Goal: Transaction & Acquisition: Purchase product/service

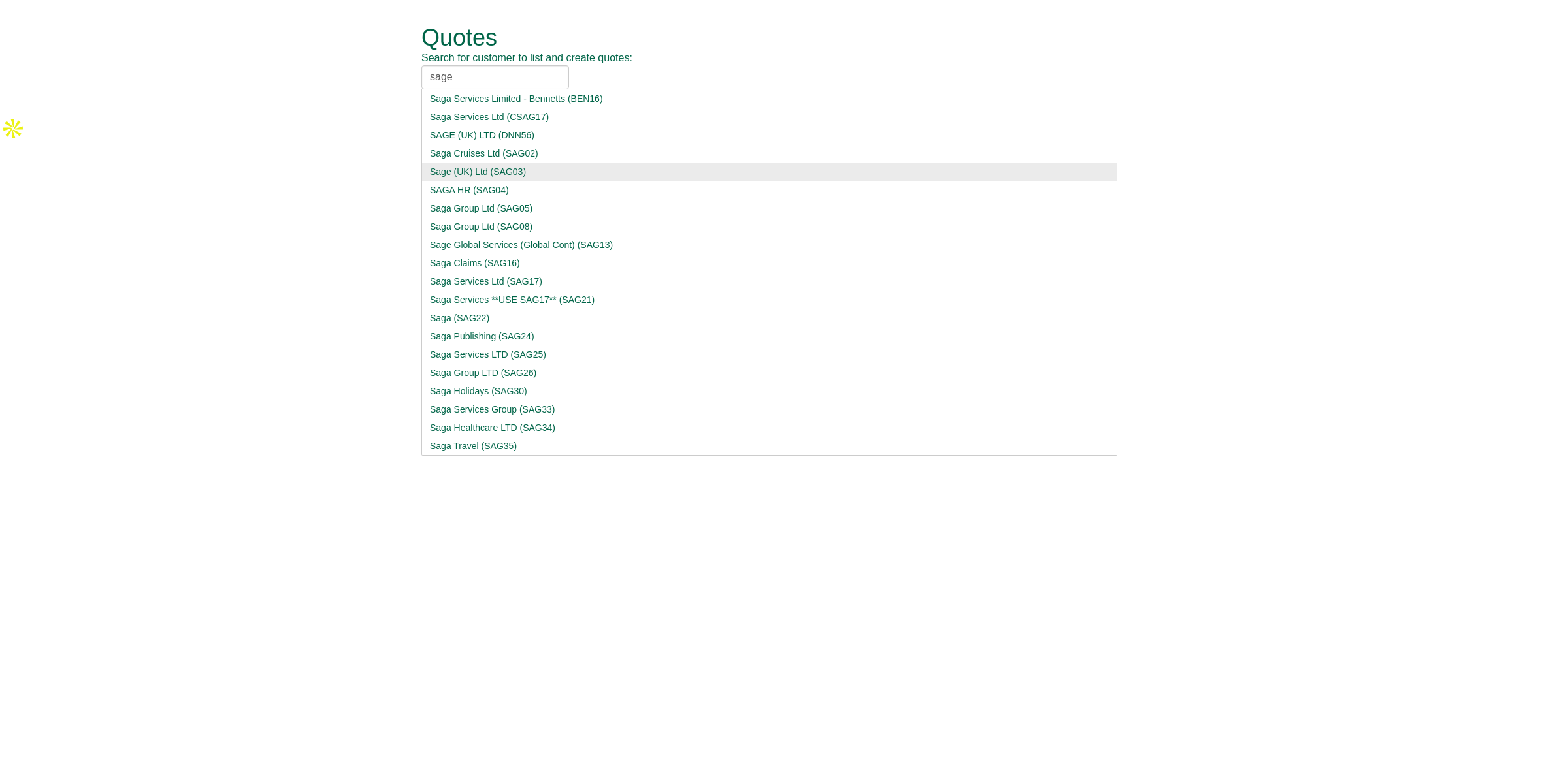
type input "sage"
click at [529, 172] on div "Sage (UK) Ltd (SAG03)" at bounding box center [769, 172] width 678 height 13
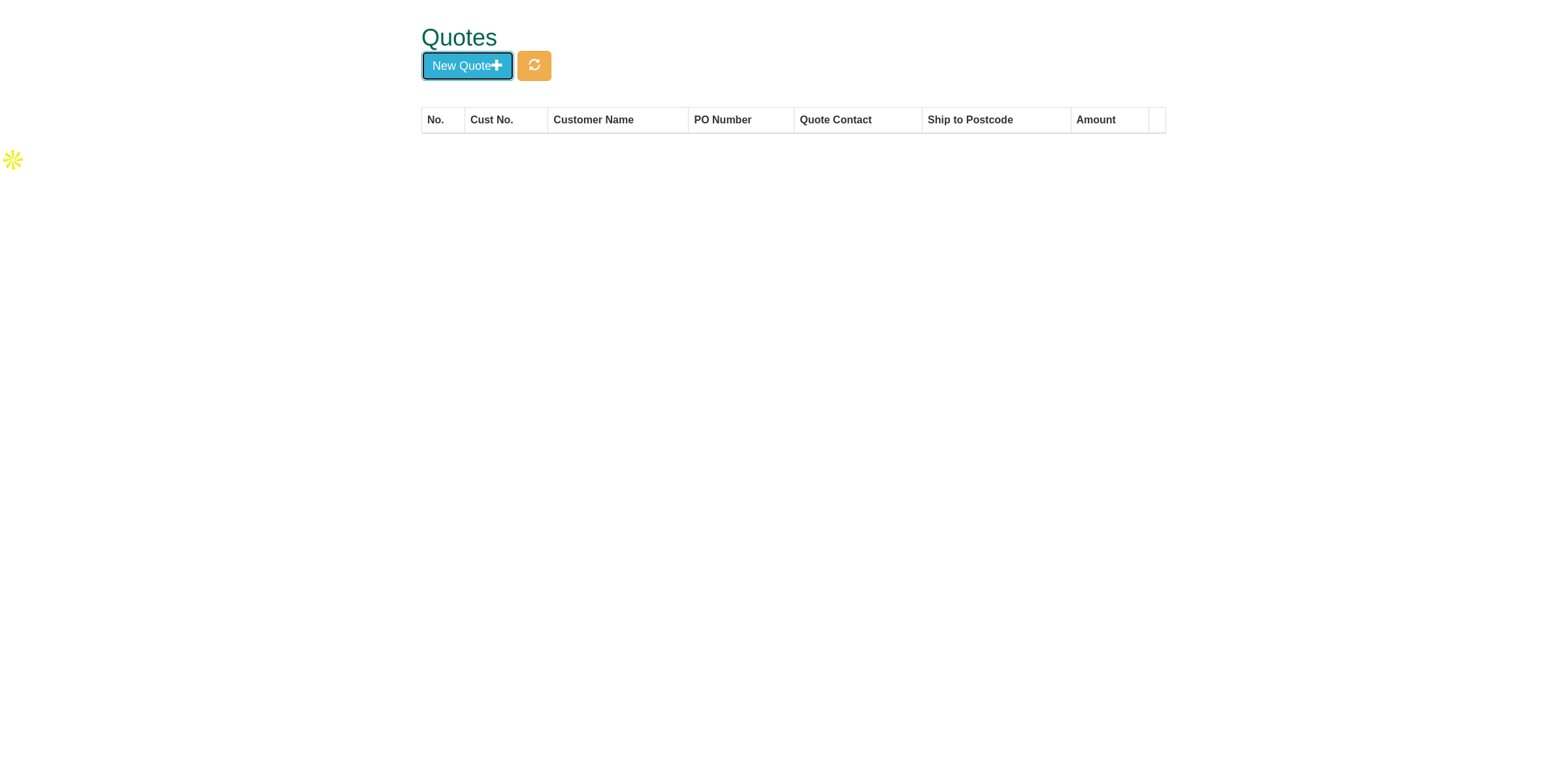
click at [472, 74] on button "New Quote" at bounding box center [467, 66] width 93 height 30
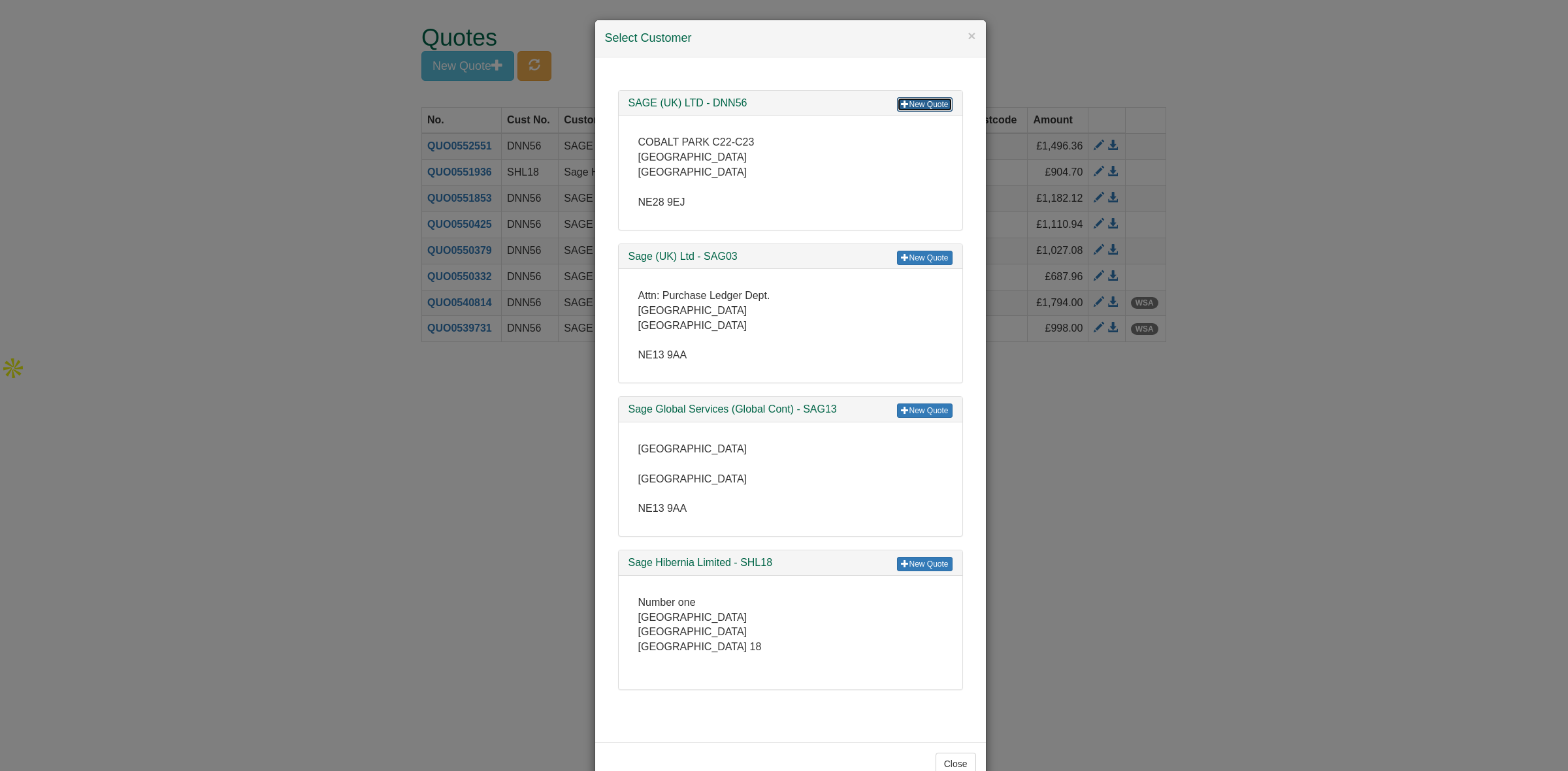
click at [906, 101] on link "New Quote" at bounding box center [924, 104] width 55 height 15
click at [1292, 142] on div "× Select Customer New Quote SAGE (UK) LTD - DNN56 COBALT PARK C22-C23 [GEOGRAPH…" at bounding box center [784, 386] width 1568 height 771
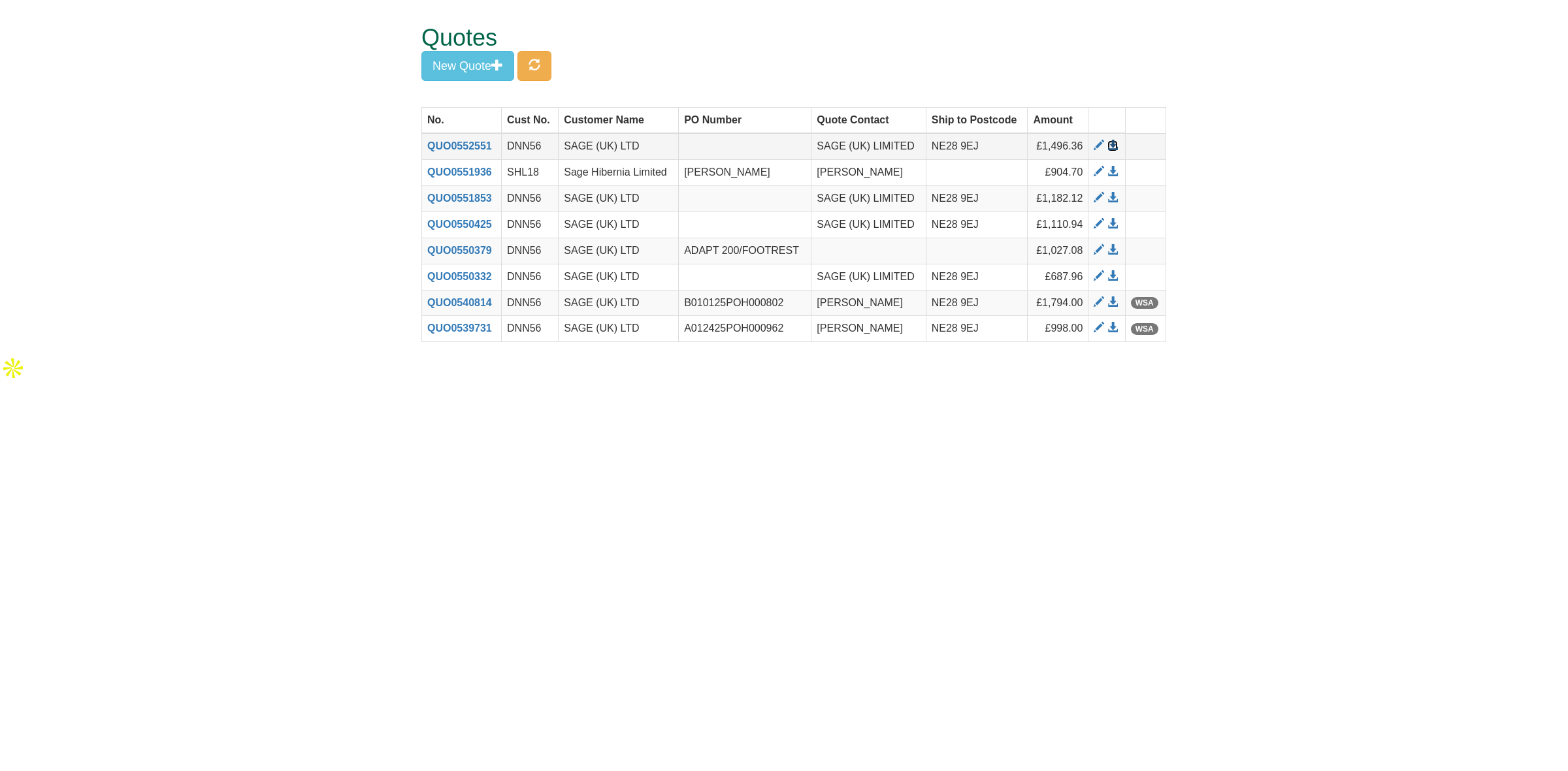
click at [1112, 147] on span at bounding box center [1112, 145] width 10 height 10
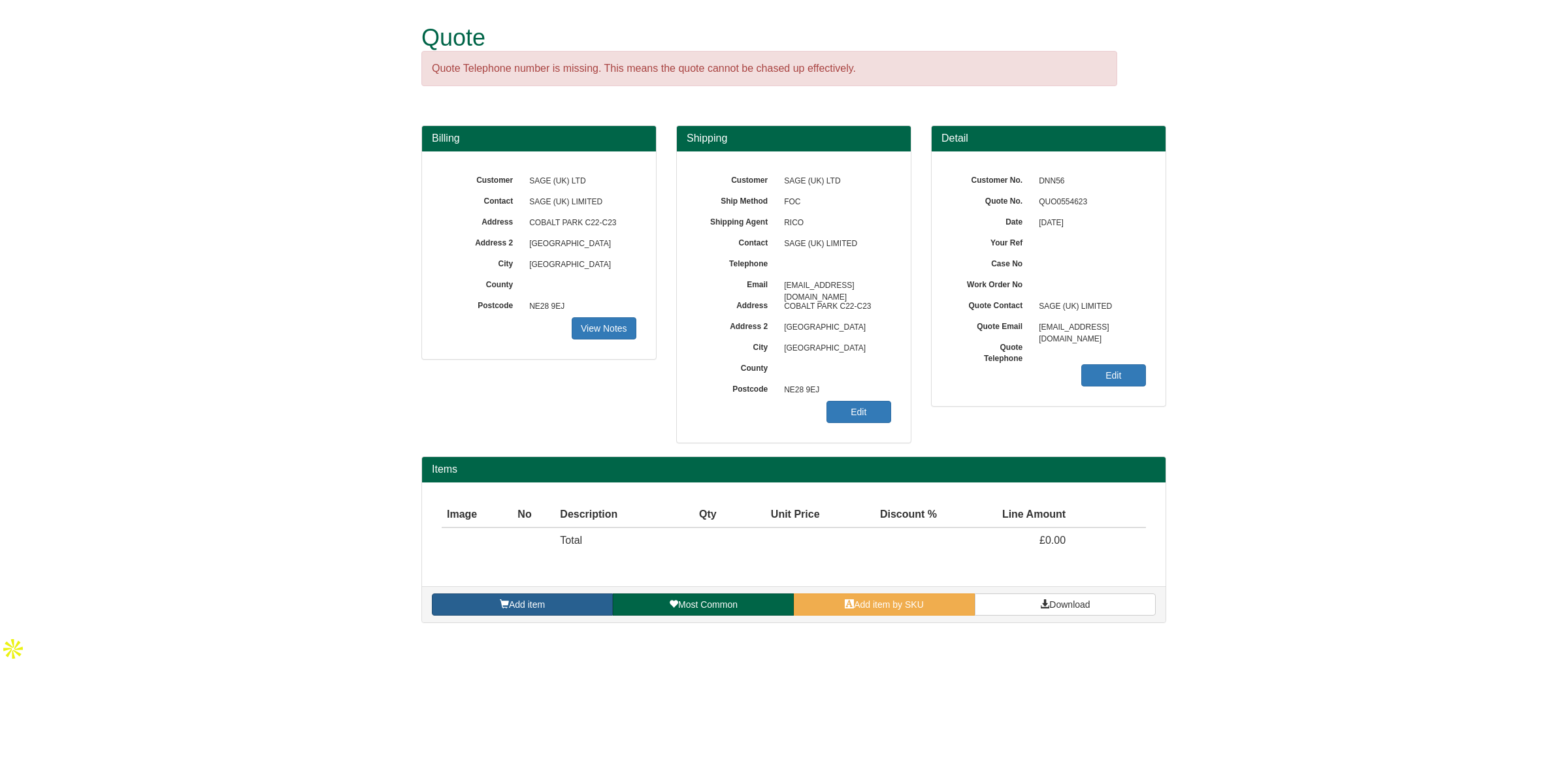
click at [525, 606] on span "Add item" at bounding box center [526, 604] width 36 height 10
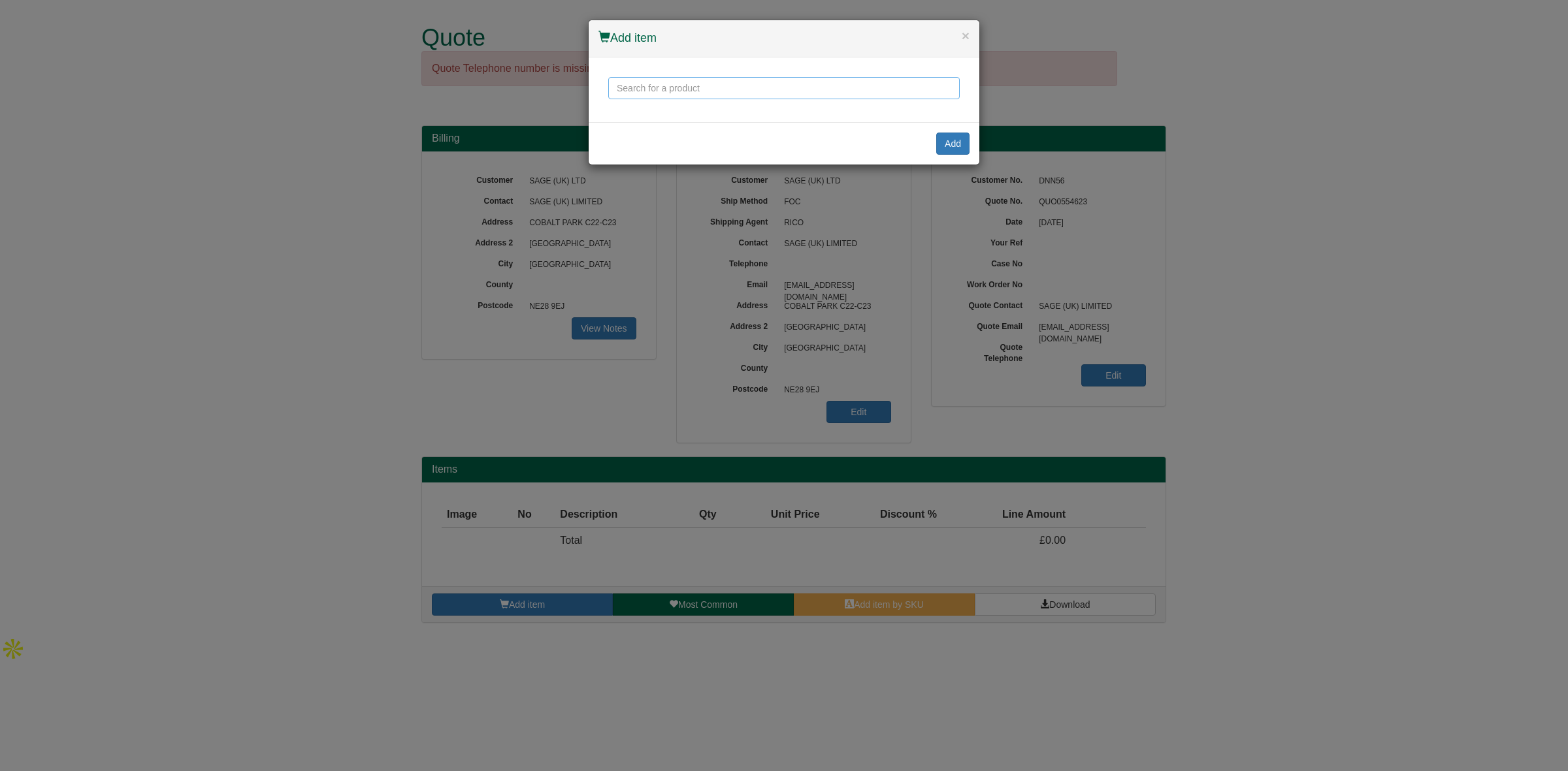
click at [763, 98] on input "text" at bounding box center [784, 88] width 351 height 22
drag, startPoint x: 706, startPoint y: 92, endPoint x: 498, endPoint y: 73, distance: 208.9
click at [498, 73] on div "× Add item occushield Add" at bounding box center [784, 386] width 1568 height 771
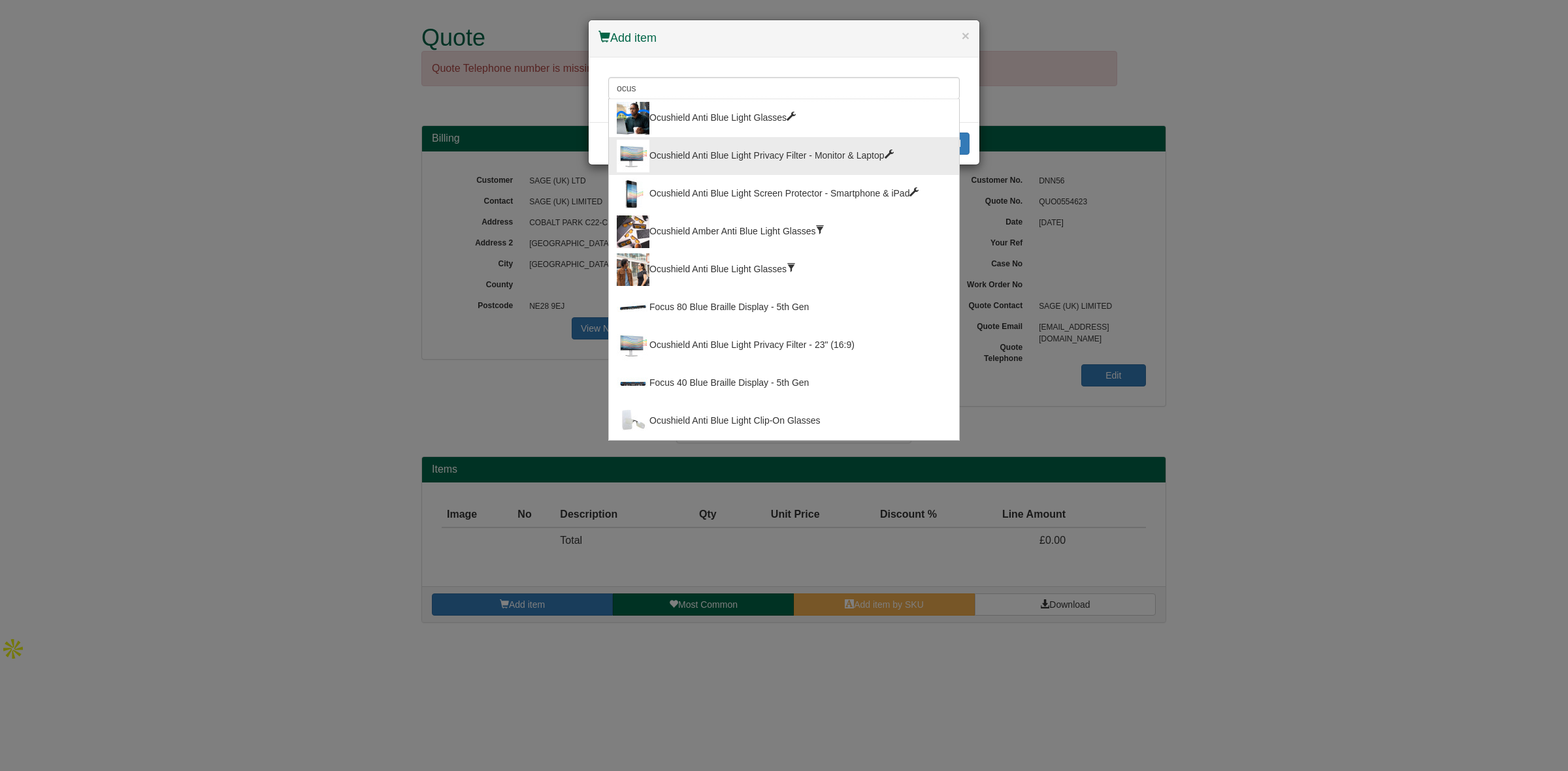
click at [760, 157] on div "Ocushield Anti Blue Light Privacy Filter - Monitor & Laptop" at bounding box center [784, 156] width 335 height 33
type input "Ocushield Anti Blue Light Privacy Filter - Monitor & Laptop"
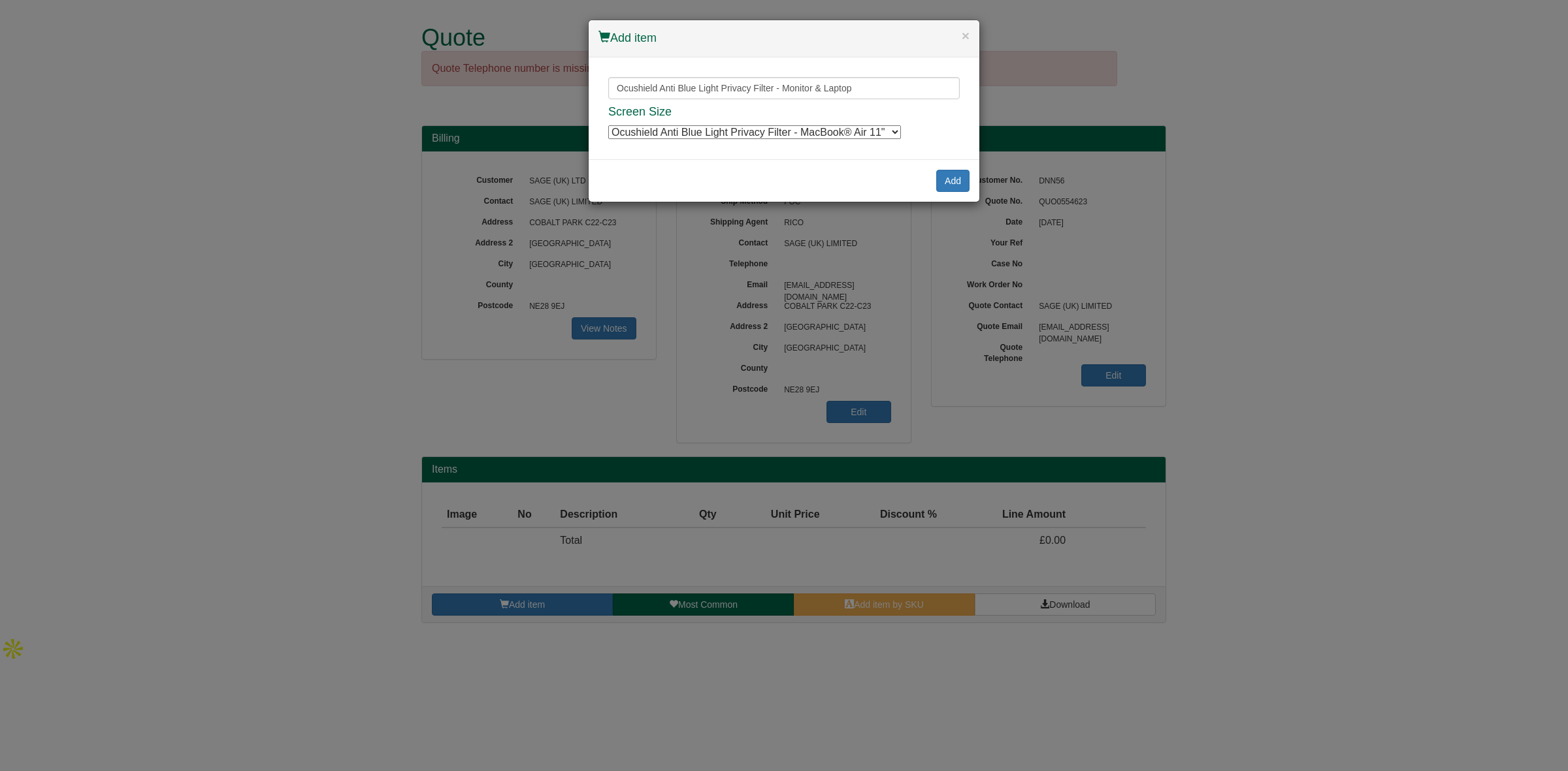
click at [766, 133] on select "Ocushield Anti Blue Light Privacy Filter - MacBook® Air 11" Ocushield Anti Blue…" at bounding box center [755, 133] width 293 height 14
click at [778, 126] on select "Ocushield Anti Blue Light Privacy Filter - MacBook® Air 11" Ocushield Anti Blue…" at bounding box center [755, 133] width 293 height 14
select select "6660019"
click at [609, 126] on select "Ocushield Anti Blue Light Privacy Filter - MacBook® Air 11" Ocushield Anti Blue…" at bounding box center [755, 133] width 293 height 14
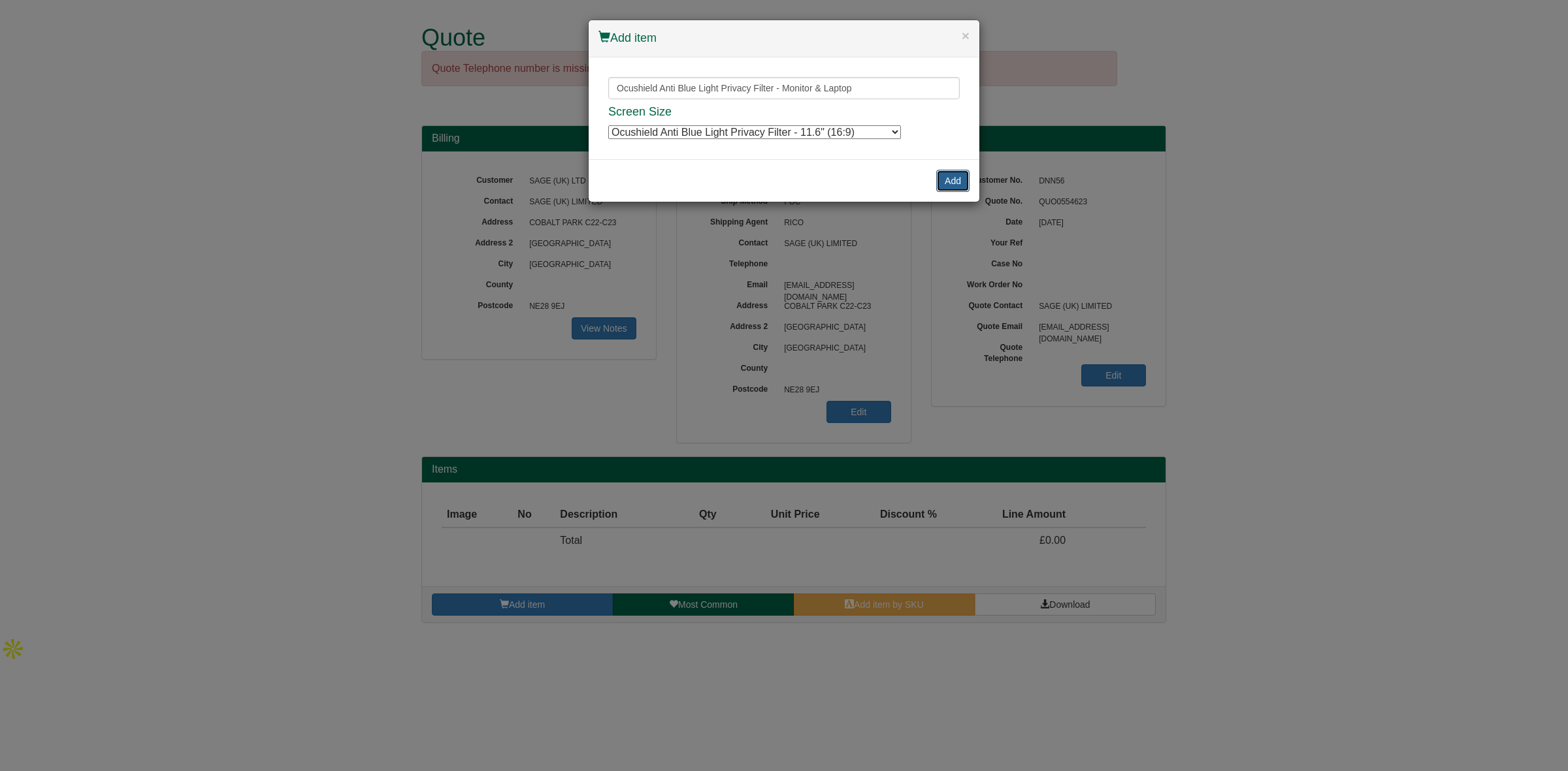
click at [948, 181] on button "Add" at bounding box center [953, 181] width 34 height 22
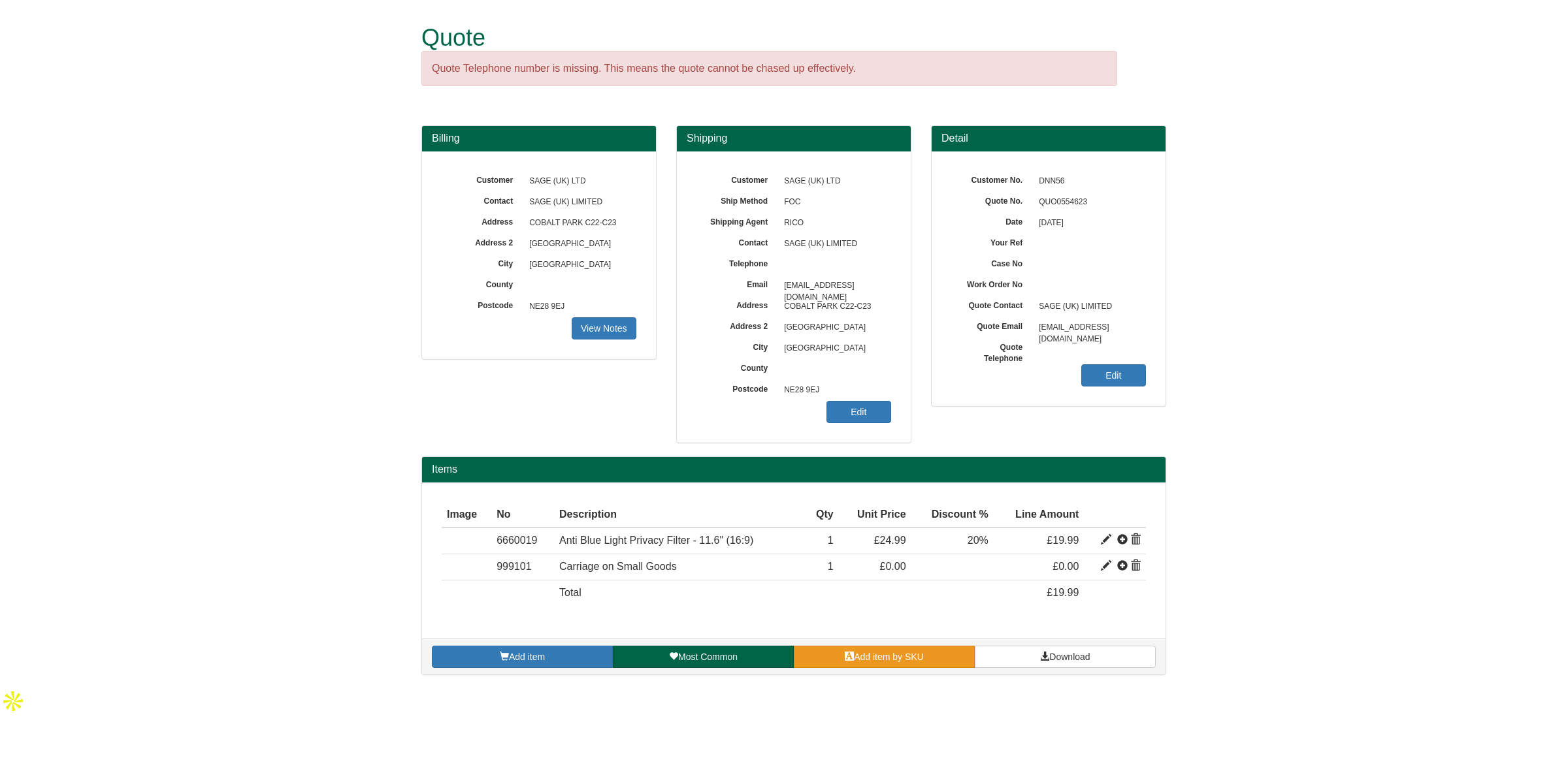
click at [878, 656] on span "Add item by SKU" at bounding box center [889, 656] width 70 height 10
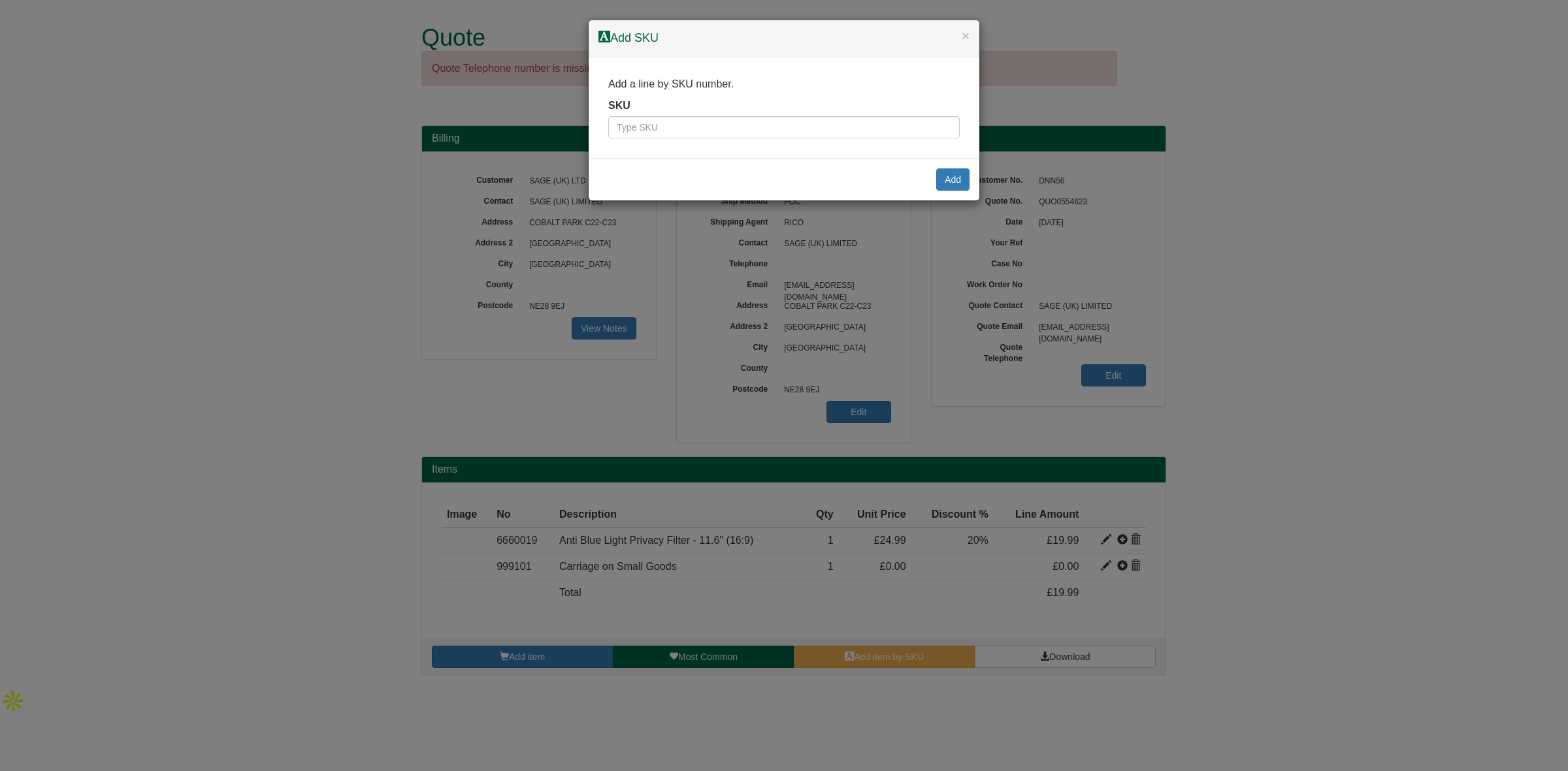
click at [716, 146] on div "Add a line by SKU number. SKU" at bounding box center [783, 108] width 391 height 101
drag, startPoint x: 683, startPoint y: 135, endPoint x: 700, endPoint y: 132, distance: 17.3
click at [683, 135] on input "text" at bounding box center [784, 127] width 351 height 22
paste input "6660020"
type input "6660020"
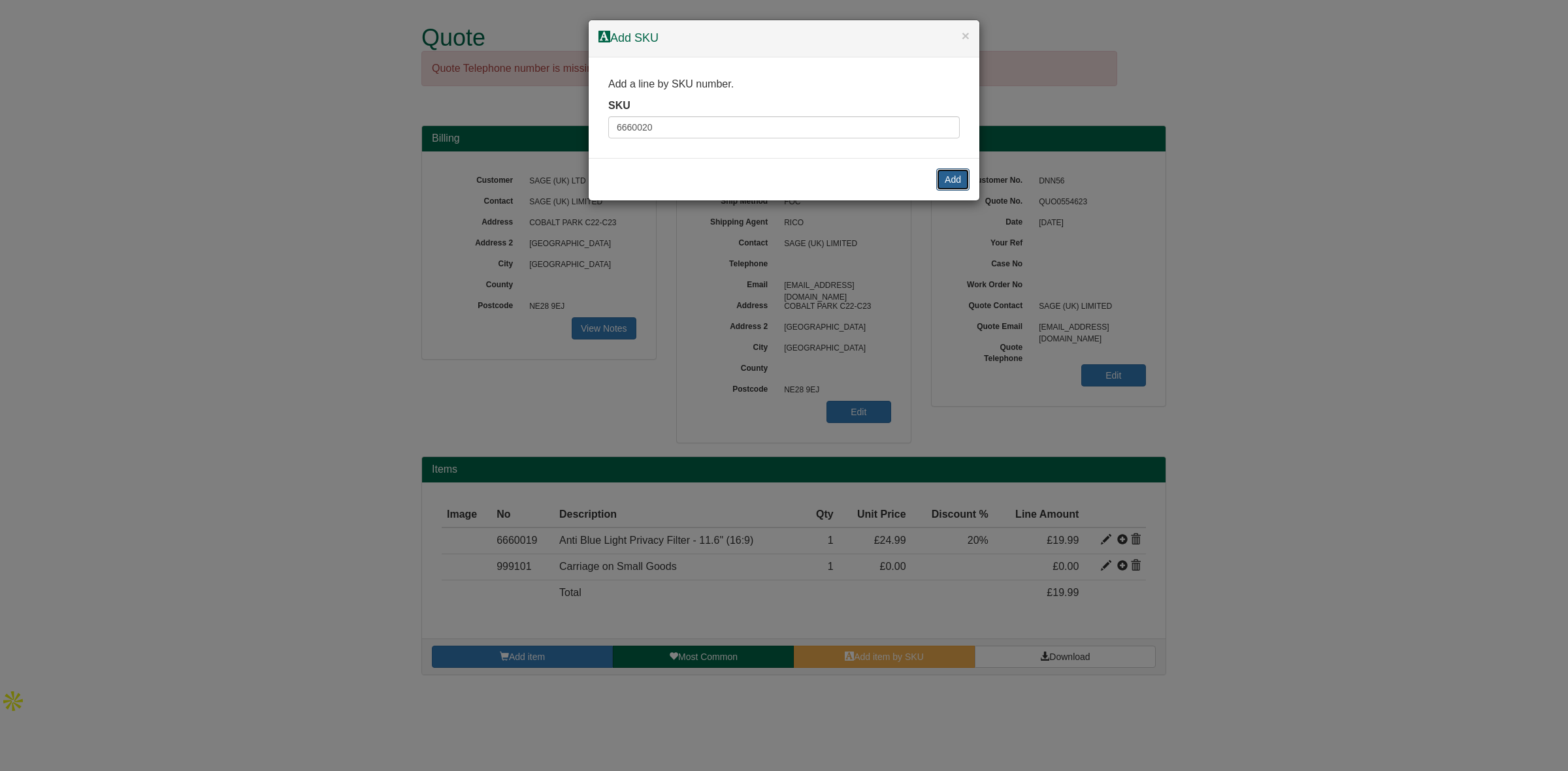
click at [948, 181] on button "Add" at bounding box center [953, 179] width 34 height 22
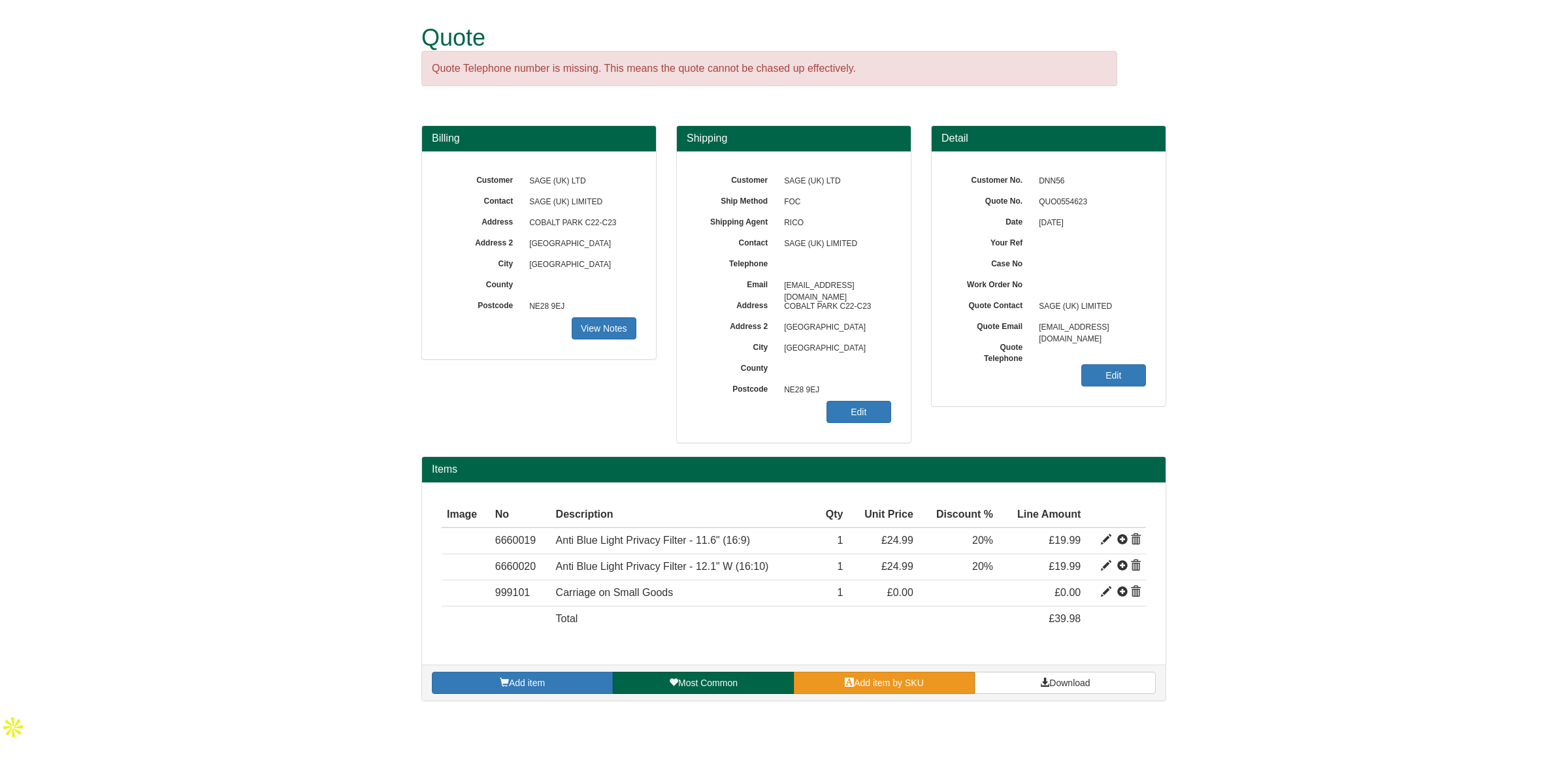
click at [879, 682] on span "Add item by SKU" at bounding box center [889, 683] width 70 height 10
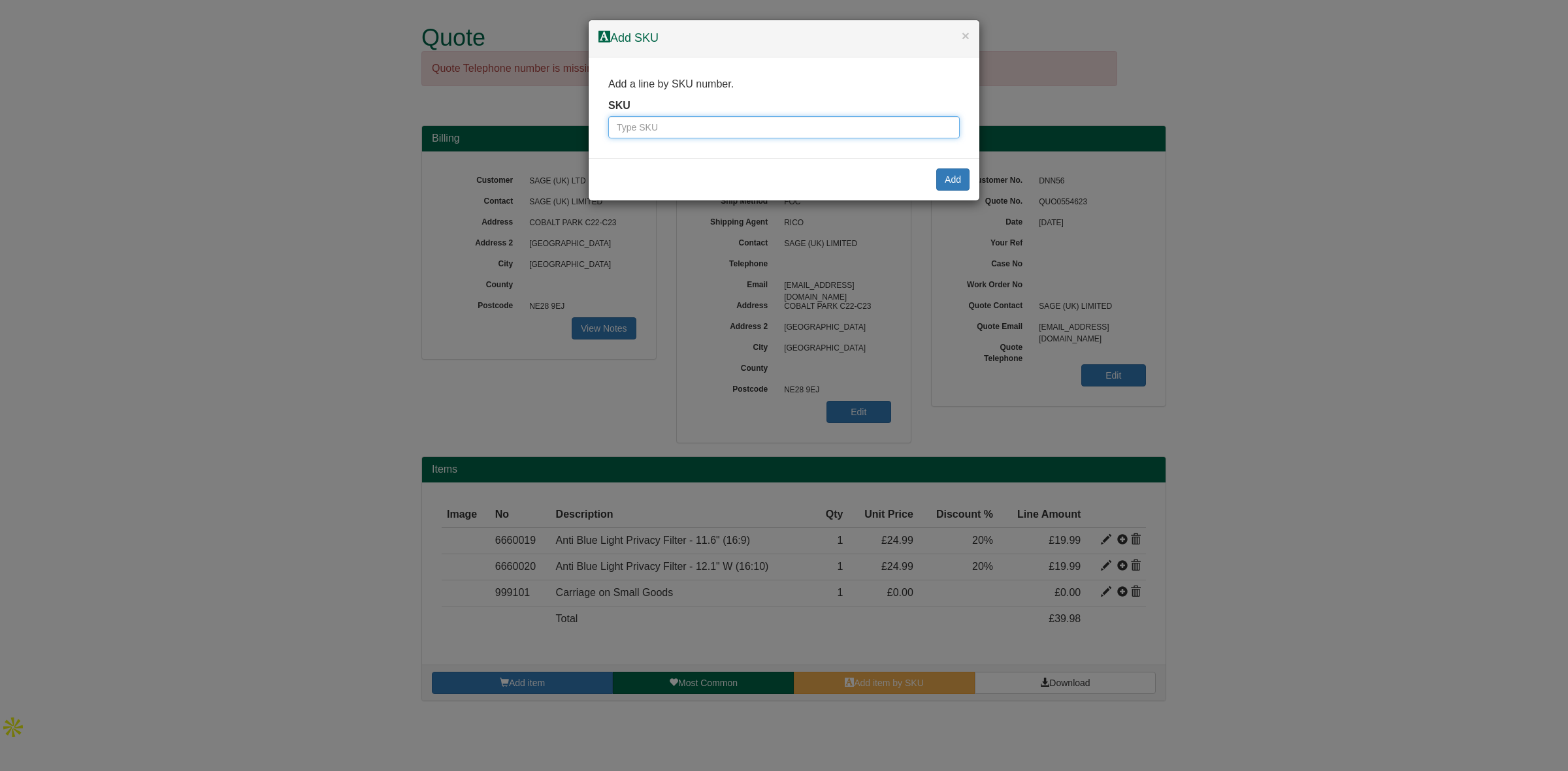
drag, startPoint x: 626, startPoint y: 123, endPoint x: 648, endPoint y: 119, distance: 22.4
click at [626, 123] on input "text" at bounding box center [784, 127] width 351 height 22
paste input "6660022"
type input "6660022"
click at [948, 183] on button "Add" at bounding box center [953, 179] width 34 height 22
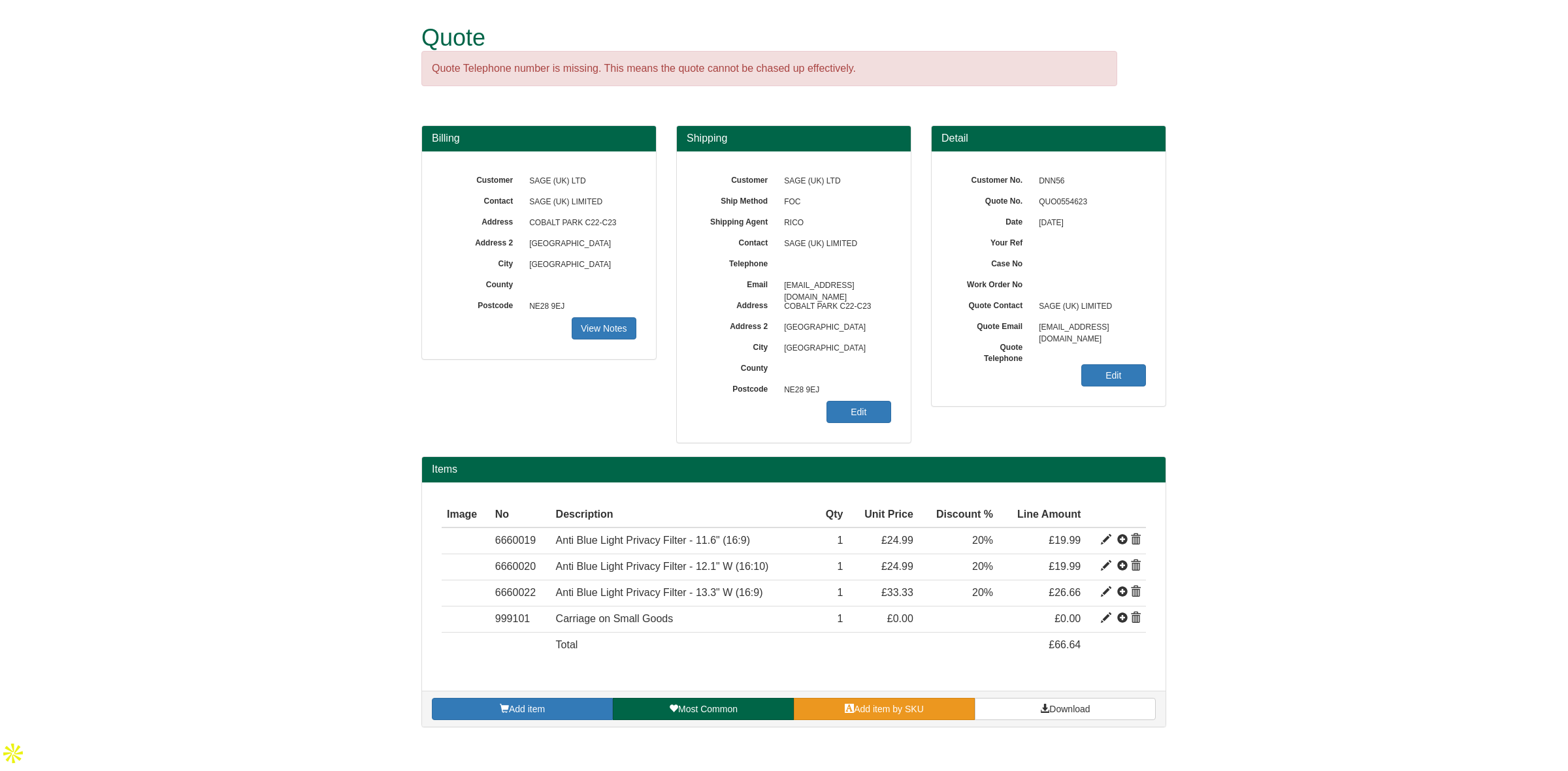
click at [837, 707] on link "Add item by SKU" at bounding box center [884, 710] width 181 height 22
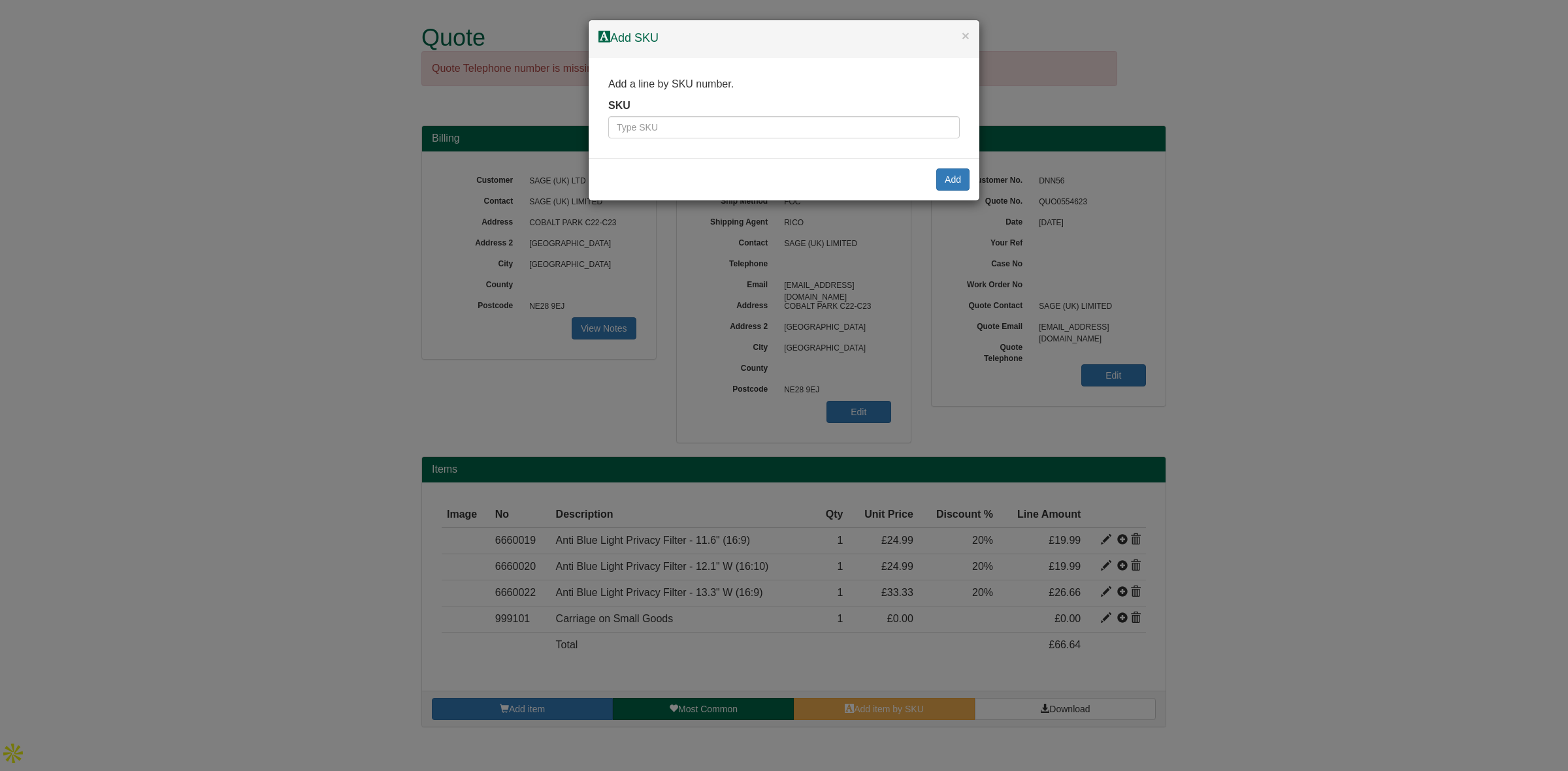
drag, startPoint x: 695, startPoint y: 193, endPoint x: 663, endPoint y: 141, distance: 61.1
drag, startPoint x: 654, startPoint y: 141, endPoint x: 646, endPoint y: 134, distance: 10.6
click at [646, 134] on input "text" at bounding box center [784, 127] width 351 height 22
paste input "6660024"
type input "6660024"
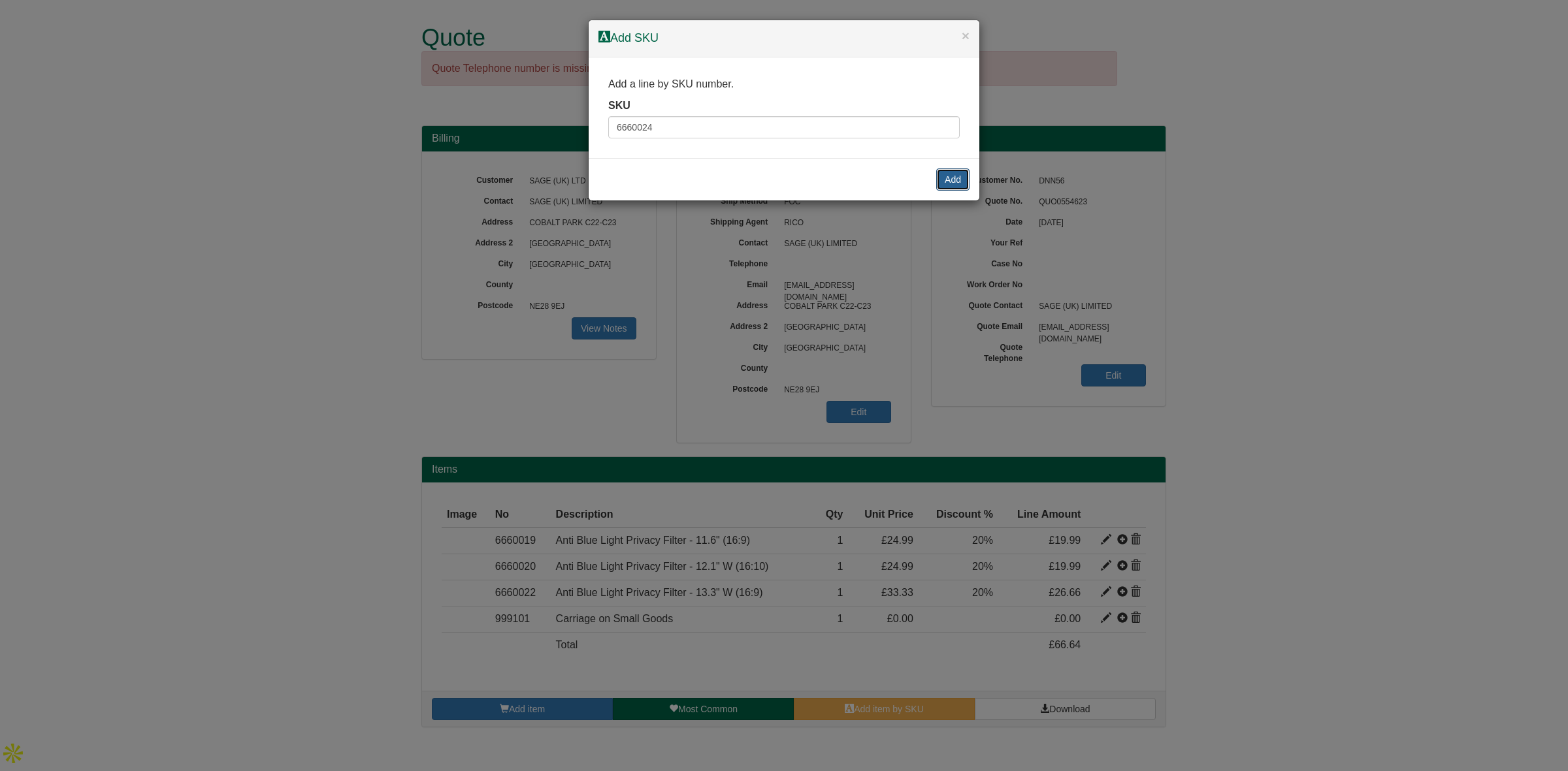
click at [951, 184] on button "Add" at bounding box center [953, 179] width 34 height 22
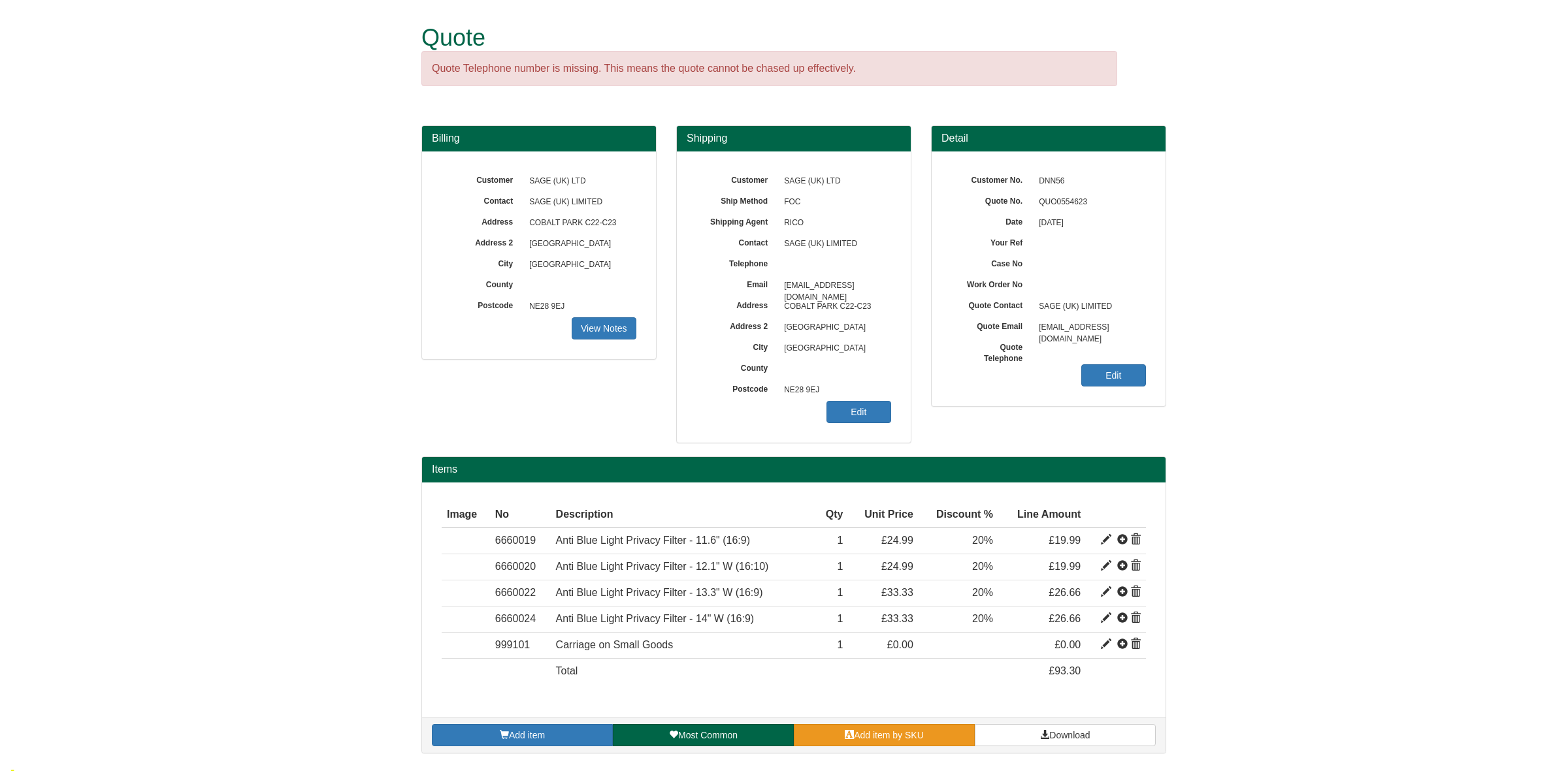
click at [880, 736] on span "Add item by SKU" at bounding box center [889, 735] width 70 height 10
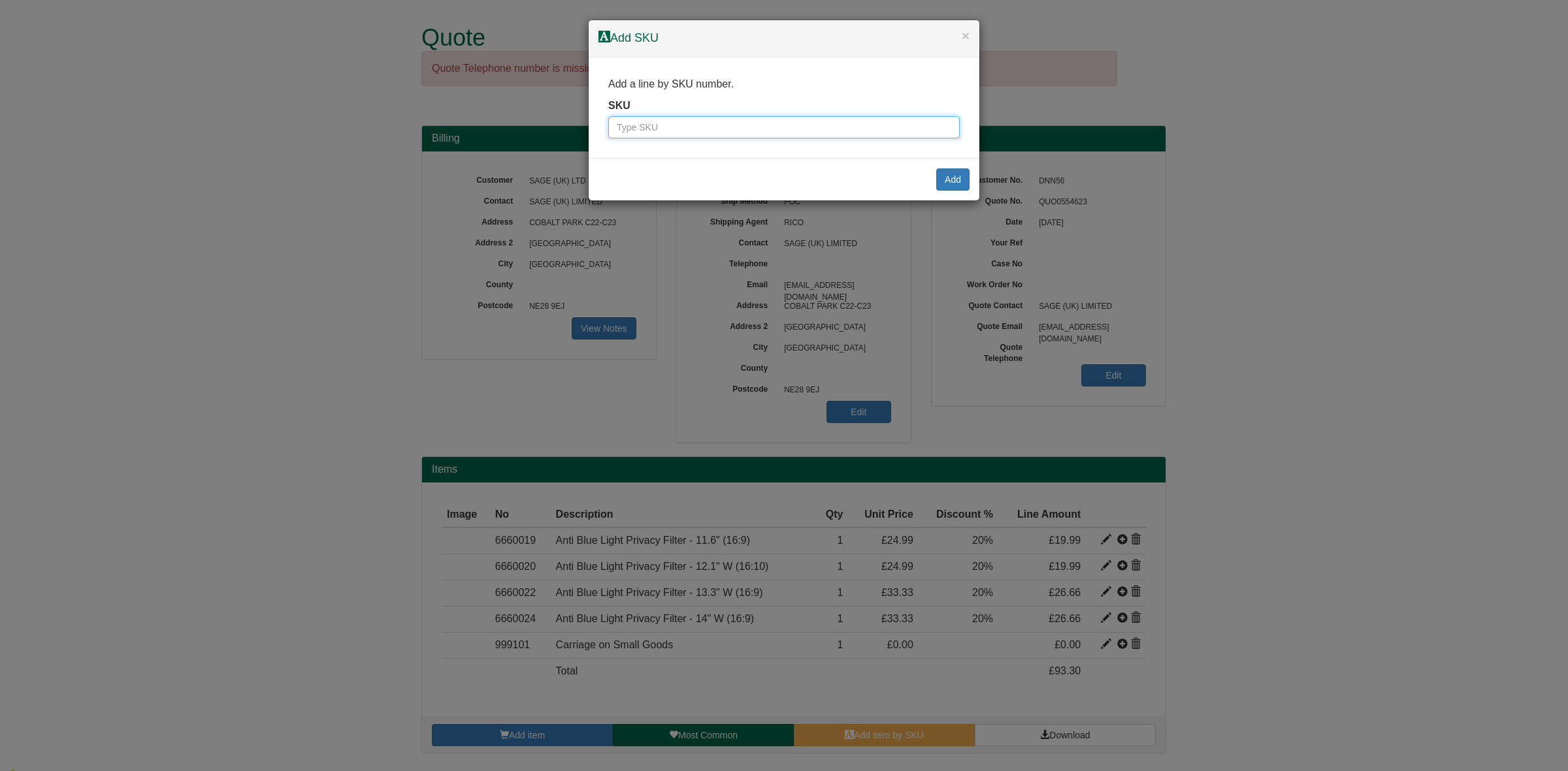
click at [644, 133] on input "text" at bounding box center [784, 127] width 351 height 22
paste input "6660025"
type input "6660025"
click at [954, 170] on button "Add" at bounding box center [953, 179] width 34 height 22
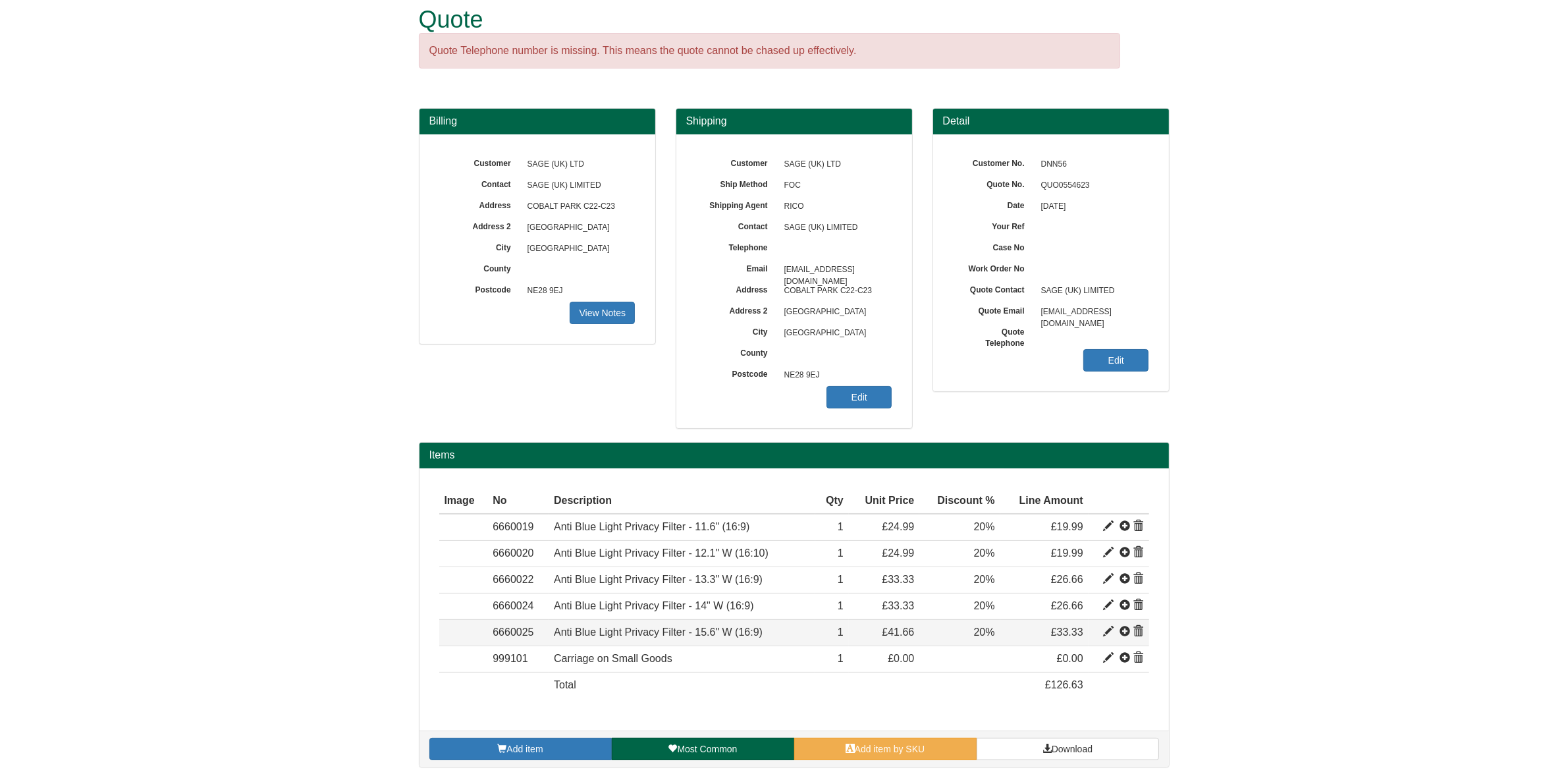
scroll to position [24, 0]
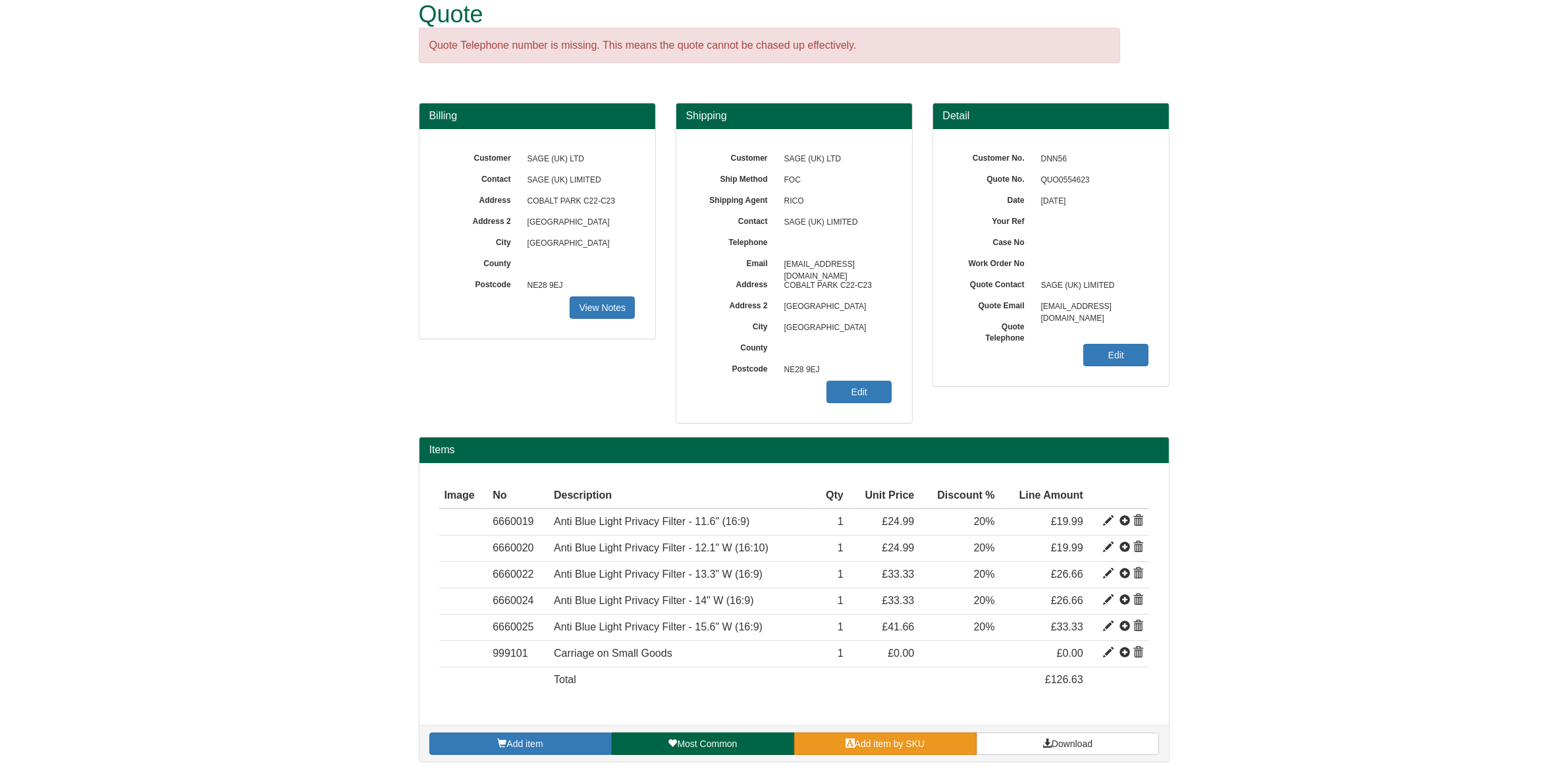
click at [884, 748] on span "Add item by SKU" at bounding box center [890, 743] width 70 height 11
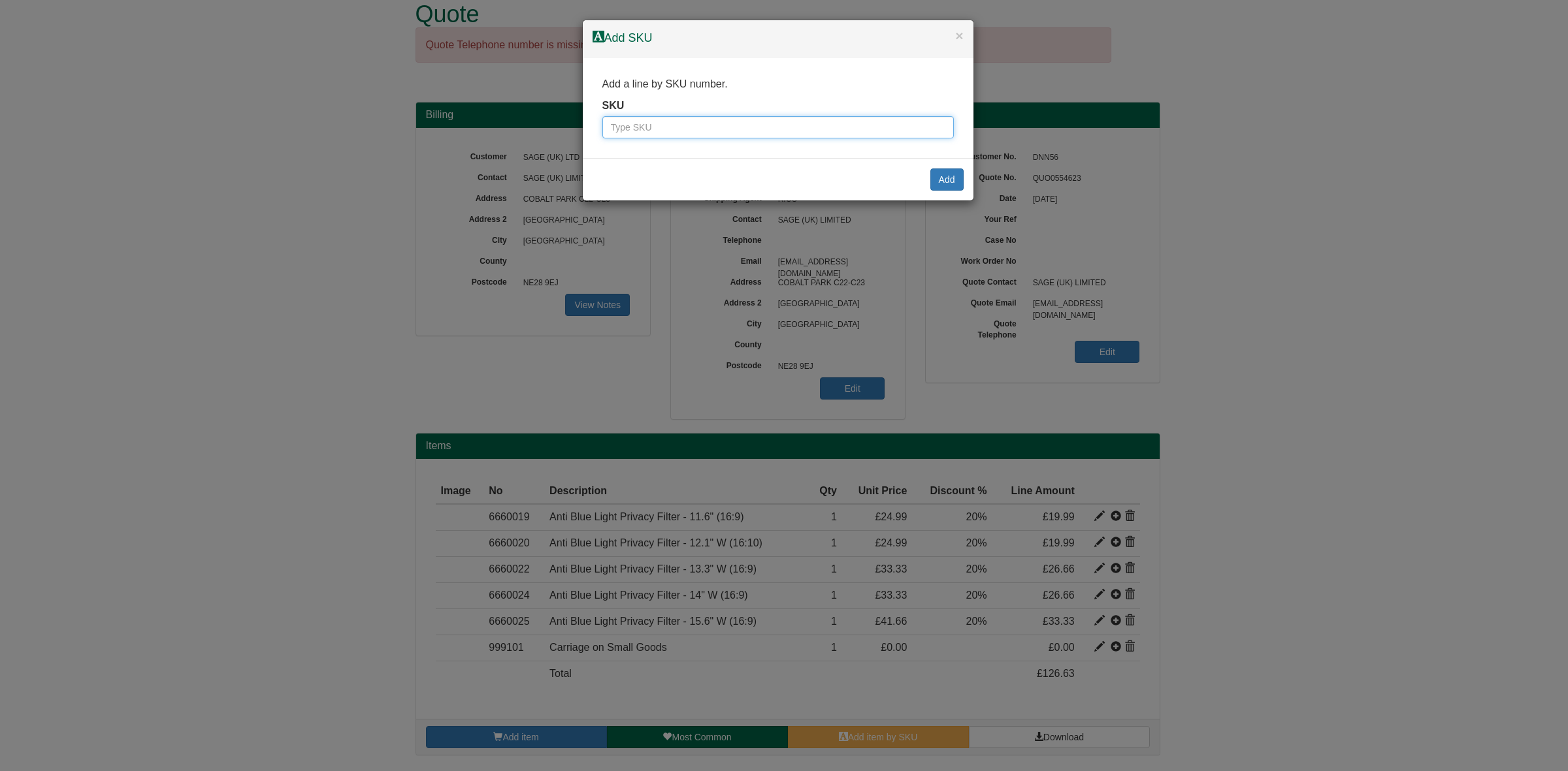
click at [627, 122] on input "text" at bounding box center [778, 127] width 351 height 22
paste input "6660026"
type input "6660026"
click at [938, 179] on button "Add" at bounding box center [947, 179] width 34 height 22
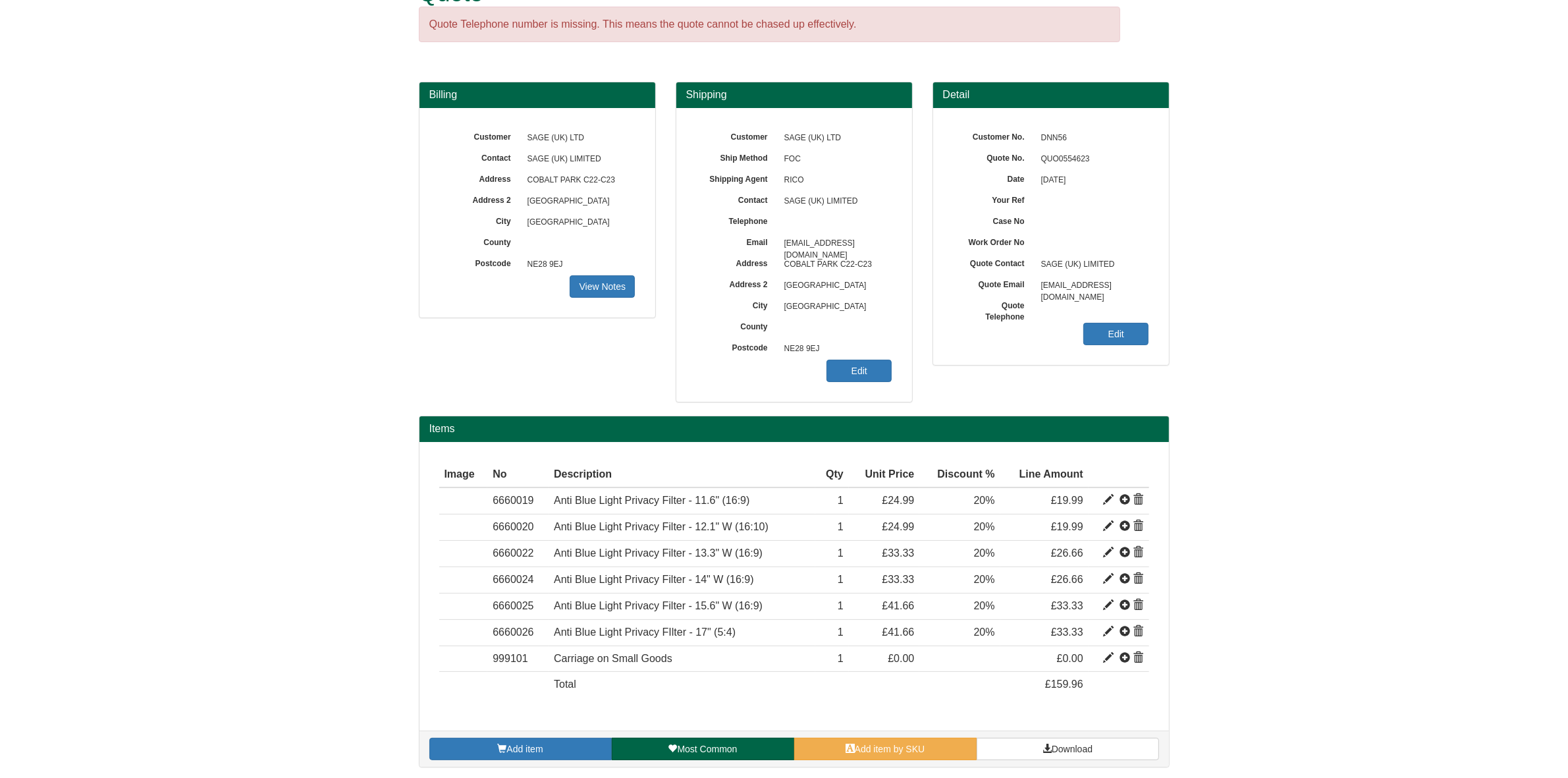
scroll to position [50, 0]
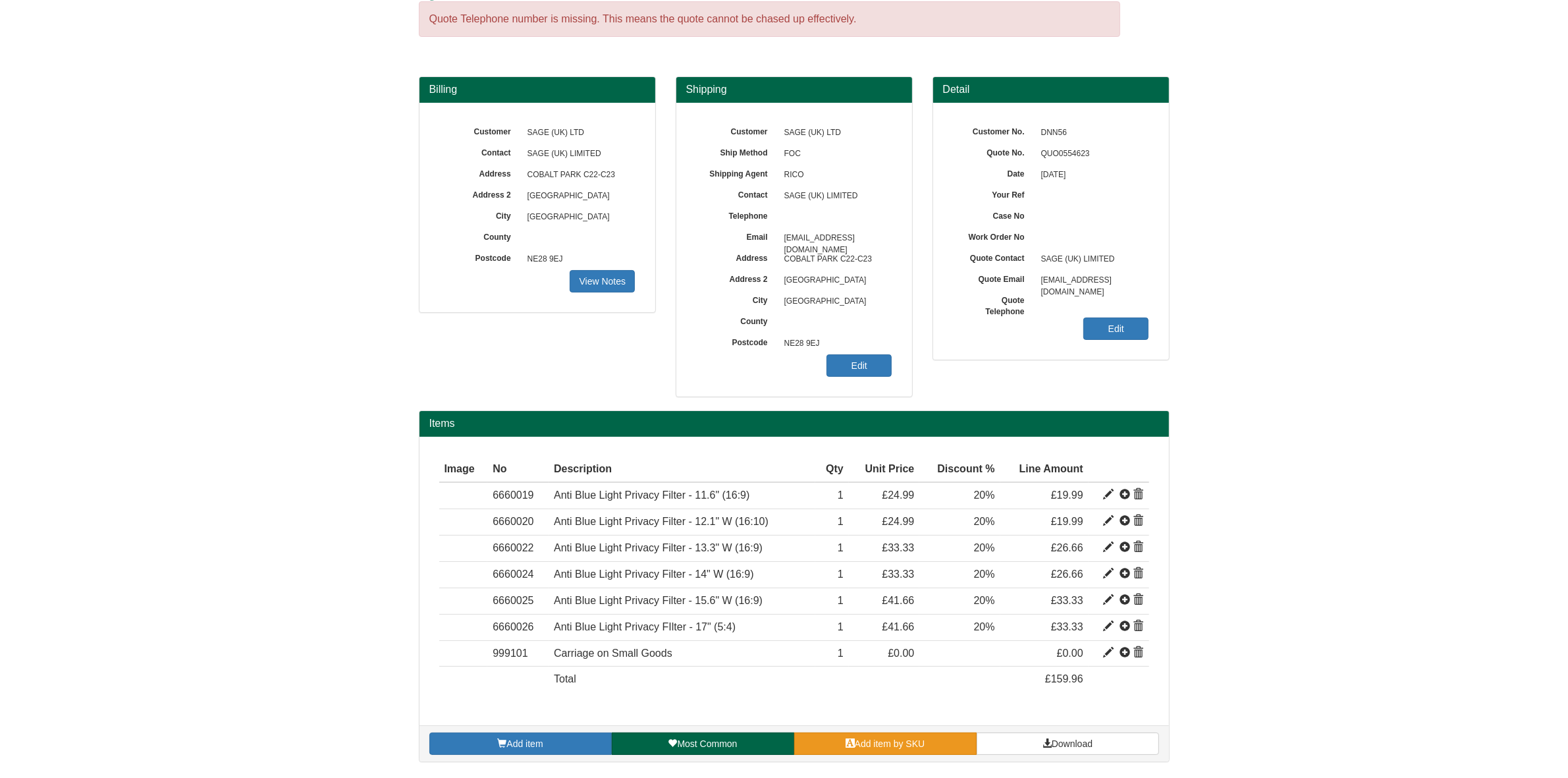
click at [857, 742] on span "Add item by SKU" at bounding box center [890, 743] width 70 height 11
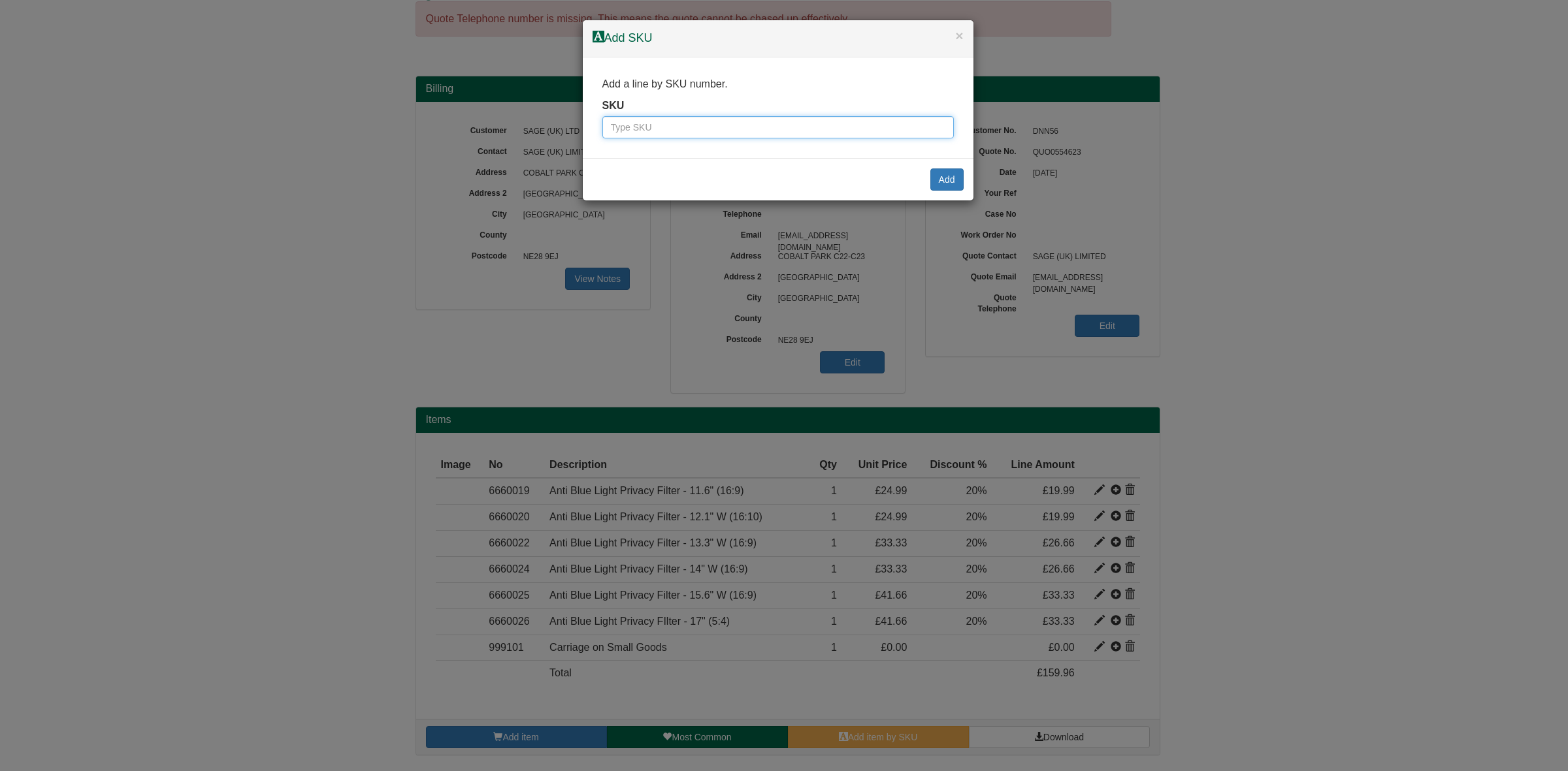
click at [683, 135] on input "text" at bounding box center [778, 127] width 351 height 22
paste input "6660028"
type input "6660028"
click at [961, 184] on button "Add" at bounding box center [947, 179] width 34 height 22
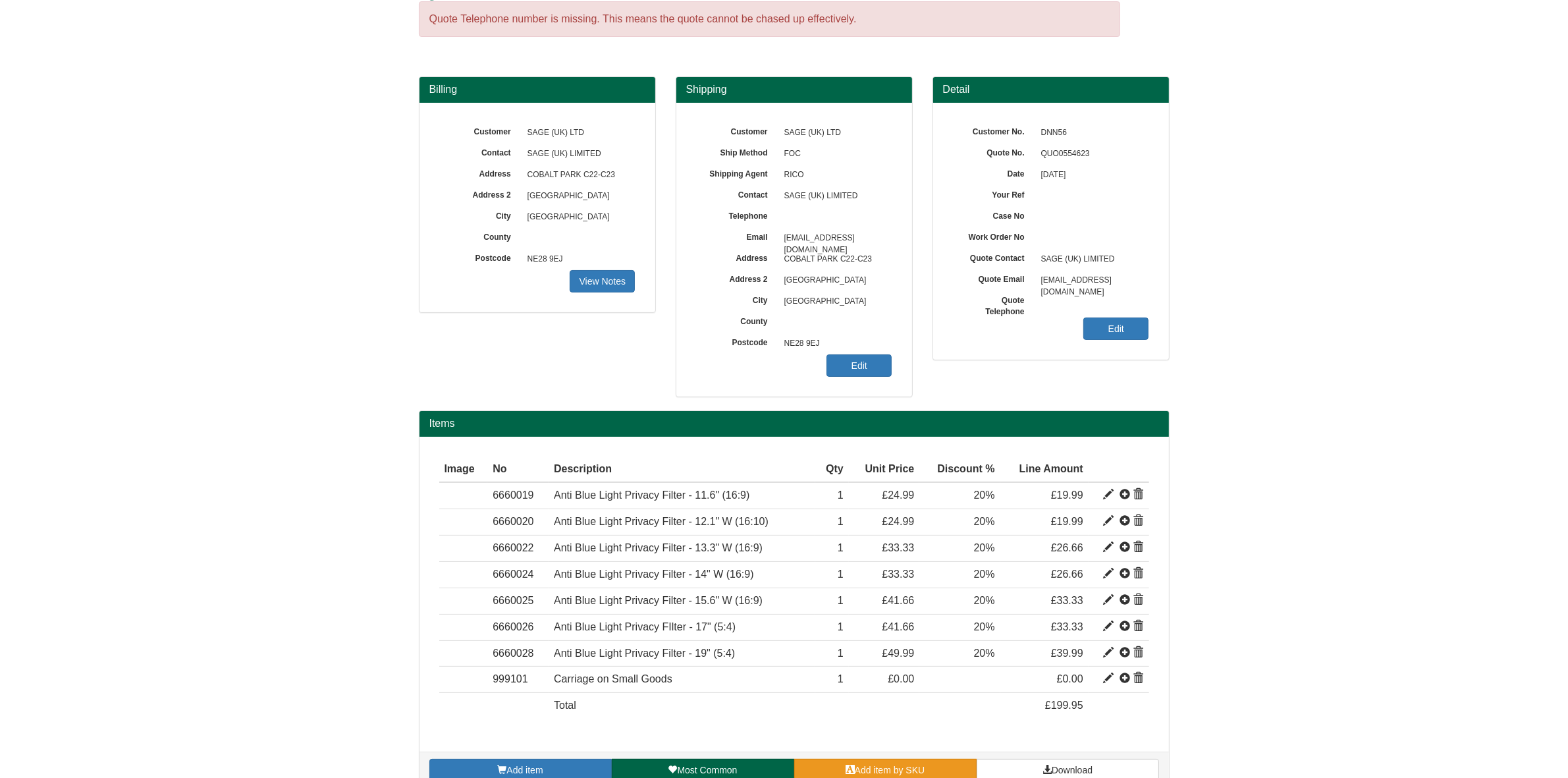
click at [881, 771] on span "Add item by SKU" at bounding box center [890, 770] width 70 height 11
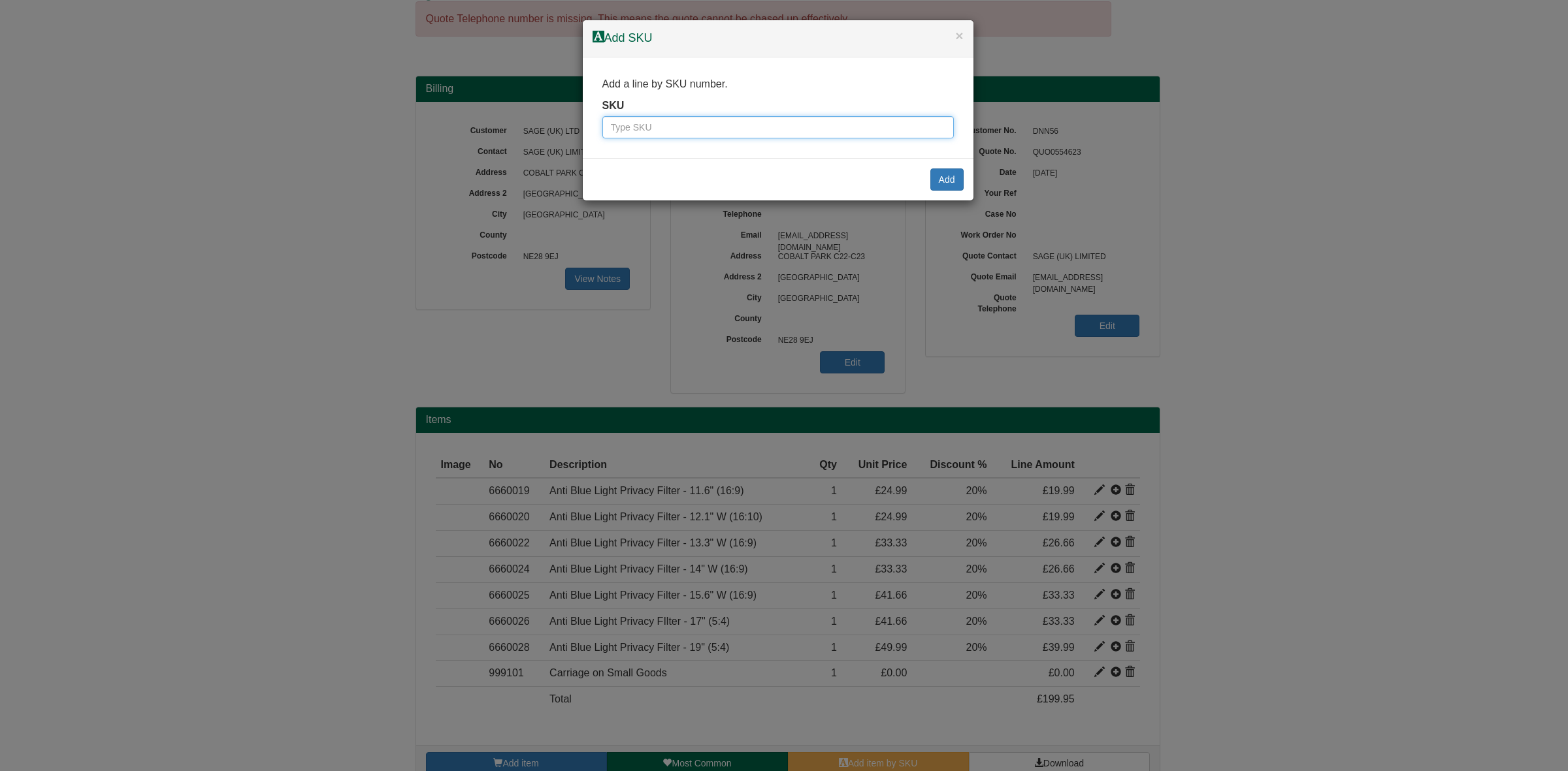
click at [797, 122] on input "text" at bounding box center [778, 127] width 351 height 22
paste input "6660030"
type input "6660030"
click at [931, 166] on div "Add" at bounding box center [778, 179] width 391 height 43
click at [935, 175] on button "Add" at bounding box center [947, 179] width 34 height 22
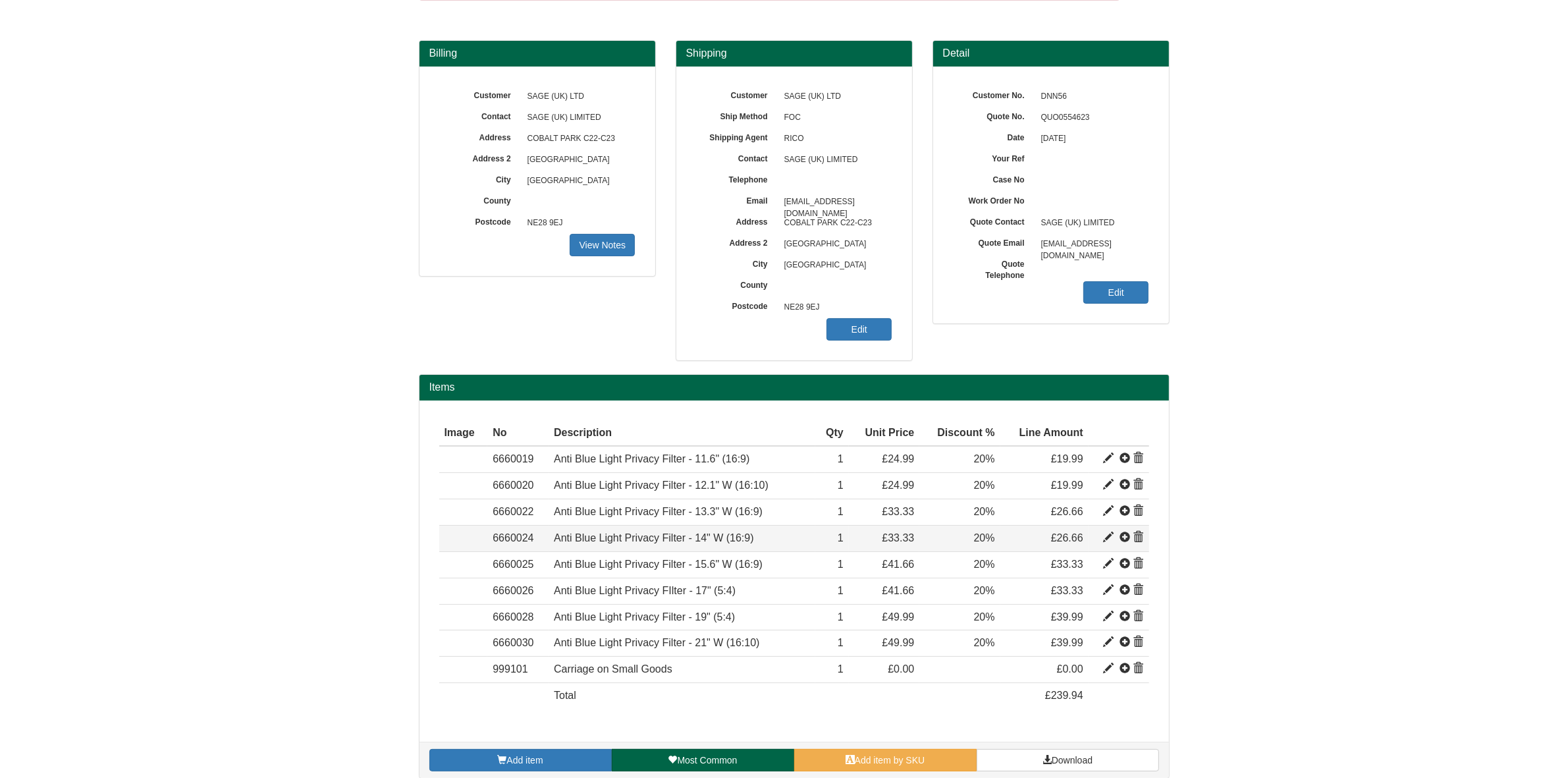
scroll to position [103, 0]
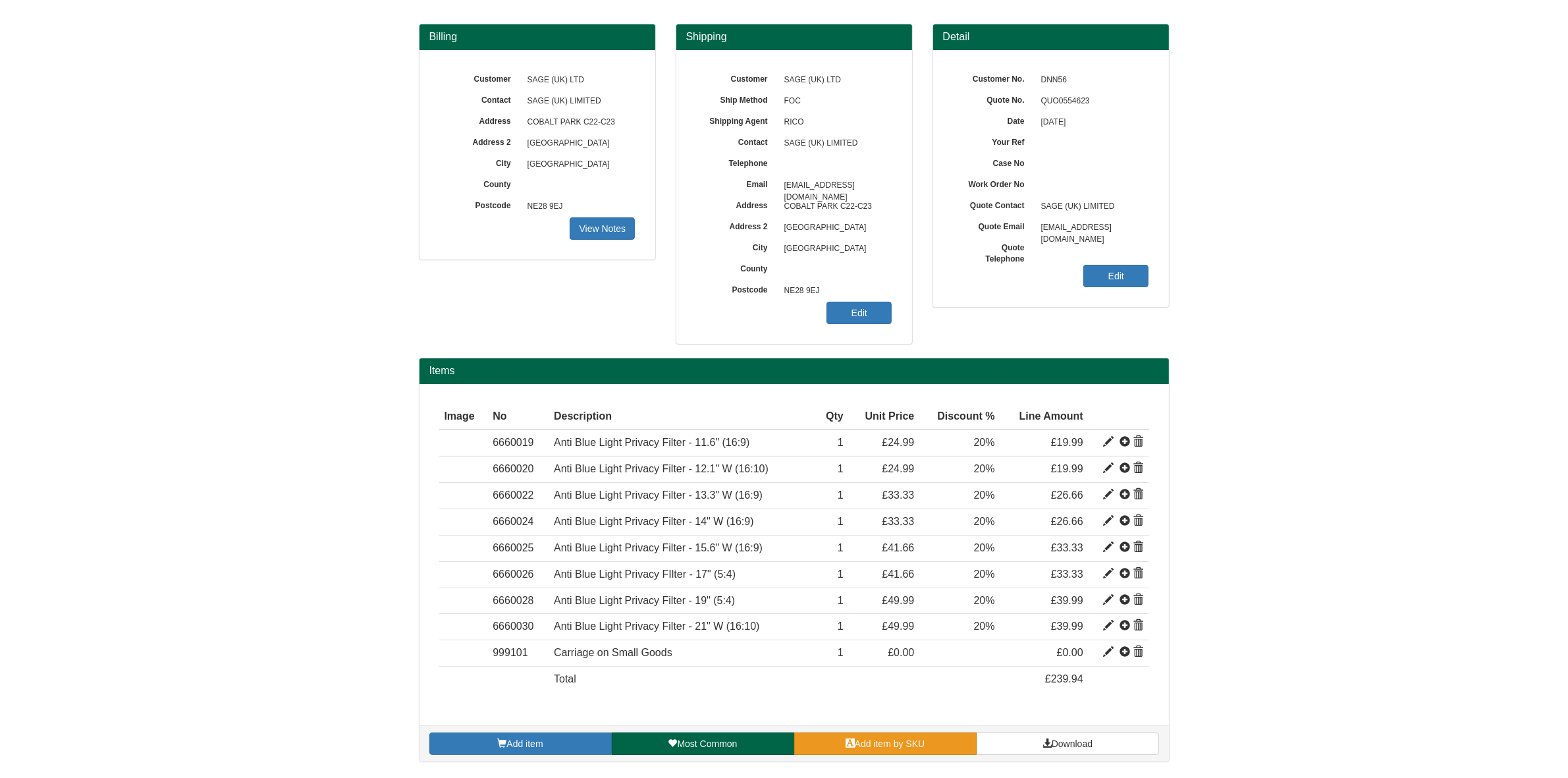
click at [877, 749] on span "Add item by SKU" at bounding box center [890, 743] width 70 height 11
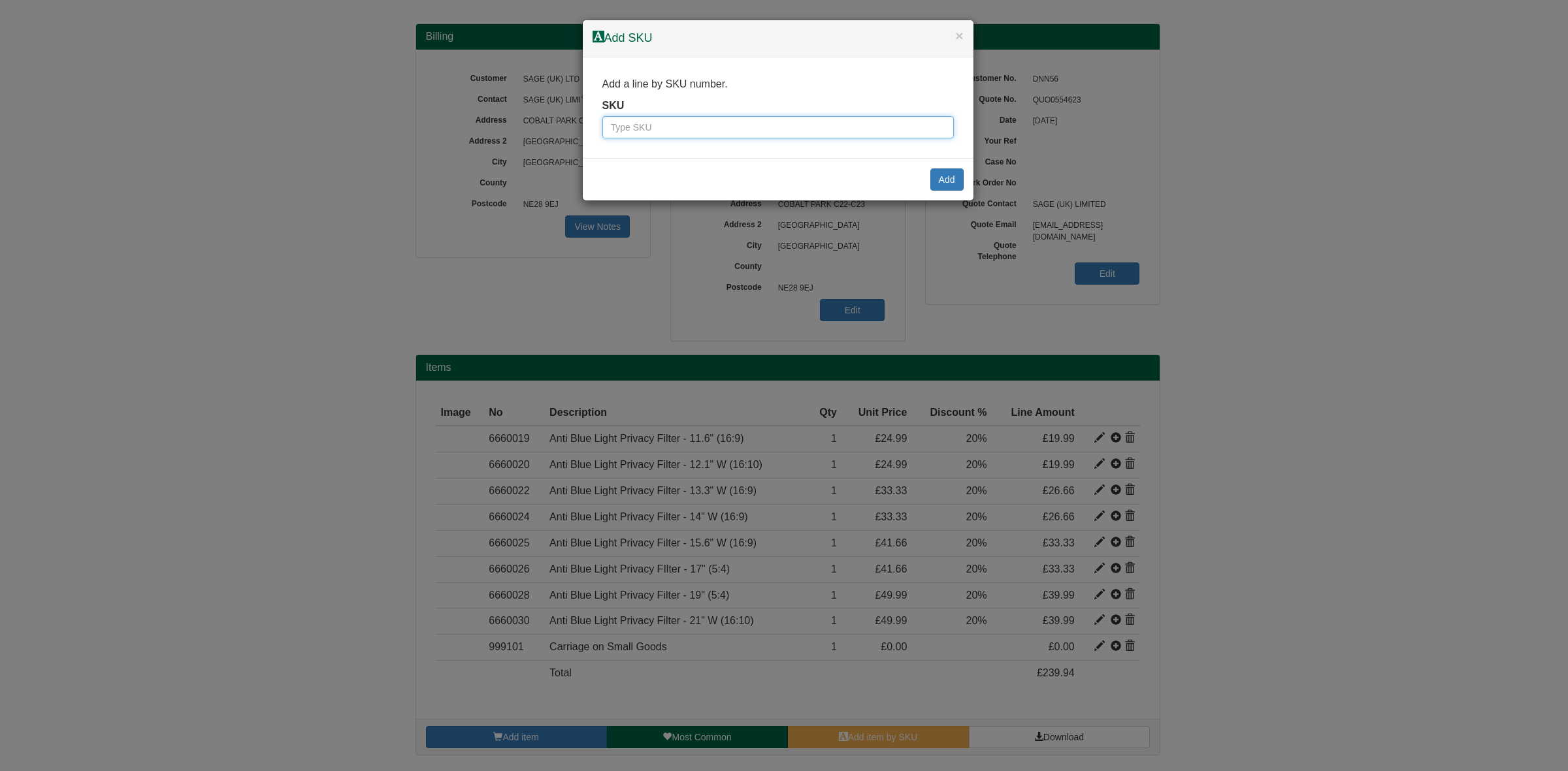
click at [659, 122] on input "text" at bounding box center [778, 127] width 351 height 22
paste input "6660031"
type input "6660031"
click at [945, 196] on div "Add" at bounding box center [778, 179] width 391 height 43
click at [938, 184] on button "Add" at bounding box center [947, 179] width 34 height 22
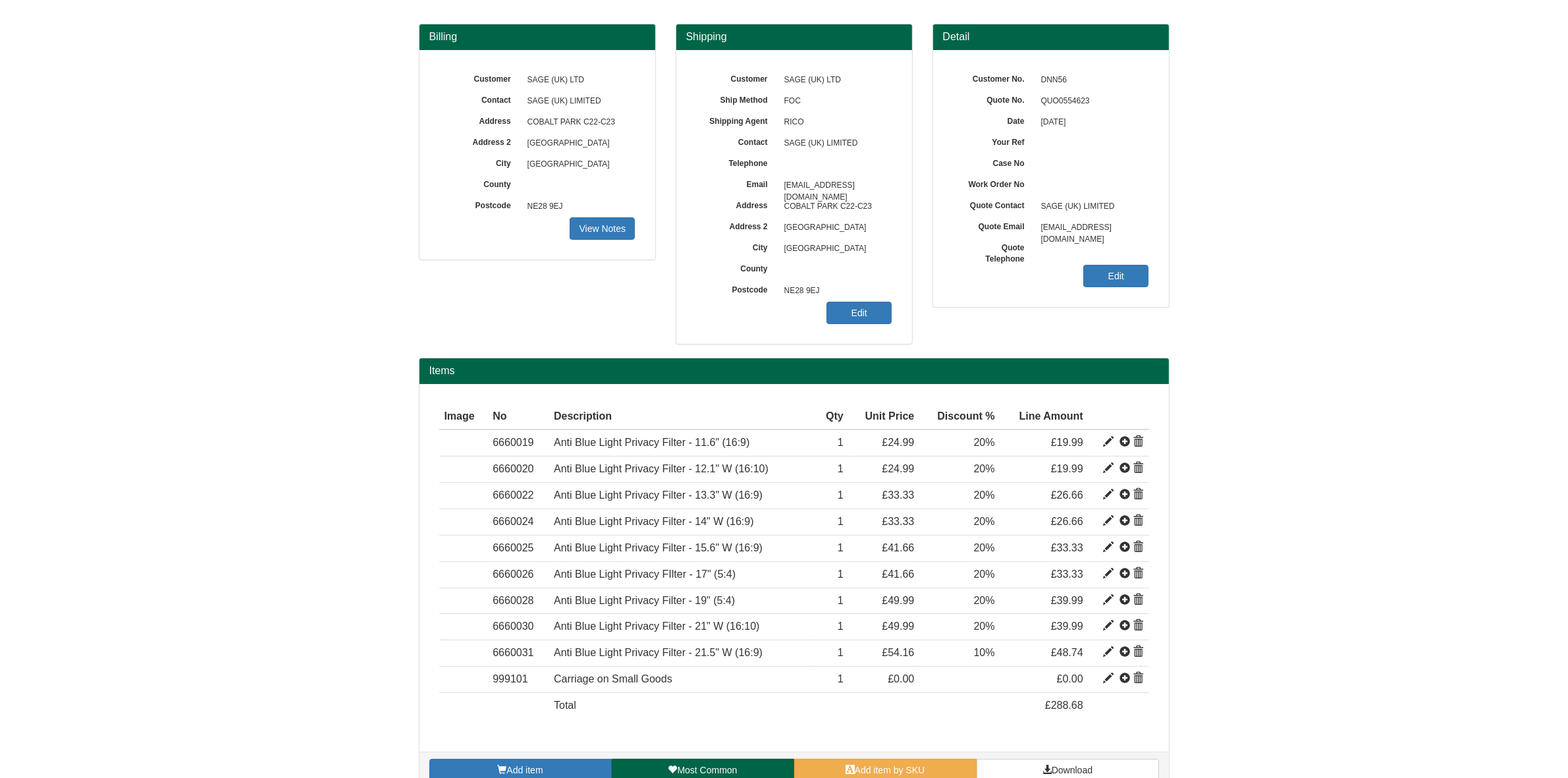
scroll to position [129, 0]
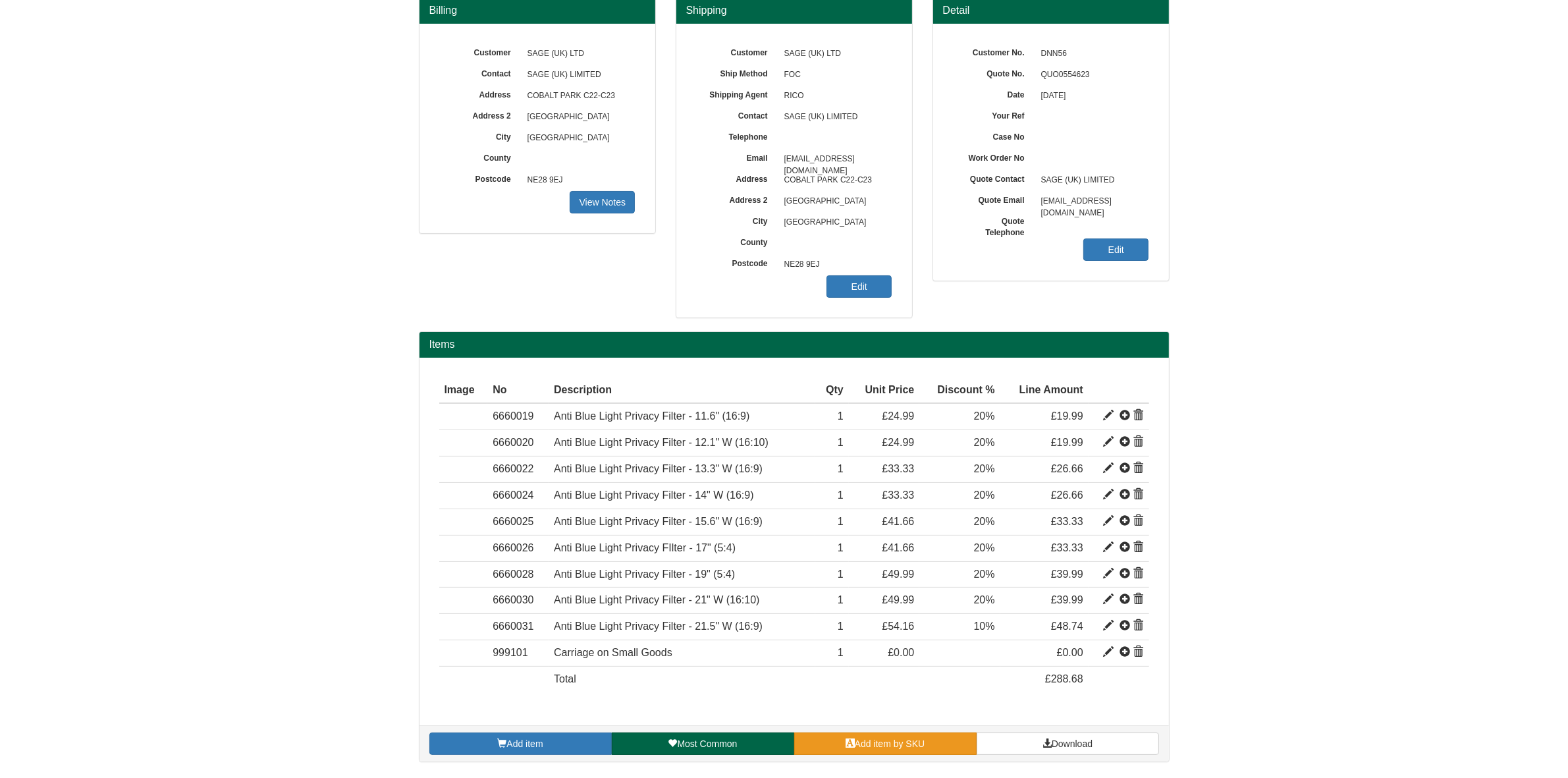
click at [887, 741] on span "Add item by SKU" at bounding box center [890, 743] width 70 height 11
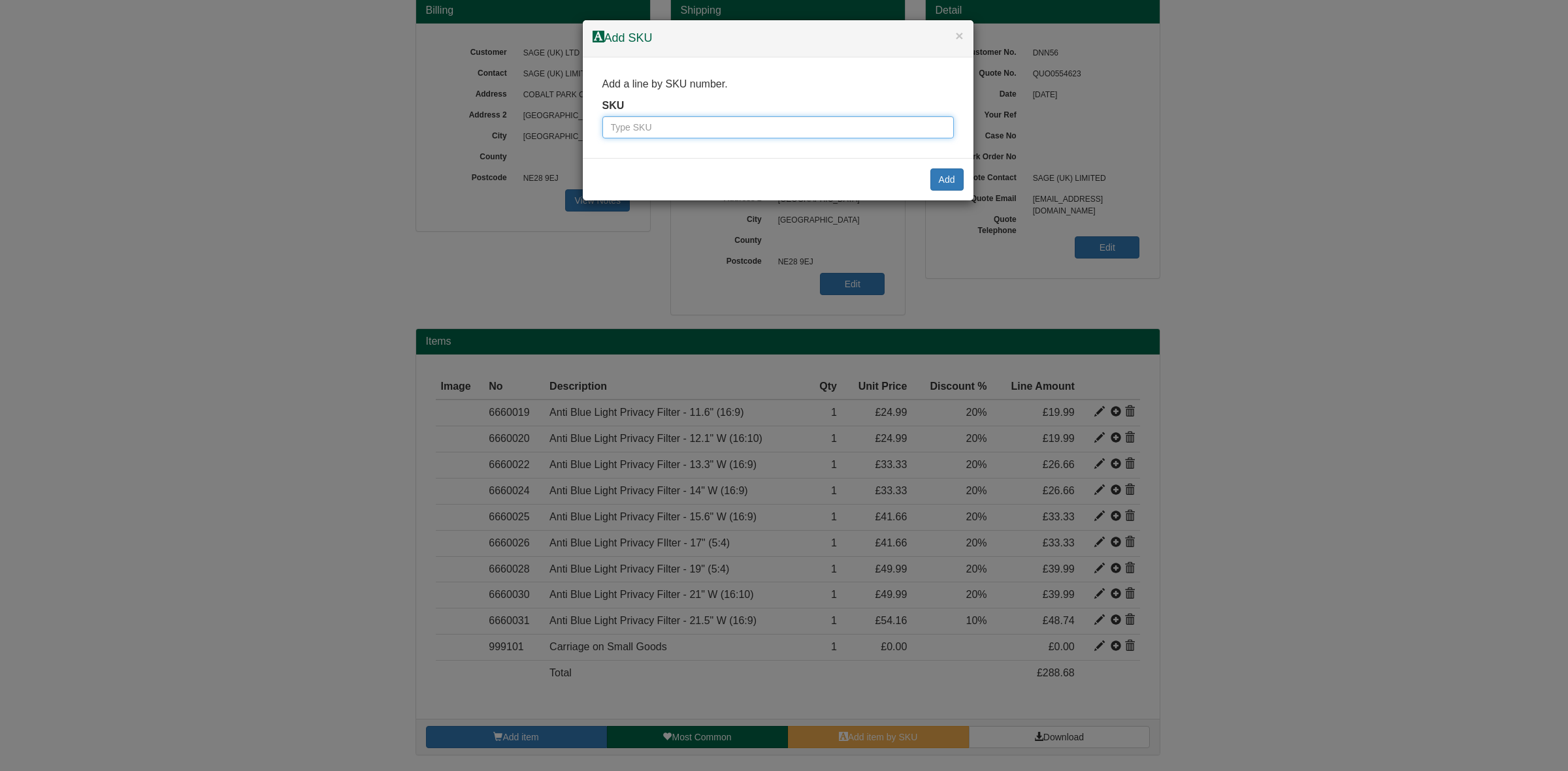
click at [636, 129] on input "text" at bounding box center [778, 127] width 351 height 22
paste input "6660032"
type input "6660032"
click at [954, 179] on button "Add" at bounding box center [947, 179] width 34 height 22
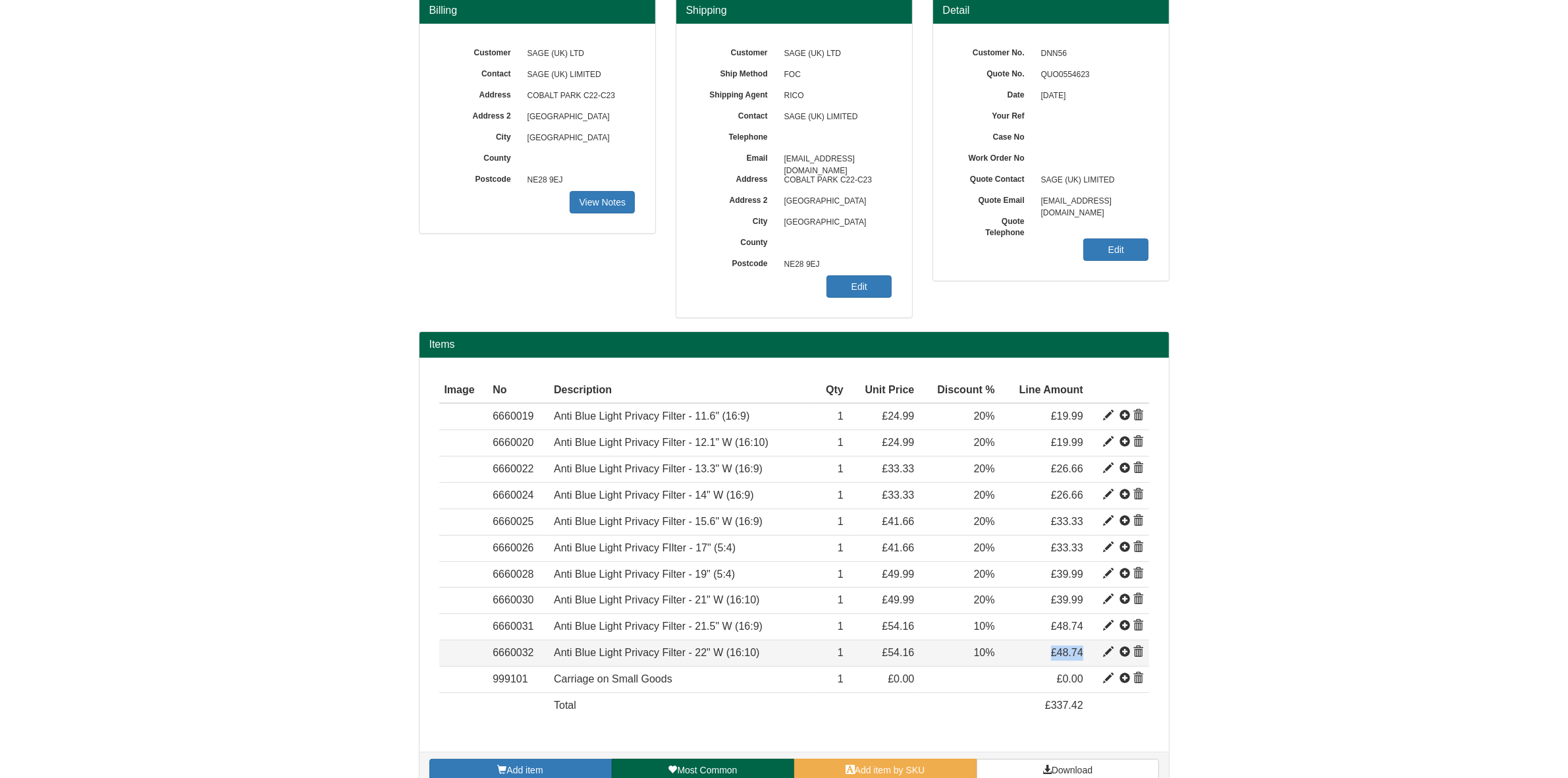
drag, startPoint x: 1083, startPoint y: 657, endPoint x: 1044, endPoint y: 655, distance: 39.1
click at [1044, 655] on td "£48.74" at bounding box center [1044, 653] width 88 height 26
copy span "£48.74"
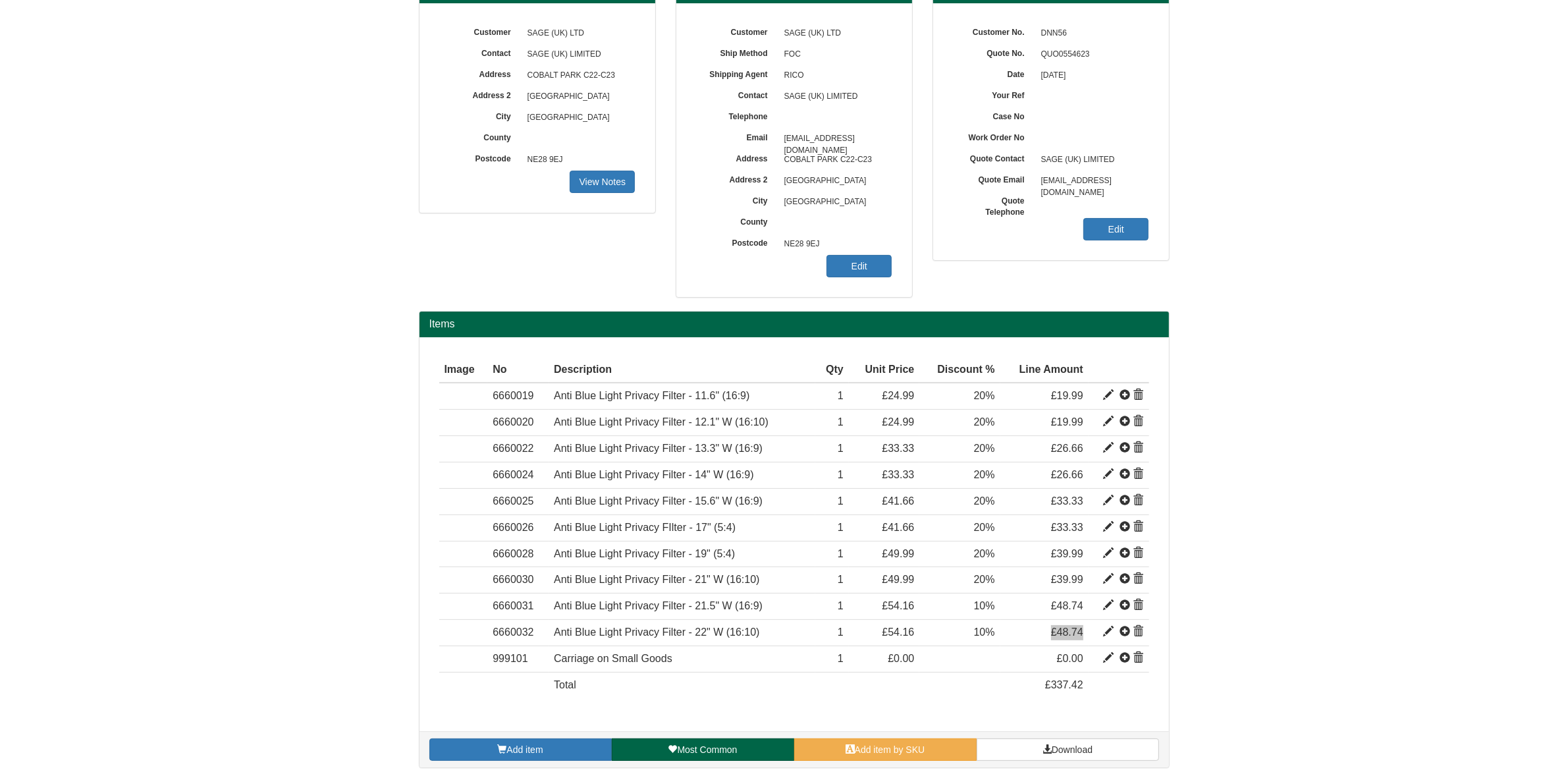
scroll to position [156, 0]
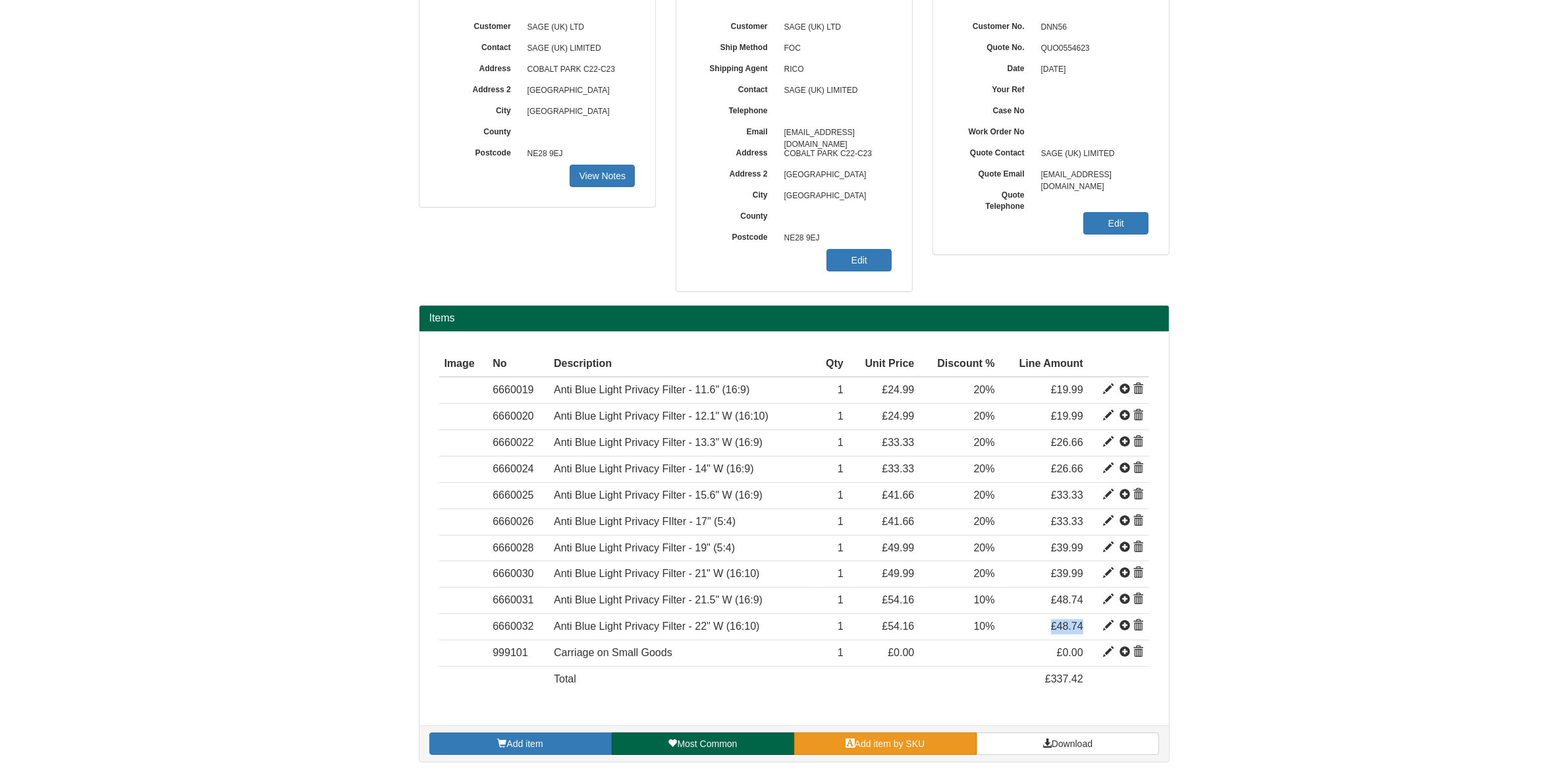
click at [866, 736] on link "Add item by SKU" at bounding box center [885, 744] width 182 height 23
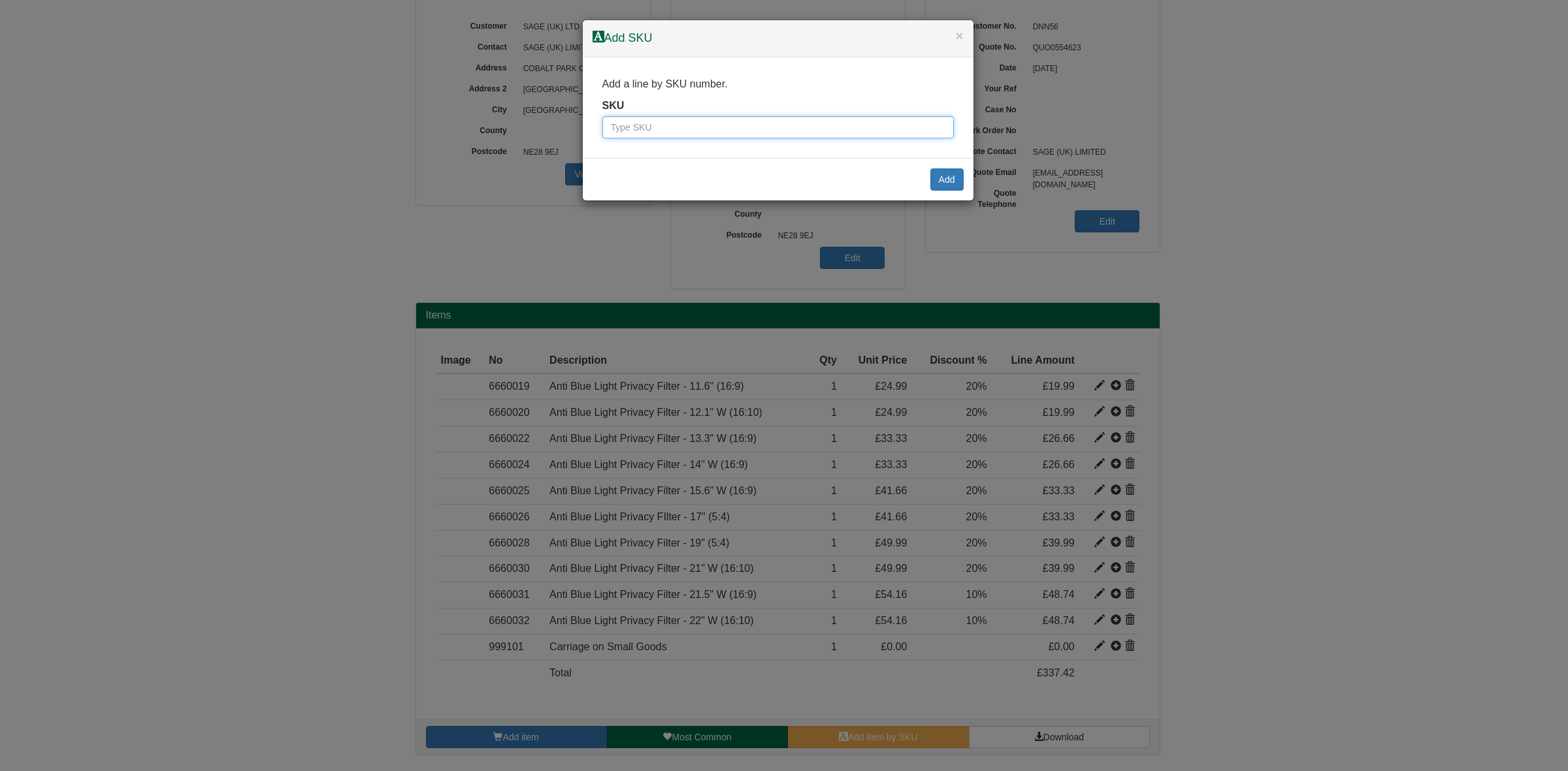
click at [640, 116] on input "text" at bounding box center [778, 127] width 351 height 22
paste input "6660033"
type input "6660033"
click at [948, 184] on button "Add" at bounding box center [947, 179] width 34 height 22
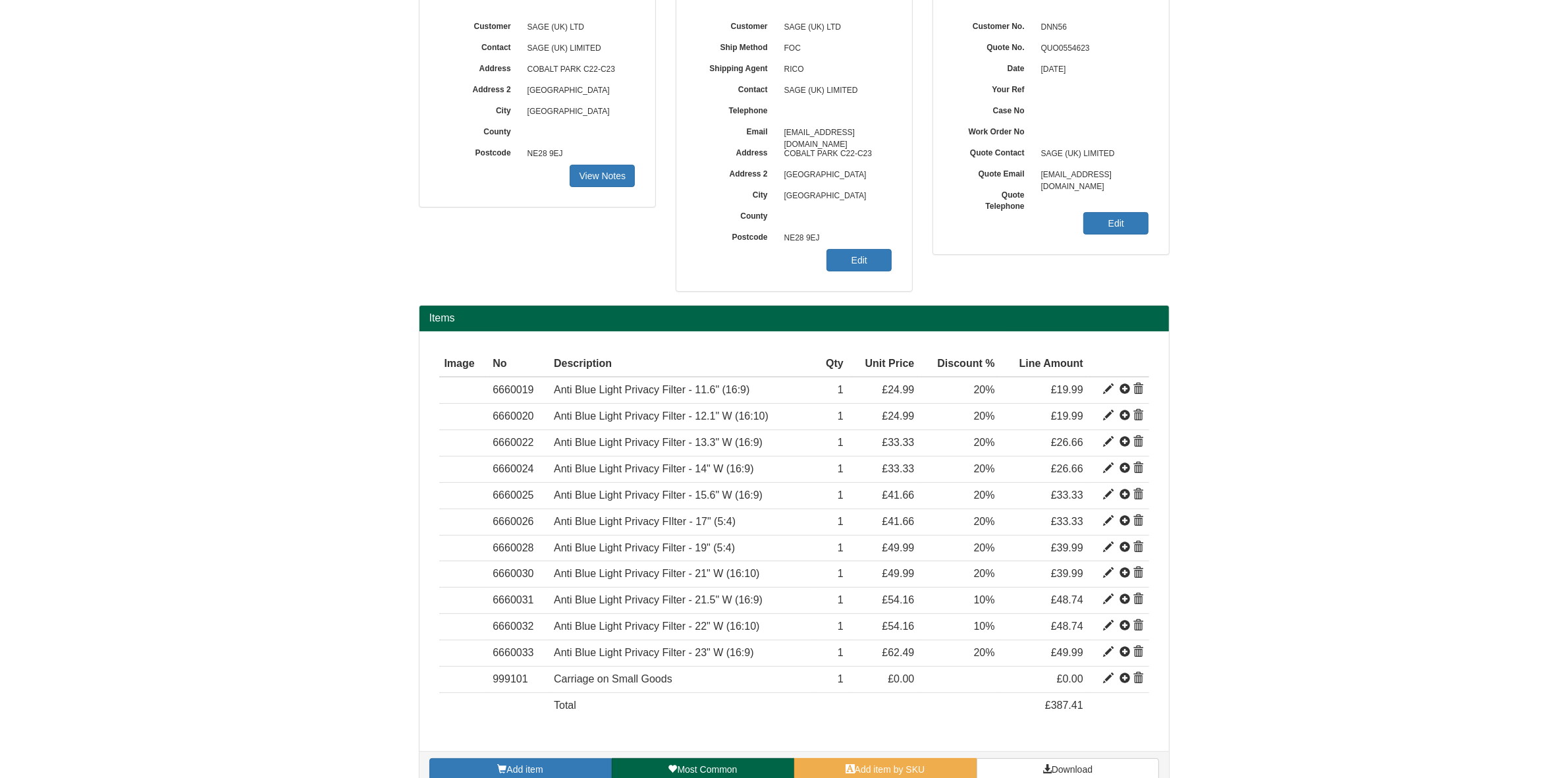
scroll to position [182, 0]
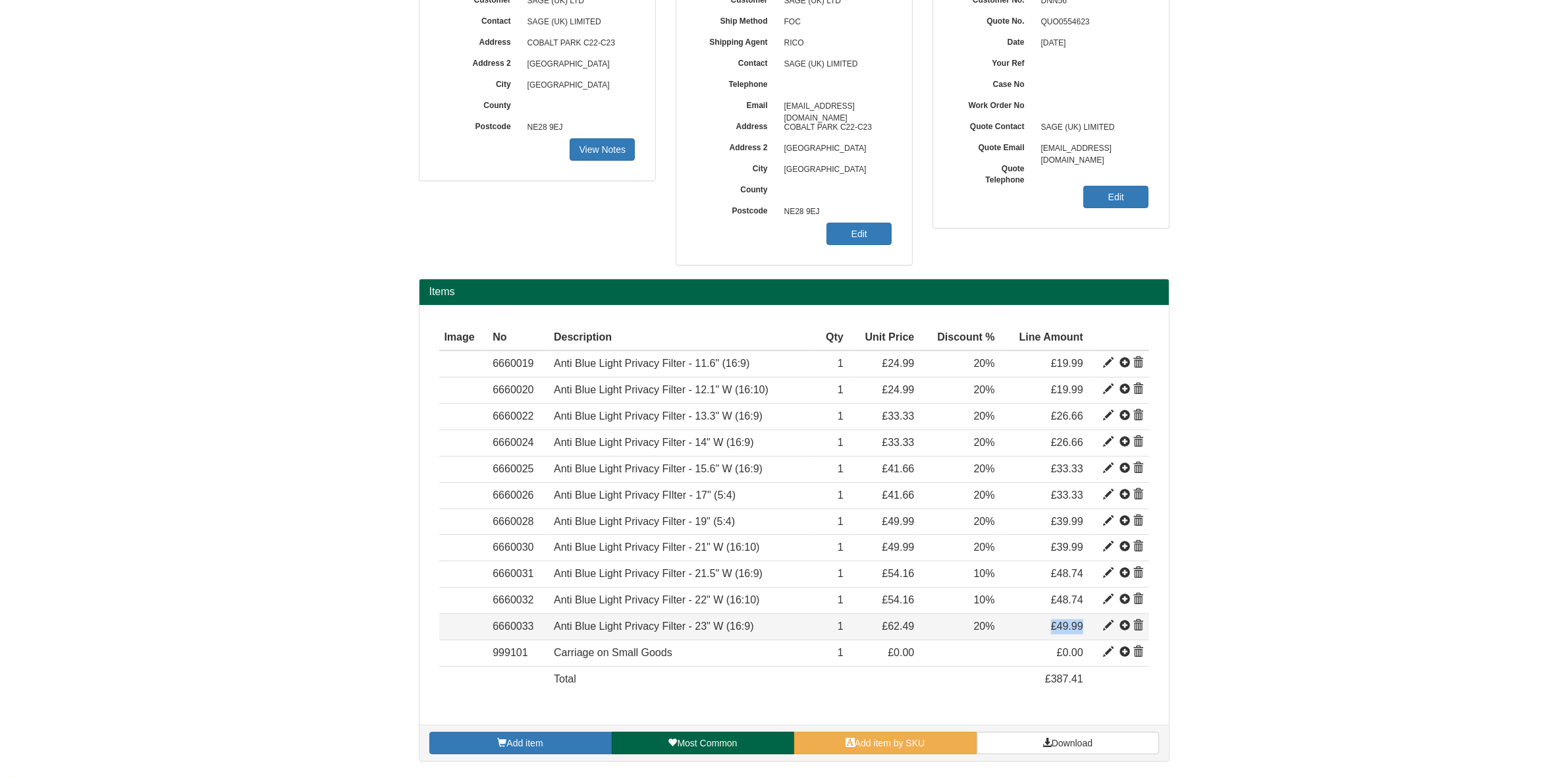
drag, startPoint x: 1094, startPoint y: 627, endPoint x: 1044, endPoint y: 633, distance: 50.4
click at [1044, 633] on tr "Item 6660033 Anti Blue Light Privacy Filter - 23" W (16:9) 43.025 62.49 1 £62.4…" at bounding box center [795, 626] width 710 height 26
copy tr "£49.99"
click at [870, 733] on div "Add item Most Common Add item by SKU Download" at bounding box center [795, 743] width 749 height 36
click at [870, 743] on span "Add item by SKU" at bounding box center [890, 743] width 70 height 11
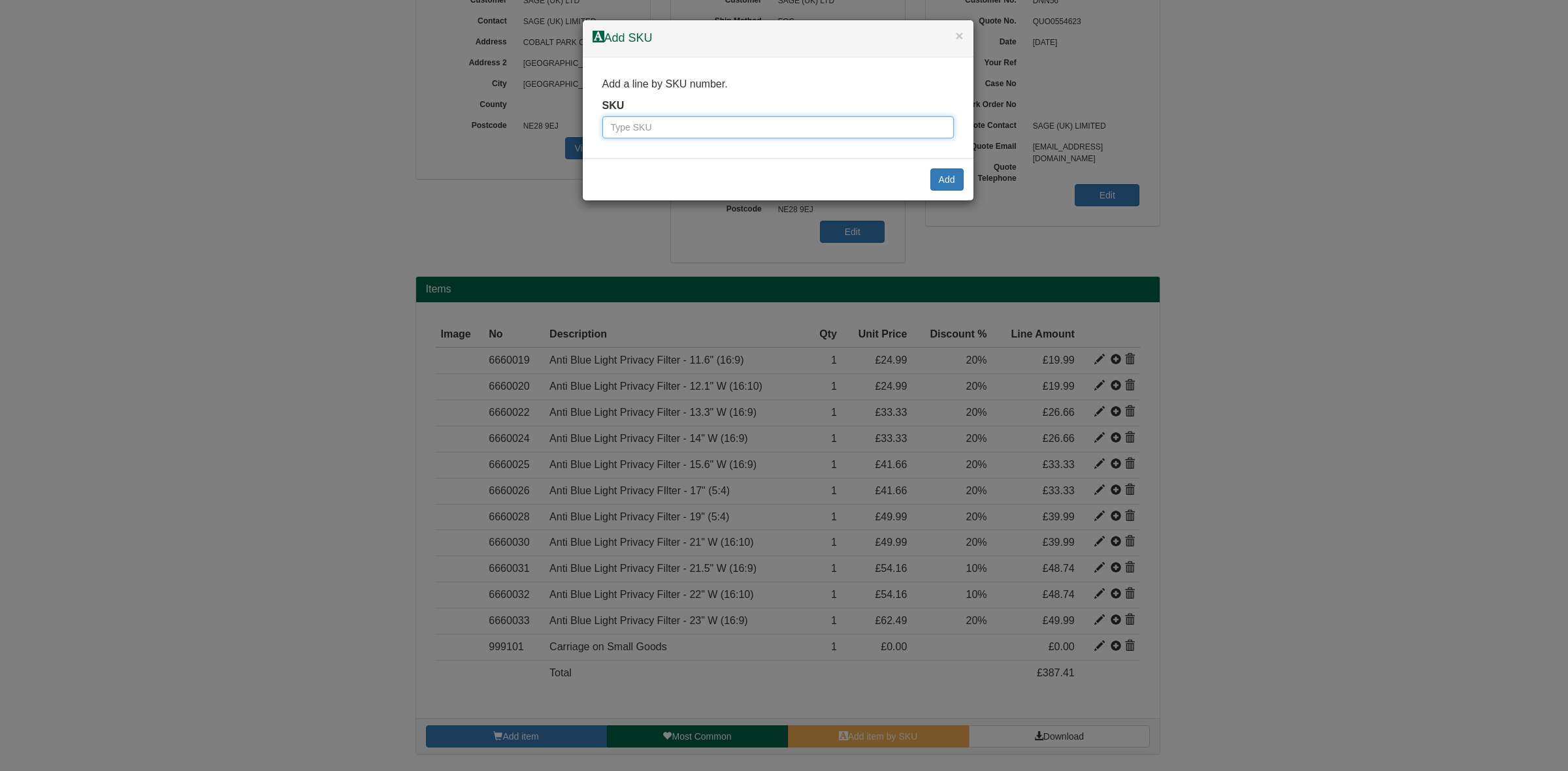
click at [641, 131] on input "text" at bounding box center [778, 127] width 351 height 22
paste input "6660034"
type input "6660034"
click at [951, 181] on button "Add" at bounding box center [947, 179] width 34 height 22
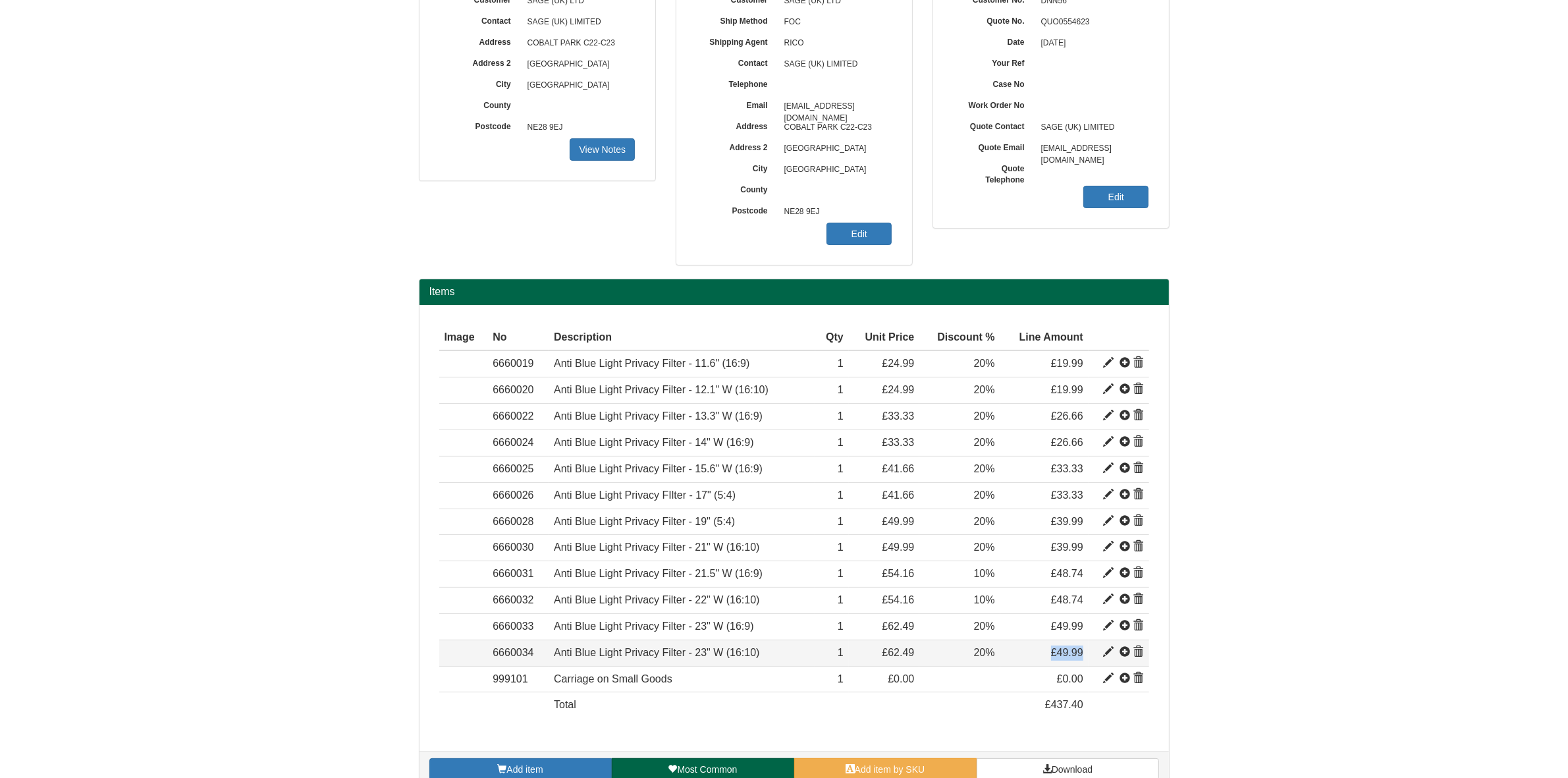
drag, startPoint x: 1084, startPoint y: 653, endPoint x: 1025, endPoint y: 654, distance: 59.0
click at [1025, 654] on td "£49.99" at bounding box center [1044, 653] width 88 height 26
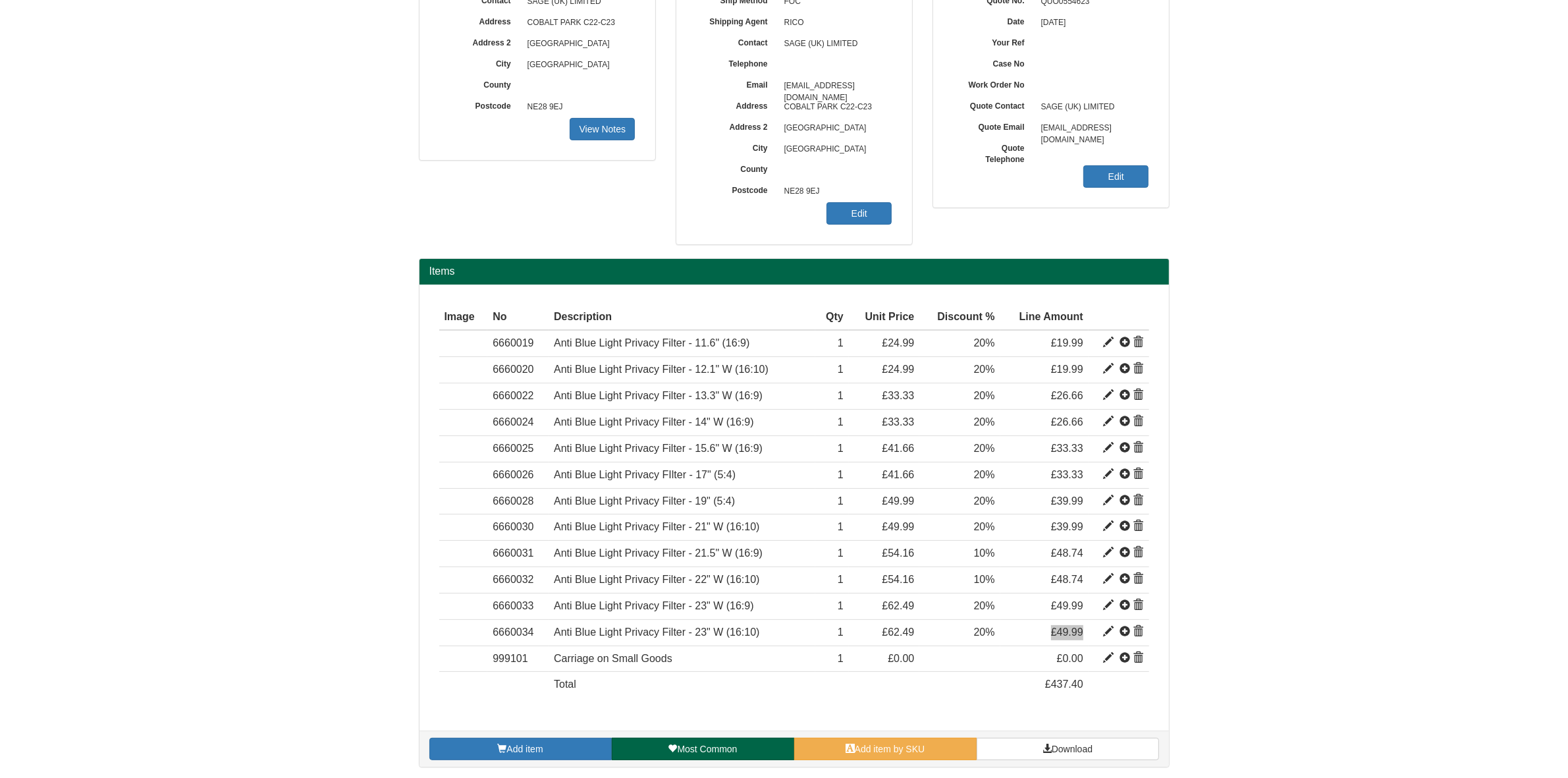
scroll to position [208, 0]
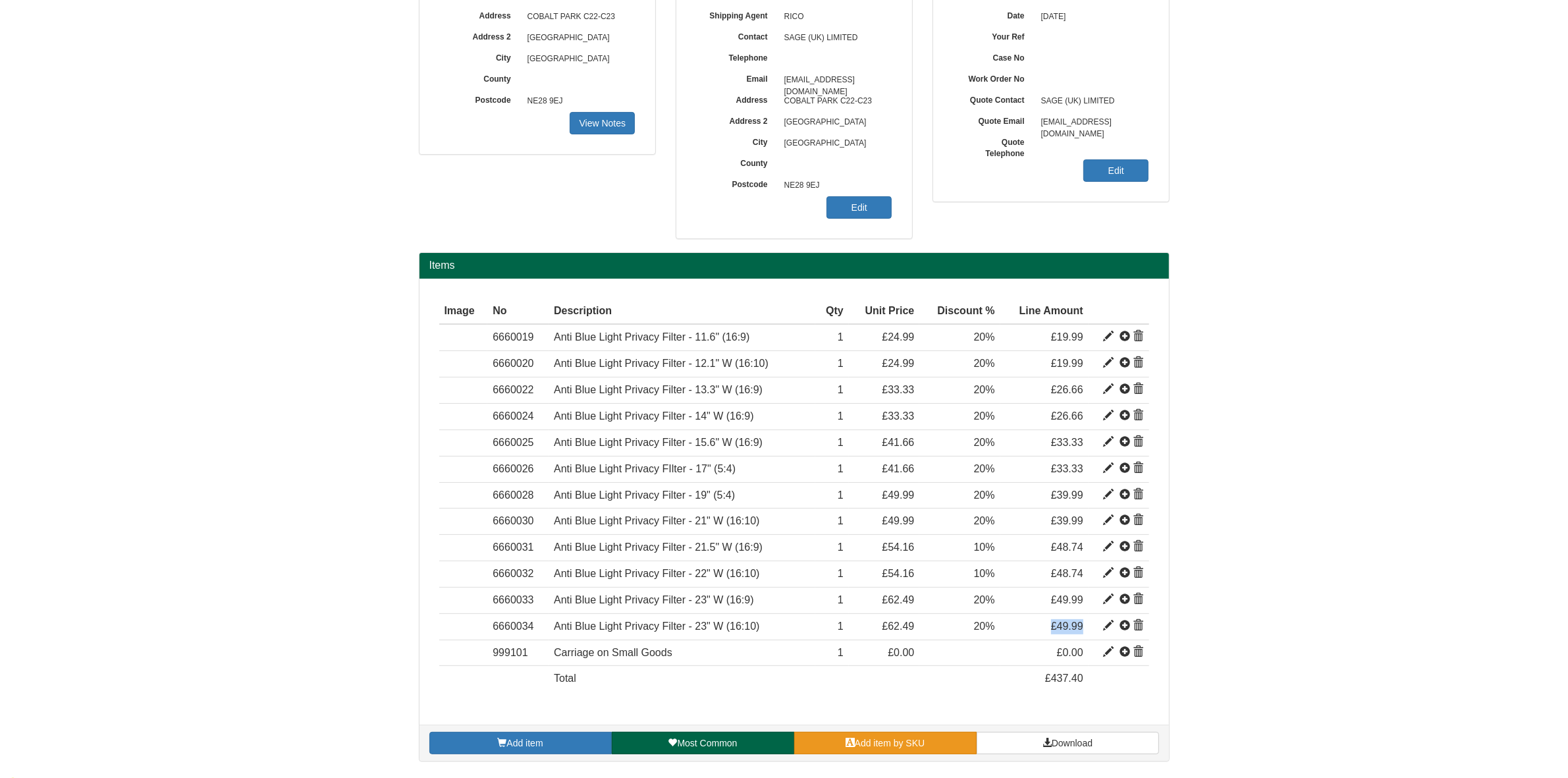
click at [876, 740] on link "Add item by SKU" at bounding box center [885, 743] width 182 height 23
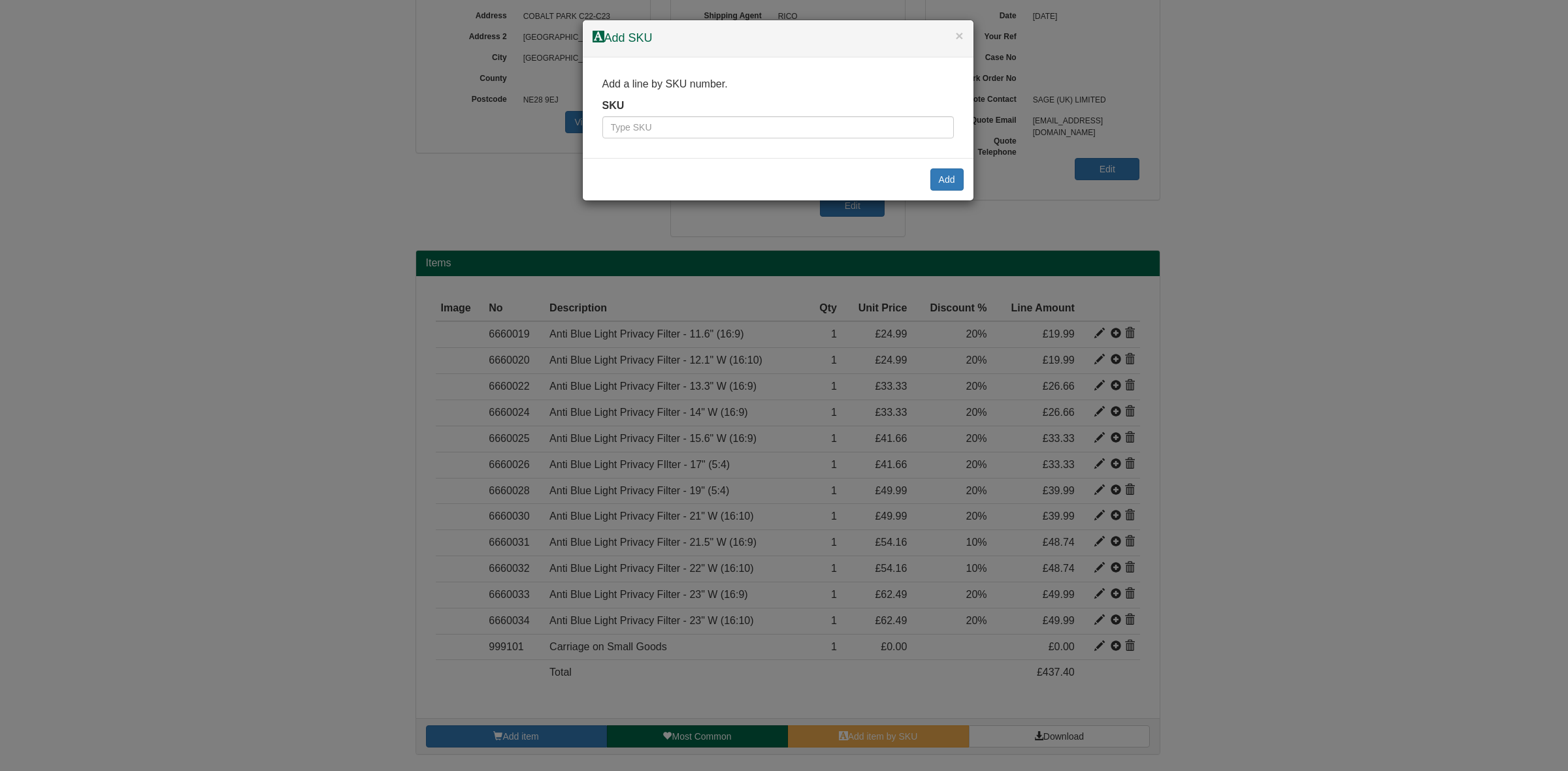
drag, startPoint x: 681, startPoint y: 112, endPoint x: 668, endPoint y: 127, distance: 19.8
click at [678, 115] on div "SKU" at bounding box center [778, 119] width 351 height 41
click at [660, 135] on input "text" at bounding box center [778, 127] width 351 height 22
paste input "6660035"
type input "6660035"
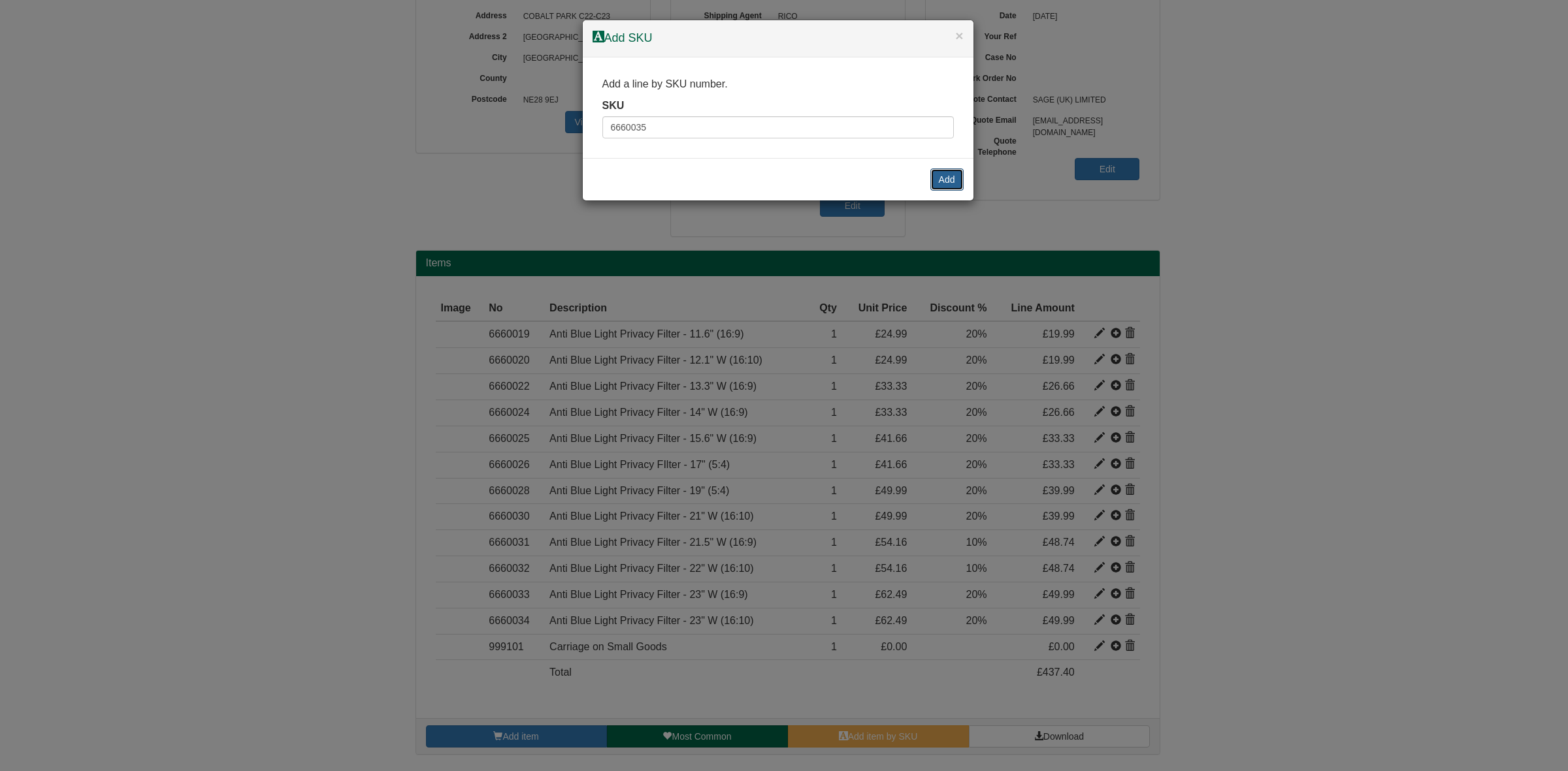
click at [951, 186] on button "Add" at bounding box center [947, 179] width 34 height 22
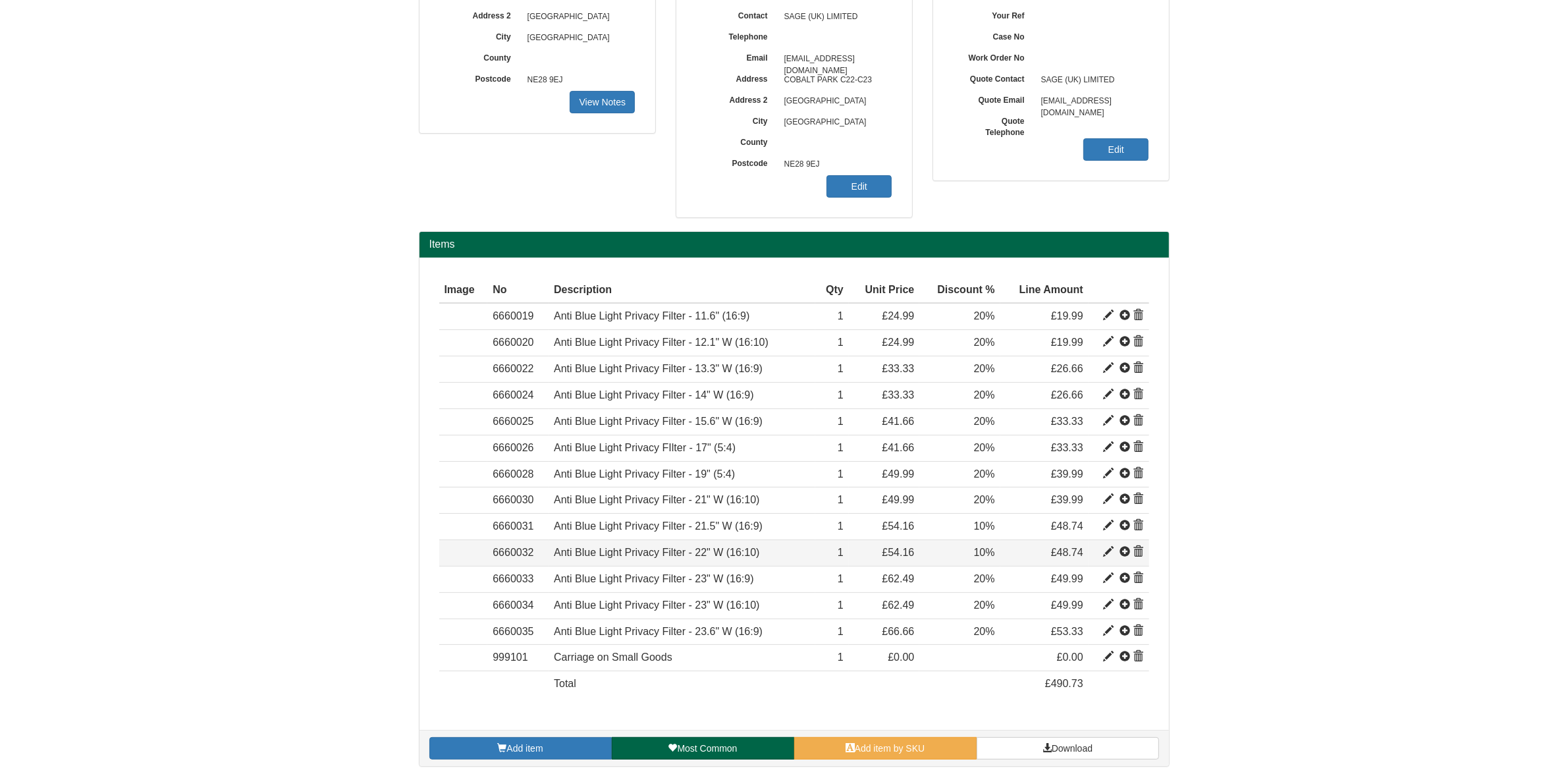
scroll to position [235, 0]
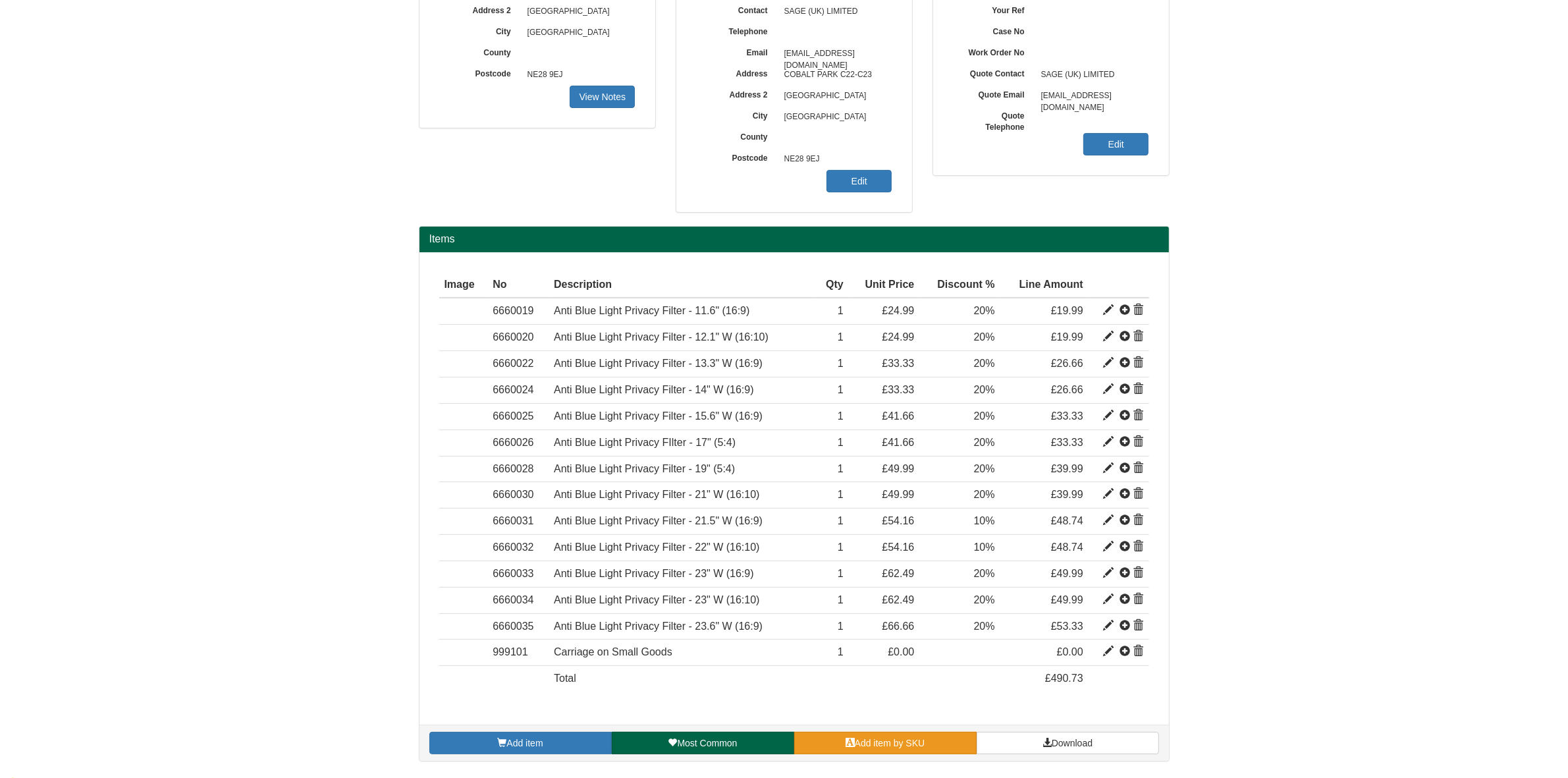
click at [887, 743] on span "Add item by SKU" at bounding box center [890, 743] width 70 height 11
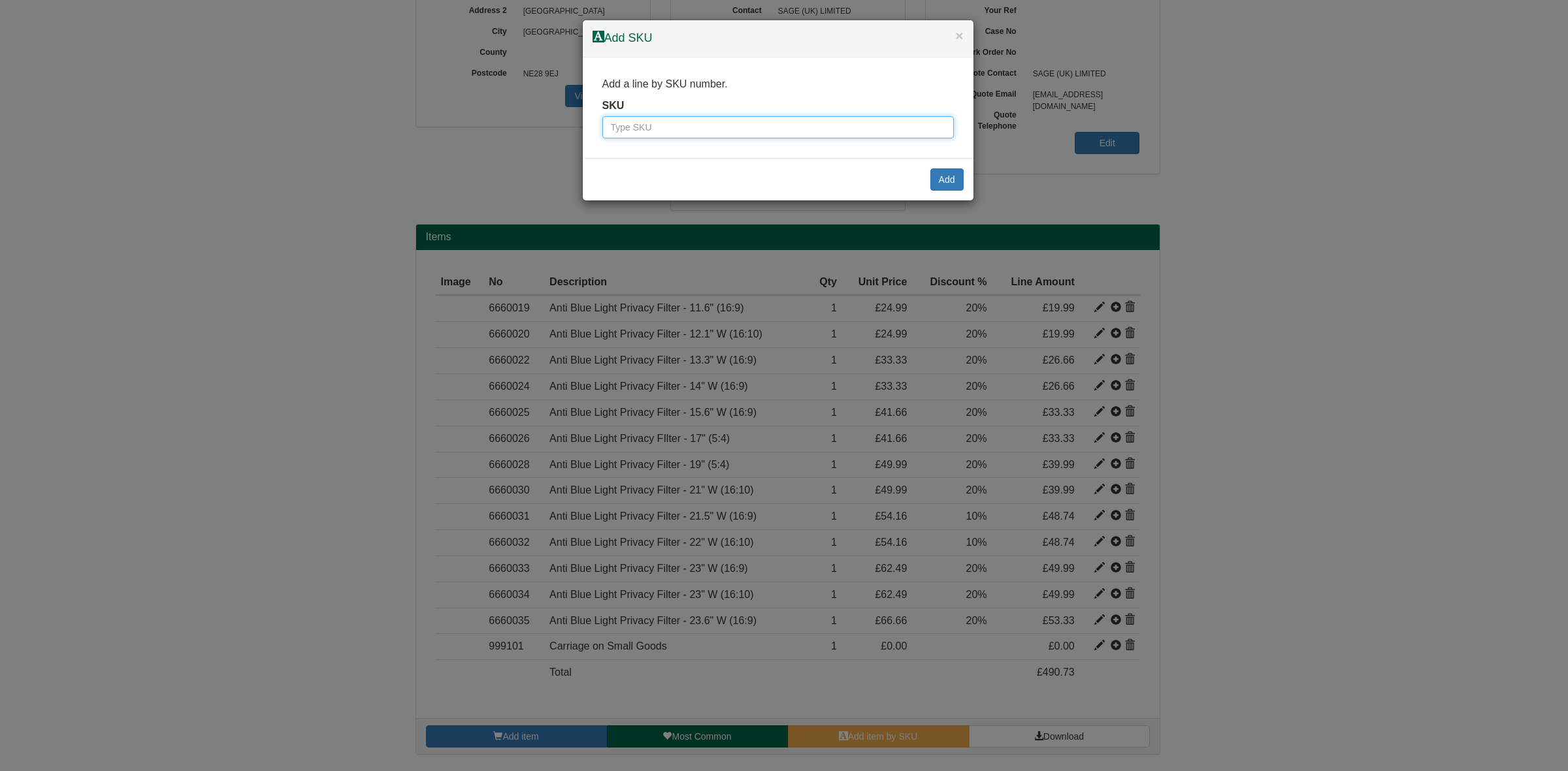
click at [628, 128] on input "text" at bounding box center [778, 127] width 351 height 22
paste input "6660036"
type input "6660036"
click at [941, 173] on button "Add" at bounding box center [947, 179] width 34 height 22
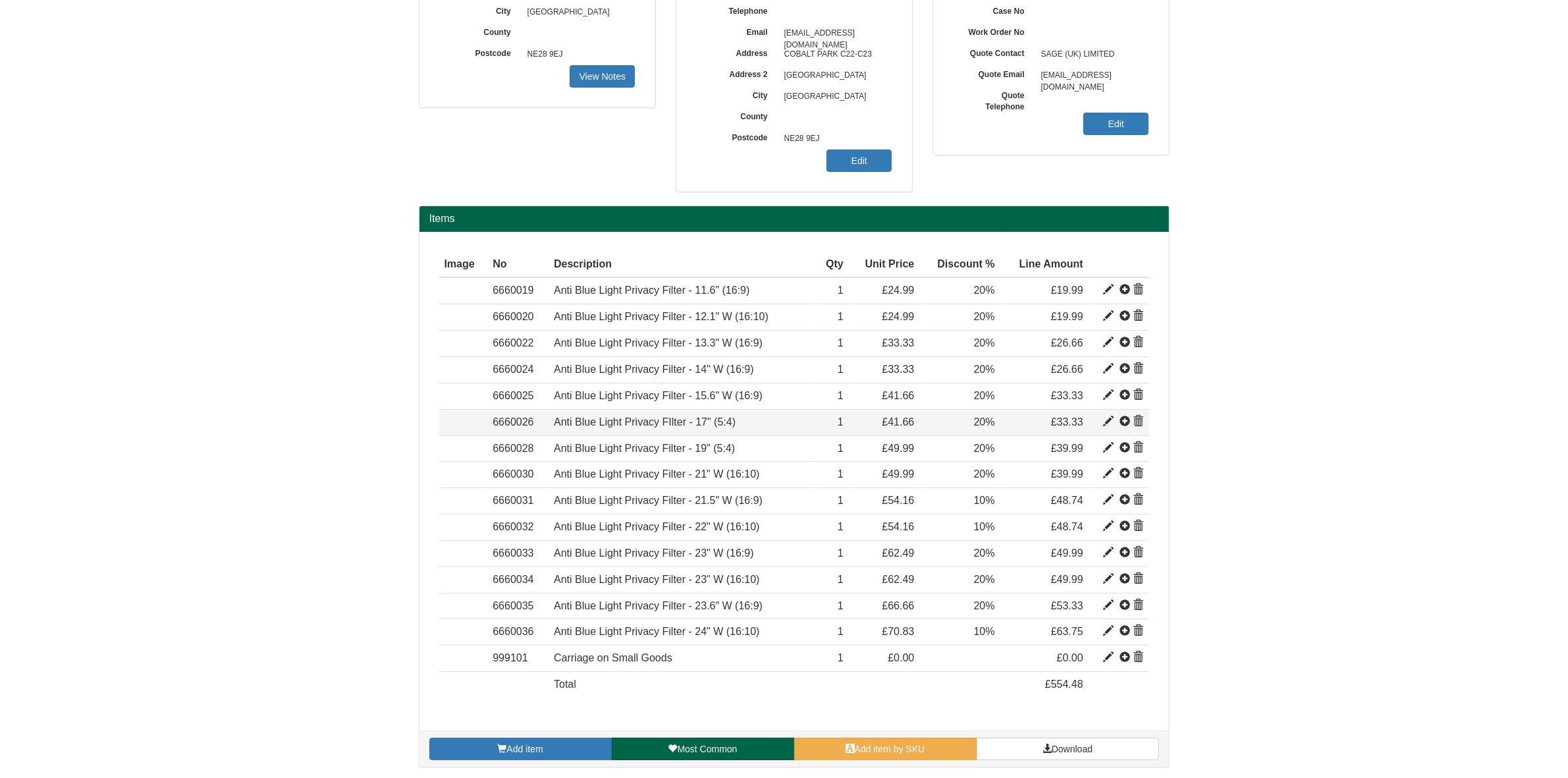
scroll to position [261, 0]
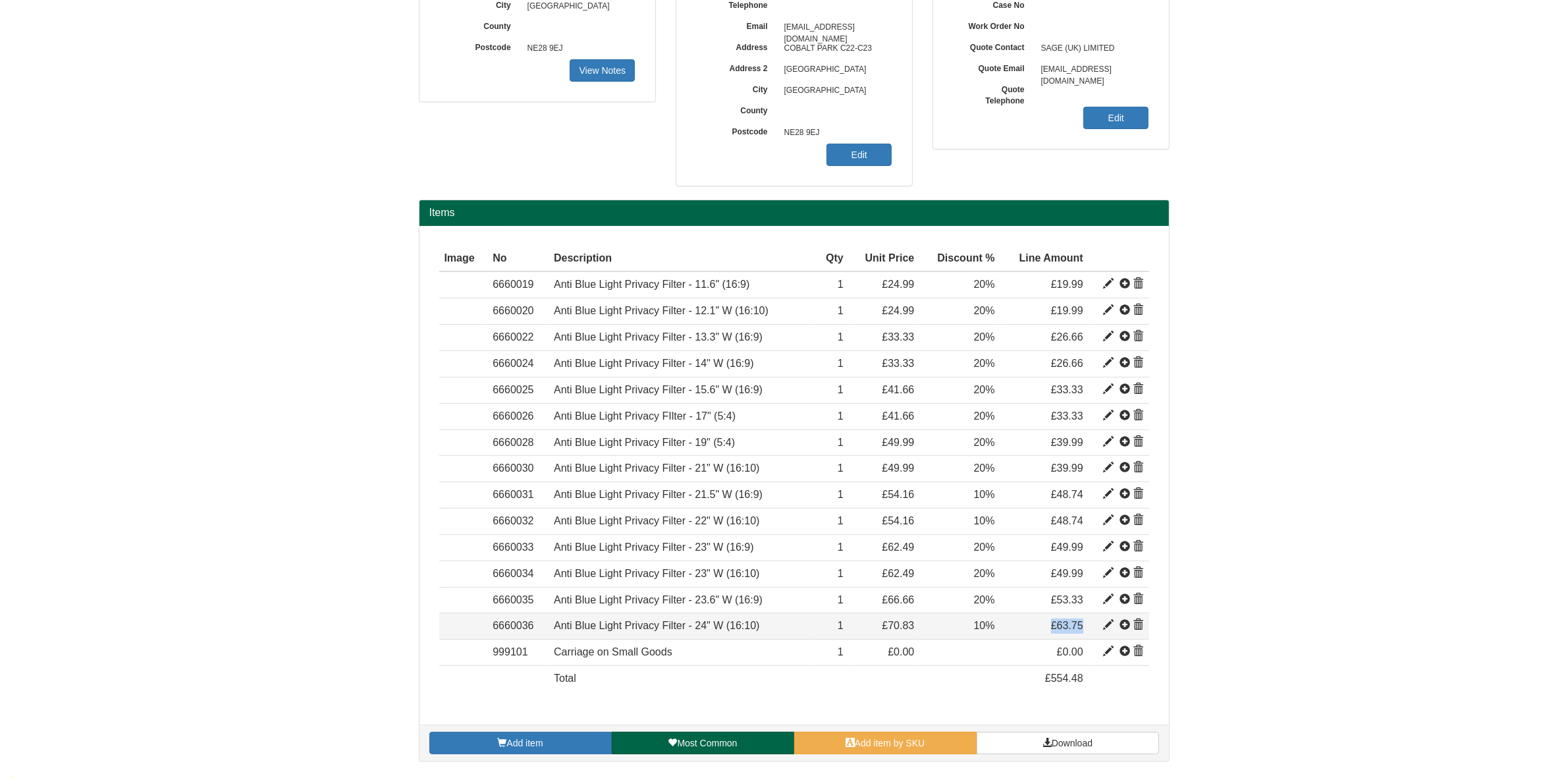
drag, startPoint x: 1088, startPoint y: 628, endPoint x: 1019, endPoint y: 624, distance: 69.1
click at [1019, 624] on td "£63.75" at bounding box center [1044, 626] width 88 height 26
copy span "£63.75"
click at [857, 736] on link "Add item by SKU" at bounding box center [885, 743] width 182 height 23
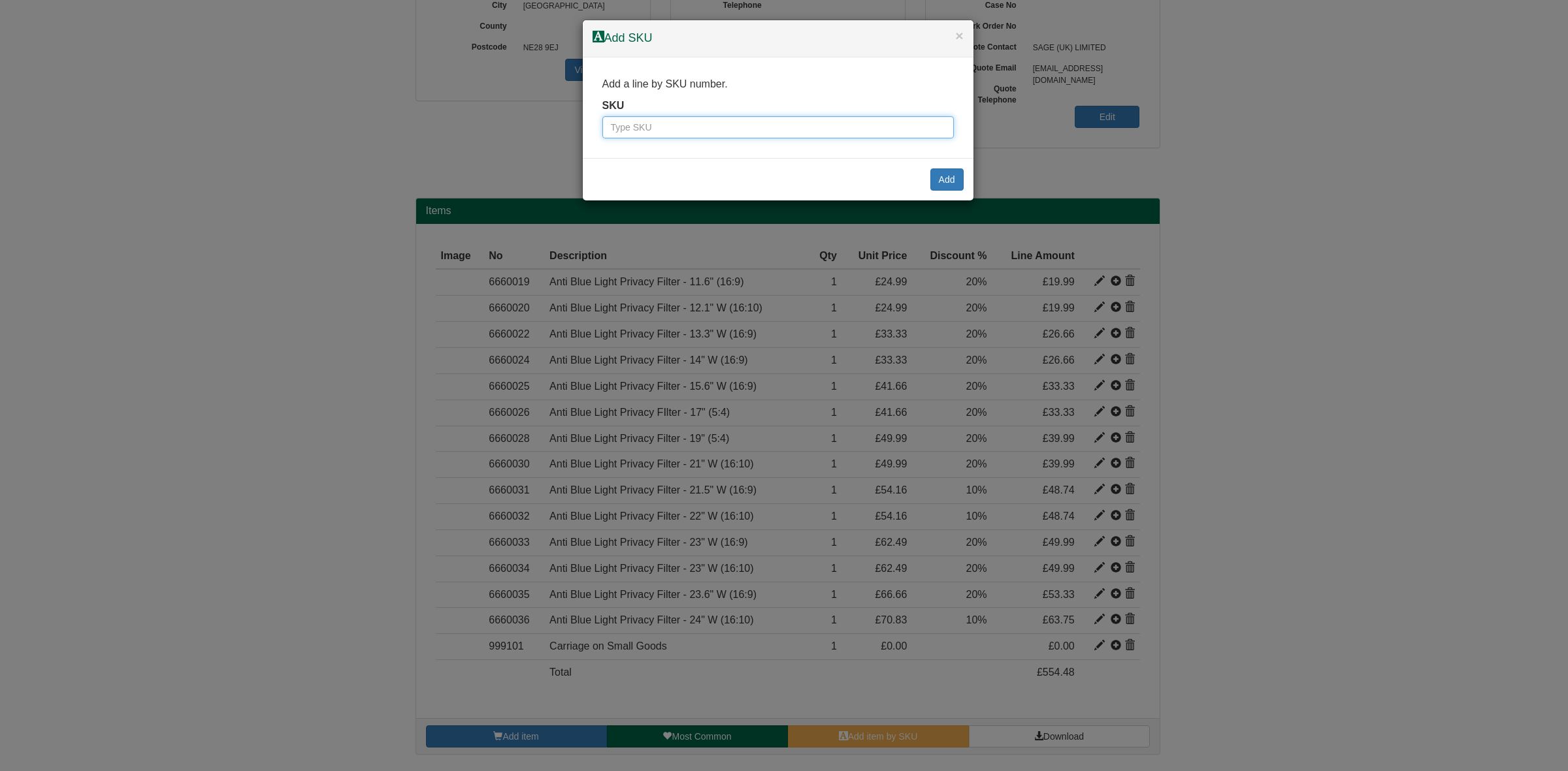
click at [636, 131] on input "text" at bounding box center [778, 127] width 351 height 22
paste input "6660037"
type input "6660037"
click at [948, 178] on button "Add" at bounding box center [947, 179] width 34 height 22
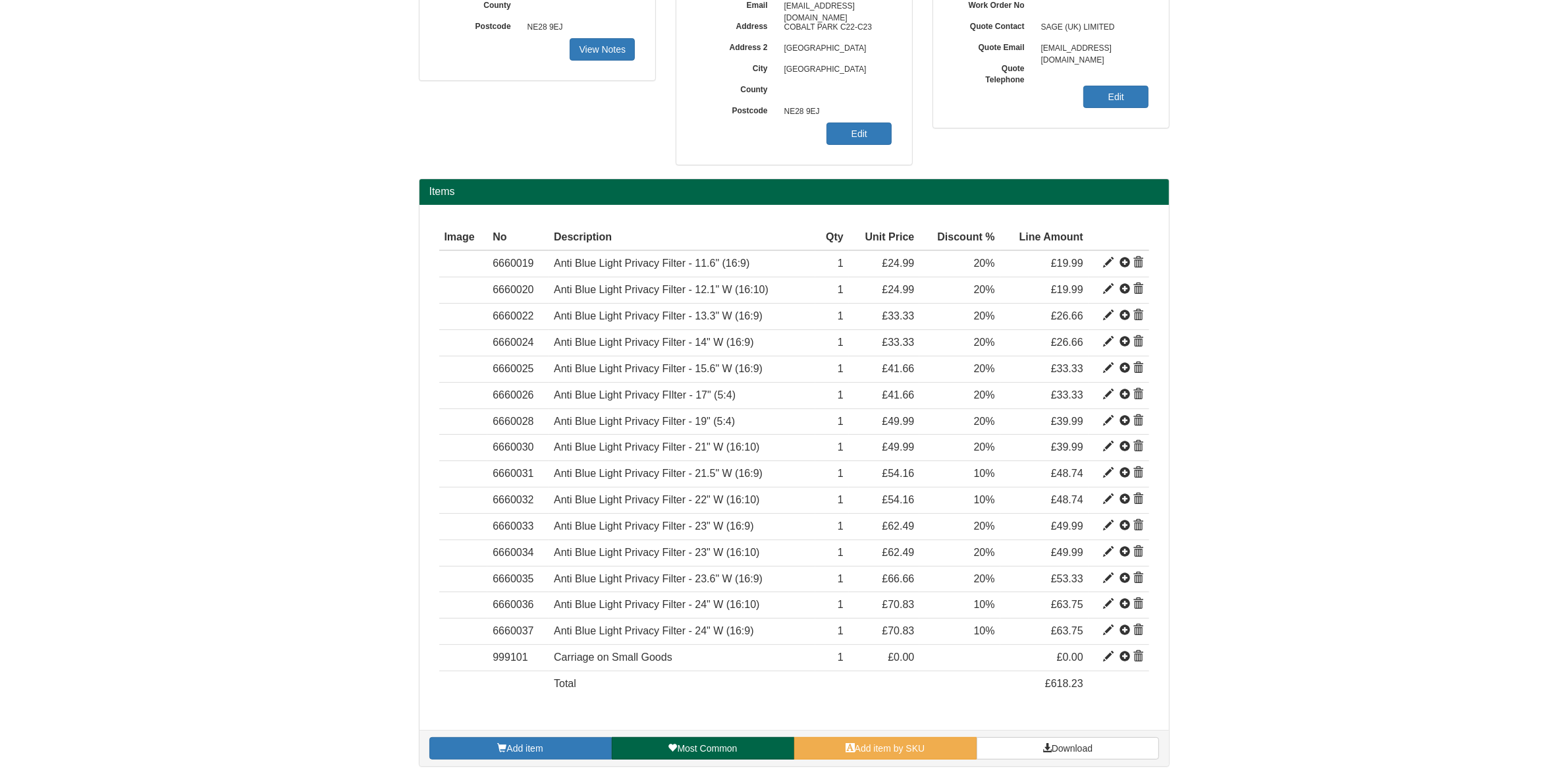
scroll to position [288, 0]
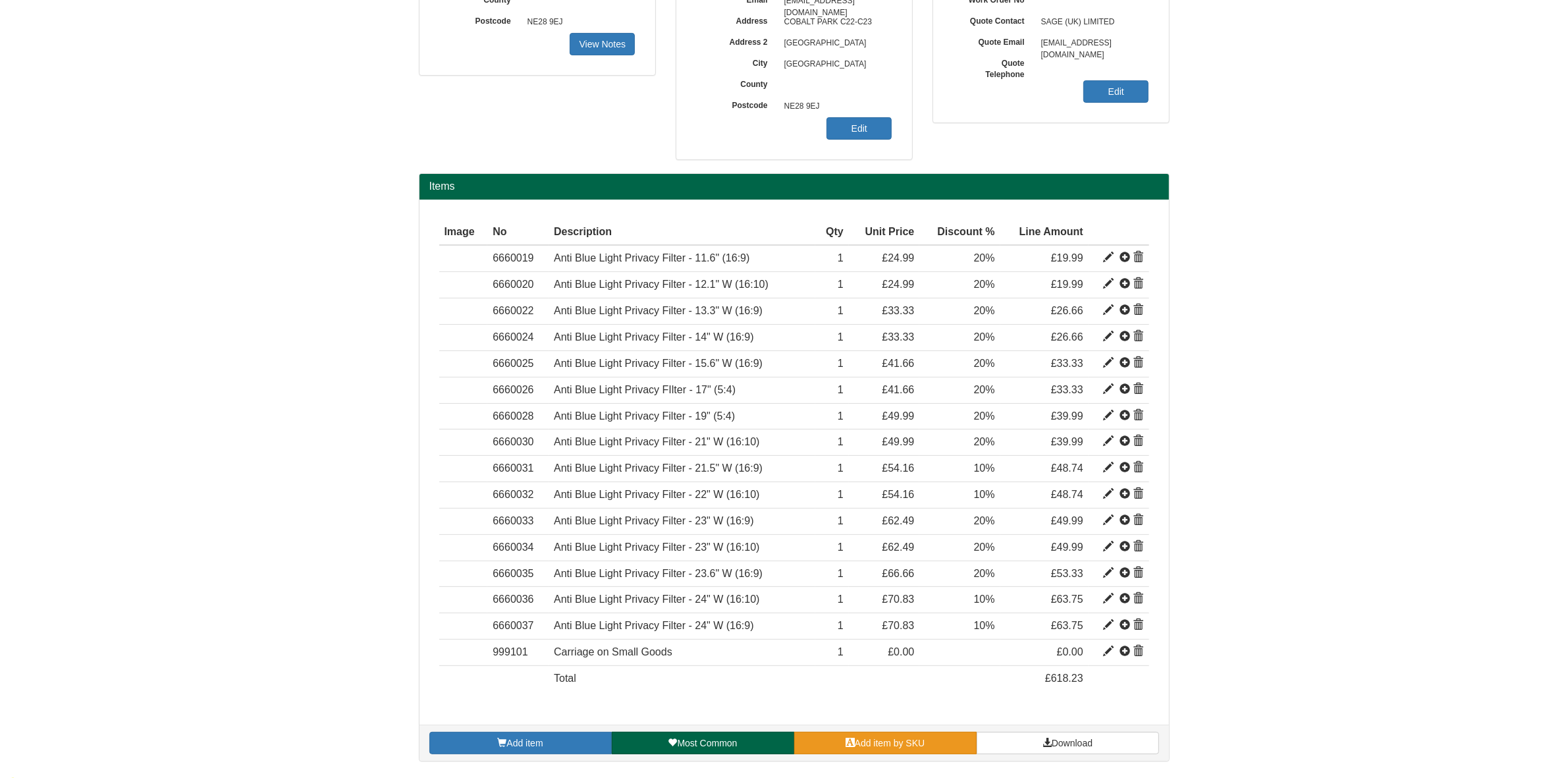
click at [891, 740] on link "Add item by SKU" at bounding box center [885, 743] width 182 height 23
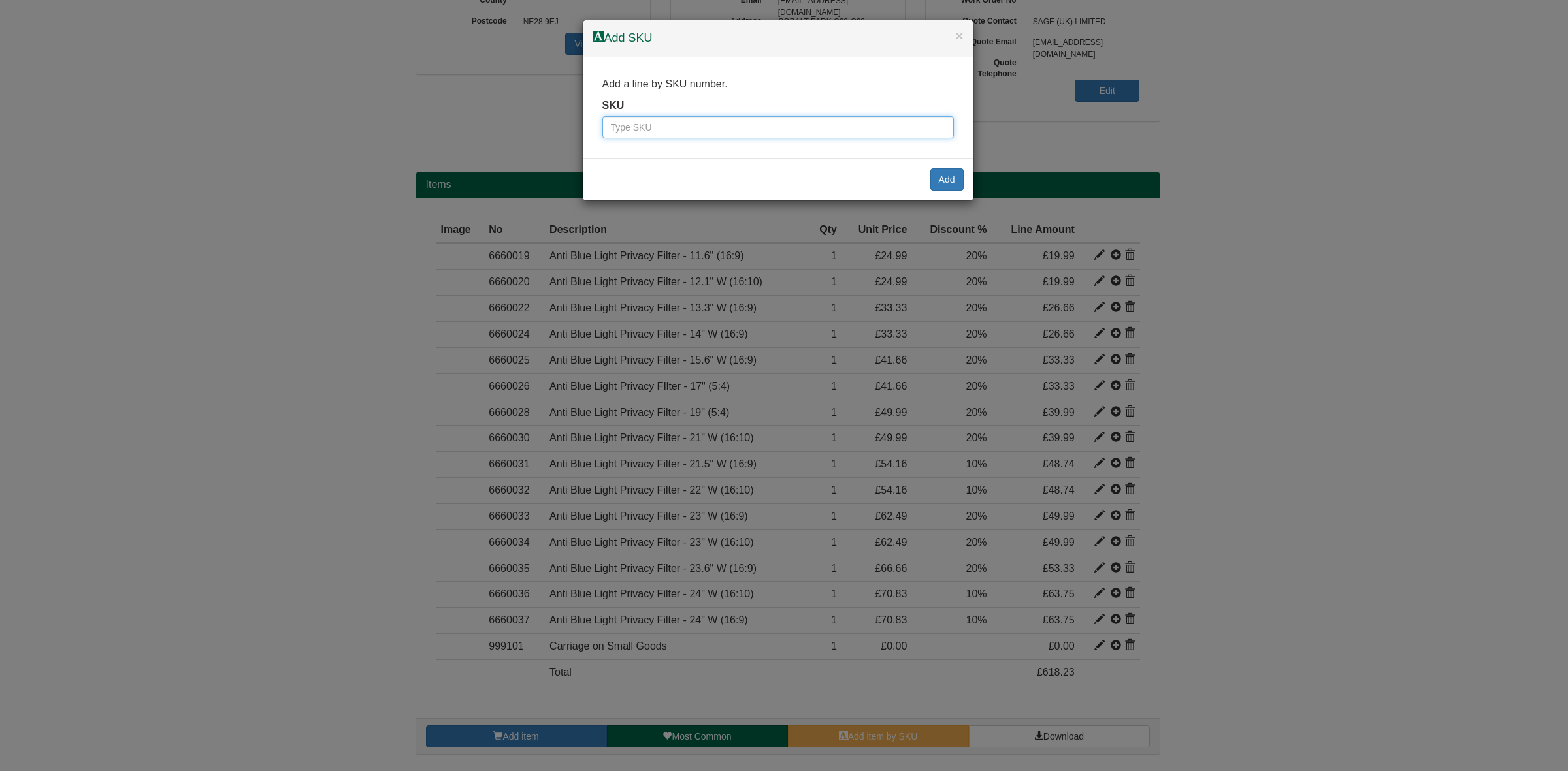
drag, startPoint x: 627, startPoint y: 134, endPoint x: 669, endPoint y: 132, distance: 42.0
click at [627, 134] on input "text" at bounding box center [778, 127] width 351 height 22
paste input "6660044"
type input "6660044"
click at [945, 188] on button "Add" at bounding box center [947, 179] width 34 height 22
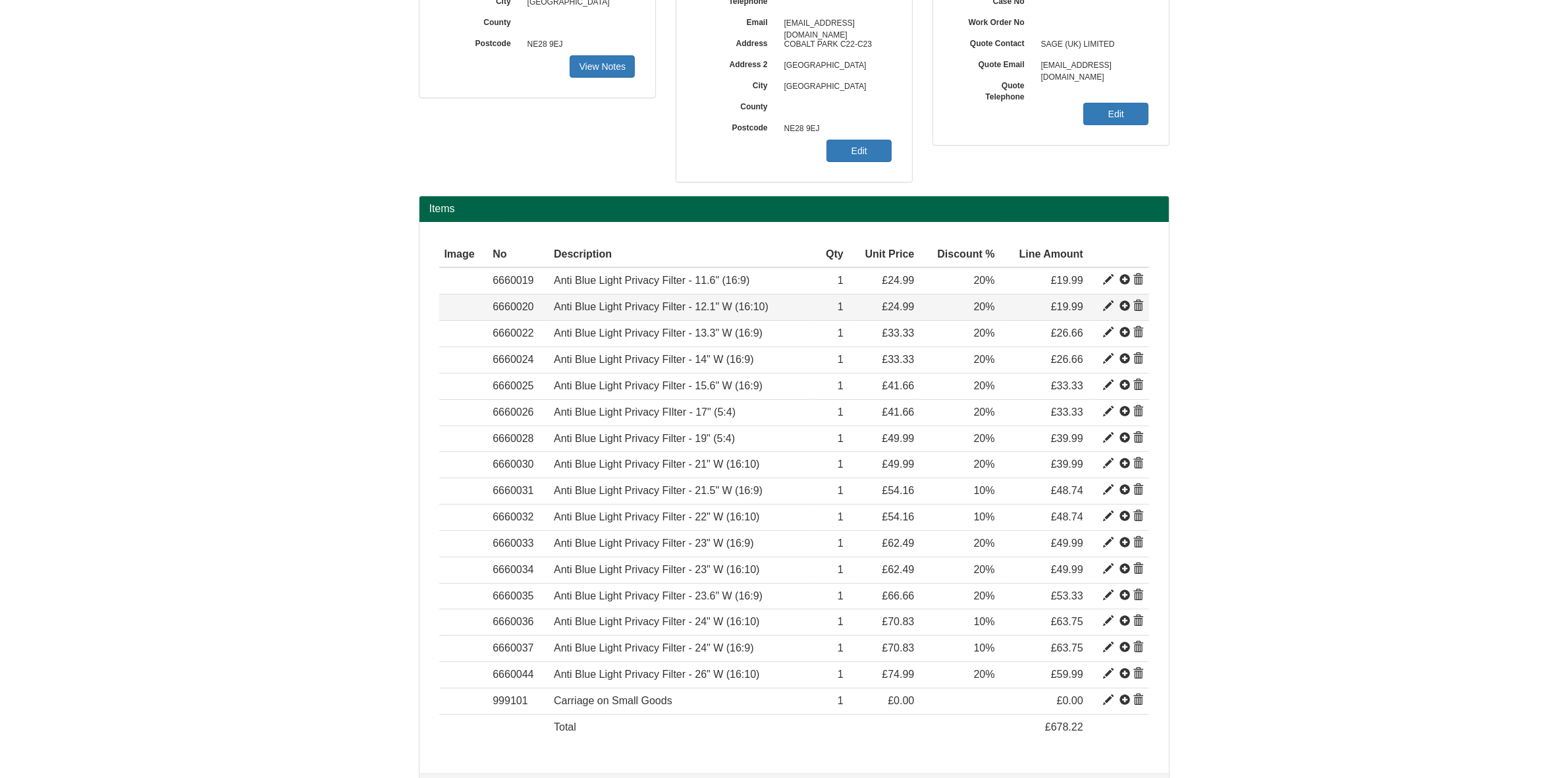
scroll to position [314, 0]
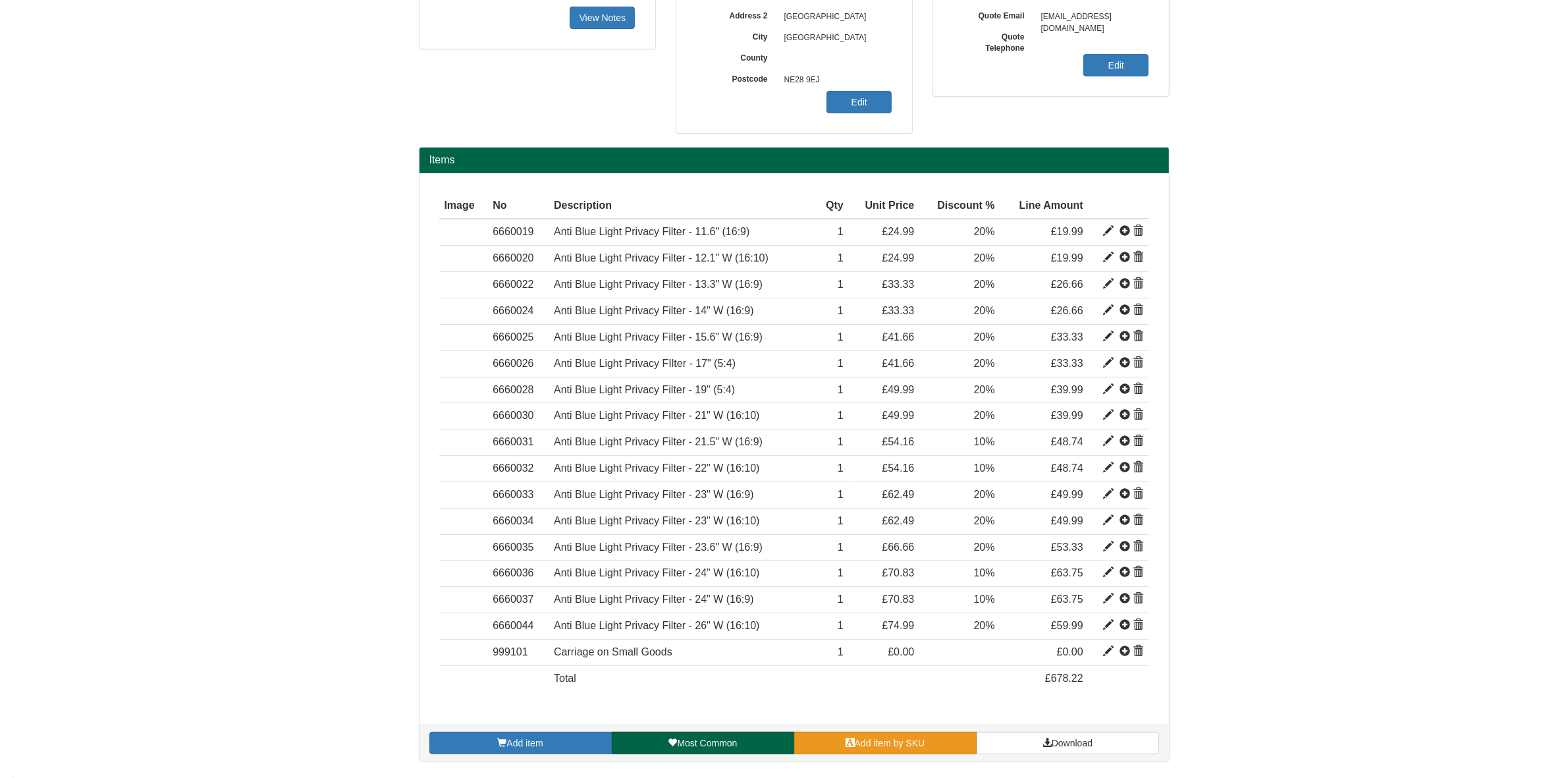
click at [826, 739] on link "Add item by SKU" at bounding box center [885, 743] width 182 height 23
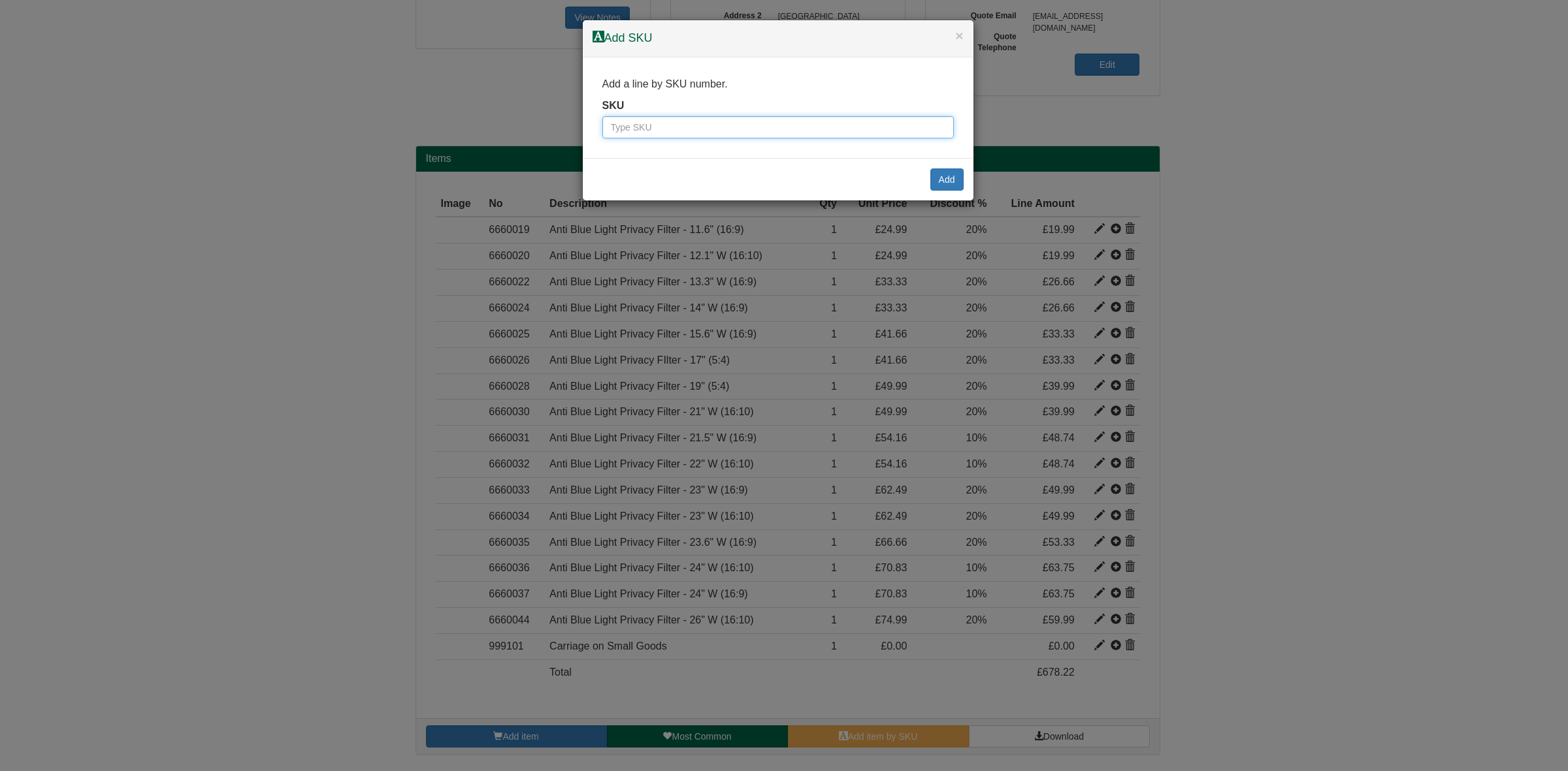
click at [616, 122] on input "text" at bounding box center [778, 127] width 351 height 22
paste input "6660045"
type input "6660045"
click at [940, 180] on button "Add" at bounding box center [947, 179] width 34 height 22
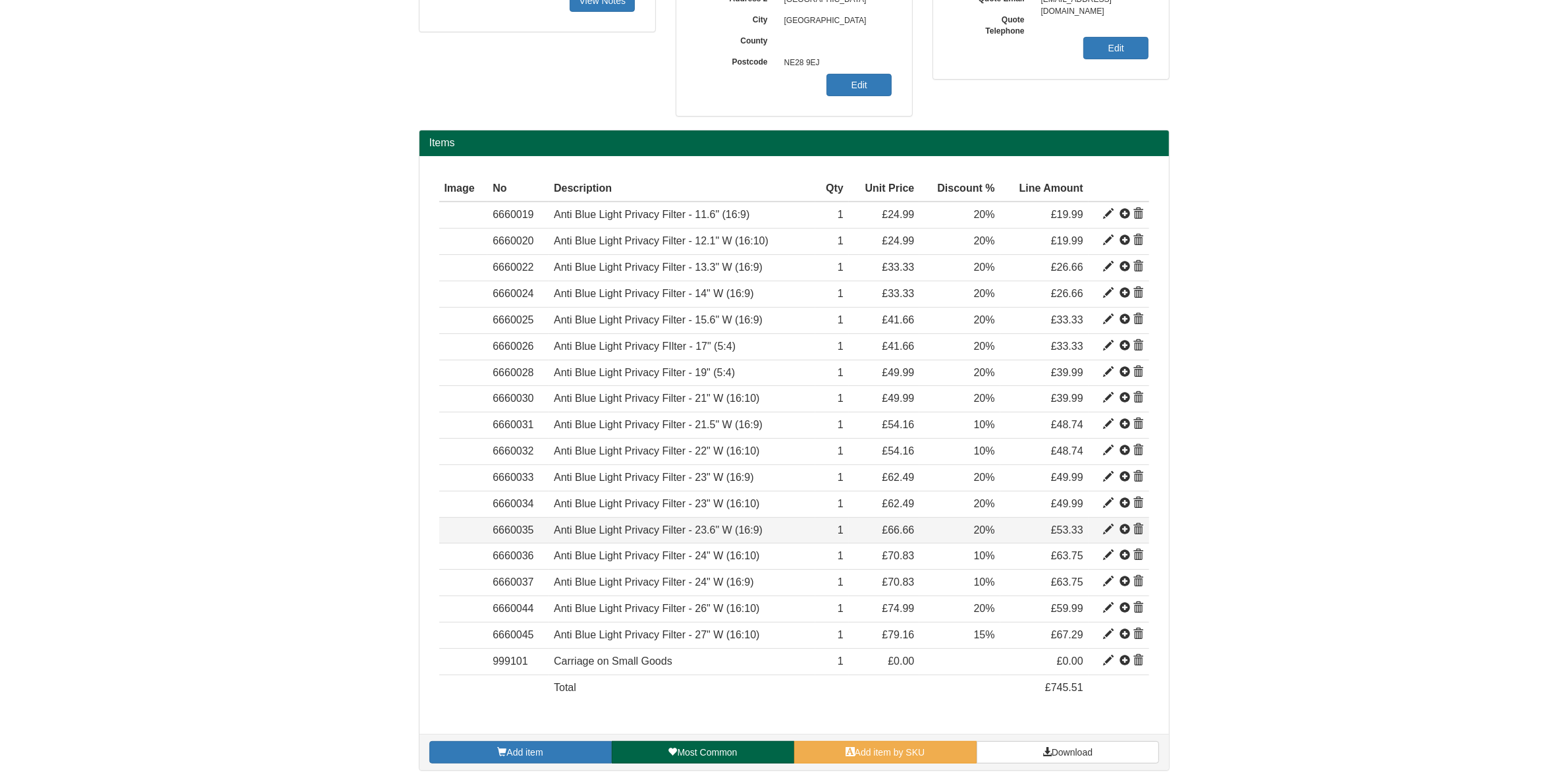
scroll to position [340, 0]
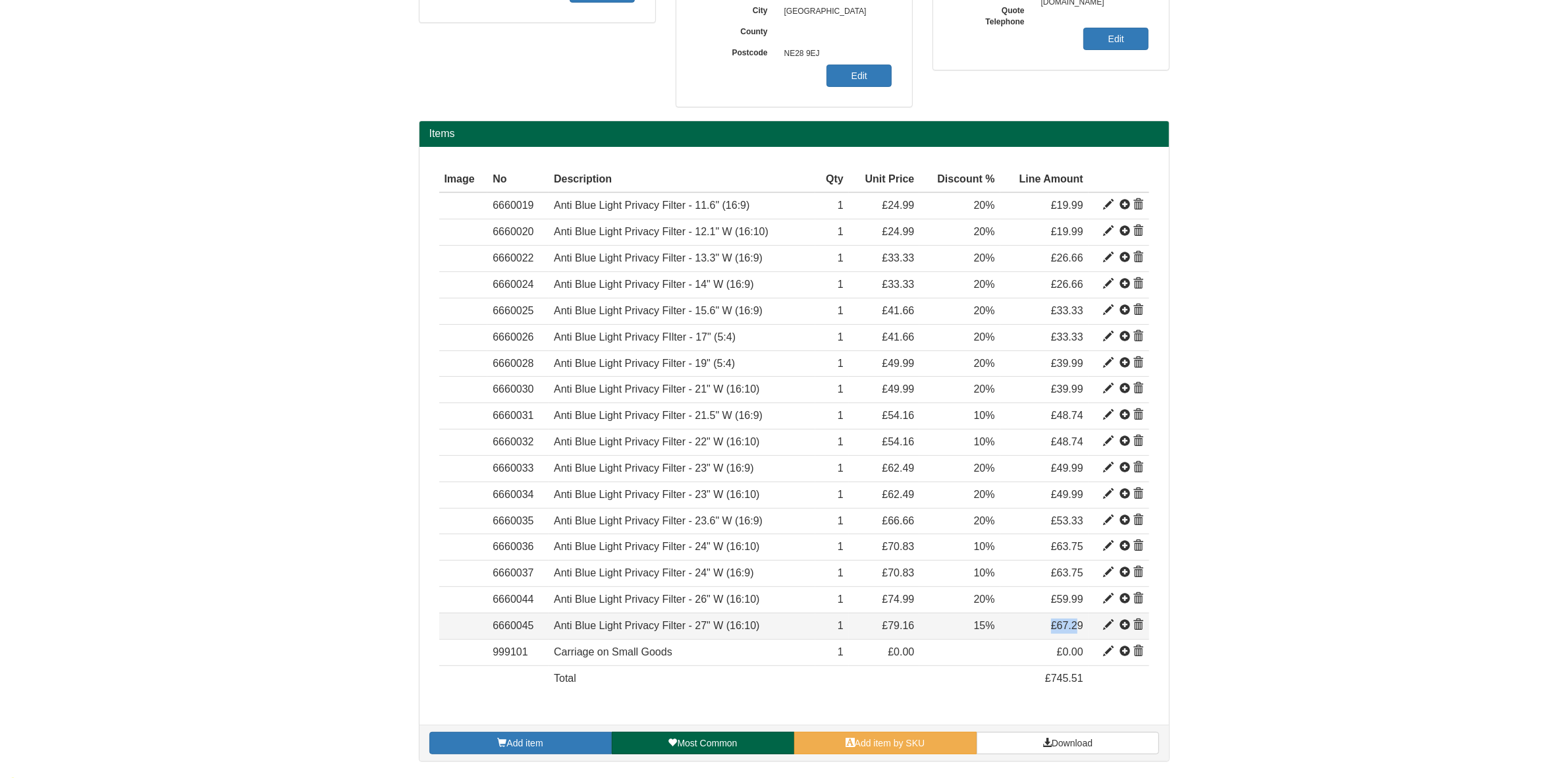
drag, startPoint x: 1080, startPoint y: 626, endPoint x: 1021, endPoint y: 629, distance: 59.1
click at [1021, 629] on td "£67.29" at bounding box center [1044, 626] width 88 height 26
drag, startPoint x: 1088, startPoint y: 630, endPoint x: 1046, endPoint y: 629, distance: 42.0
click at [1046, 629] on tr "Item 6660045 Anti Blue Light Privacy Filter - 27" W (16:10) 50.74538 79.16 1 £7…" at bounding box center [795, 626] width 710 height 26
copy tr "£67.29"
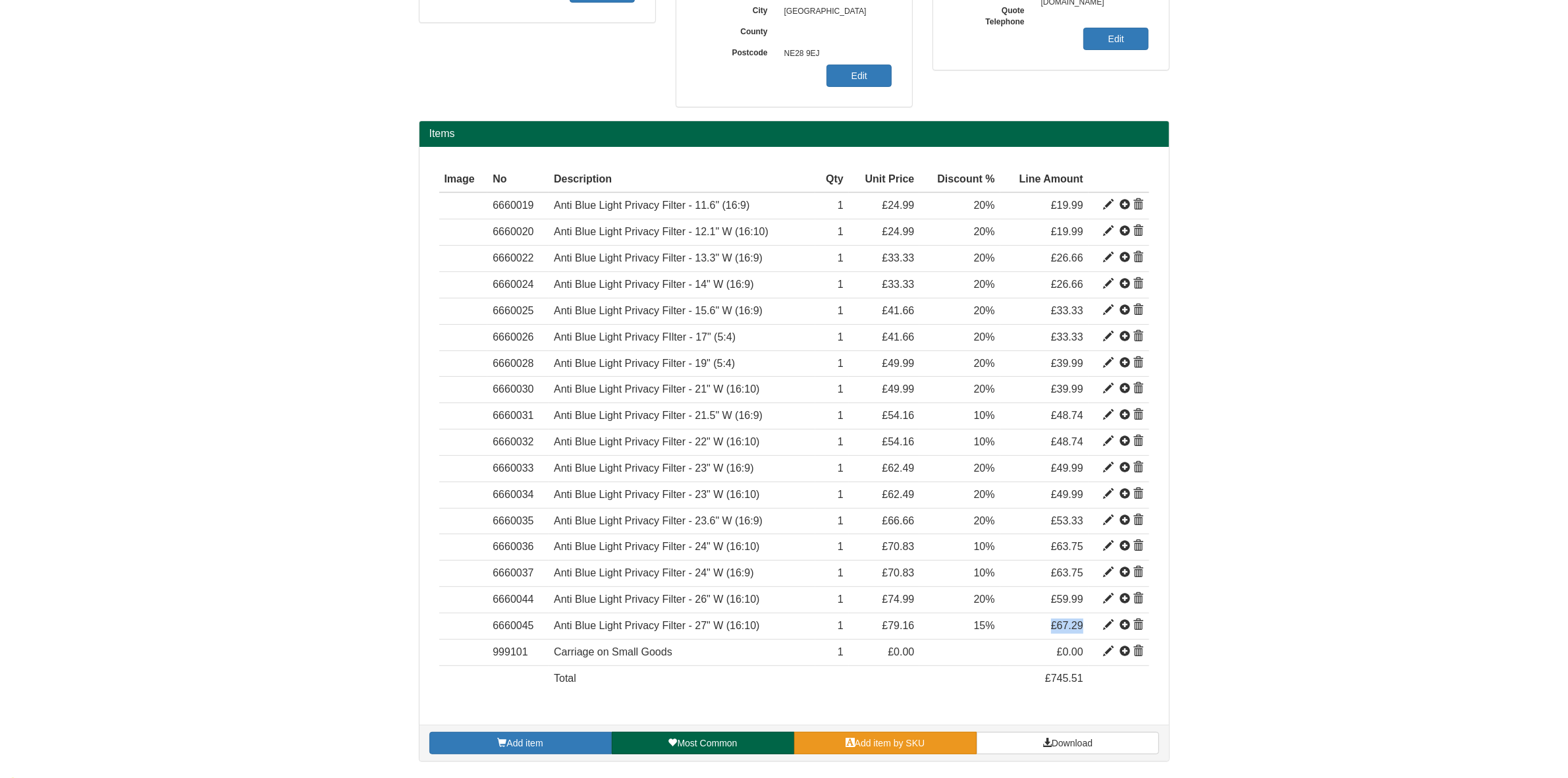
click at [873, 748] on span "Add item by SKU" at bounding box center [890, 743] width 70 height 11
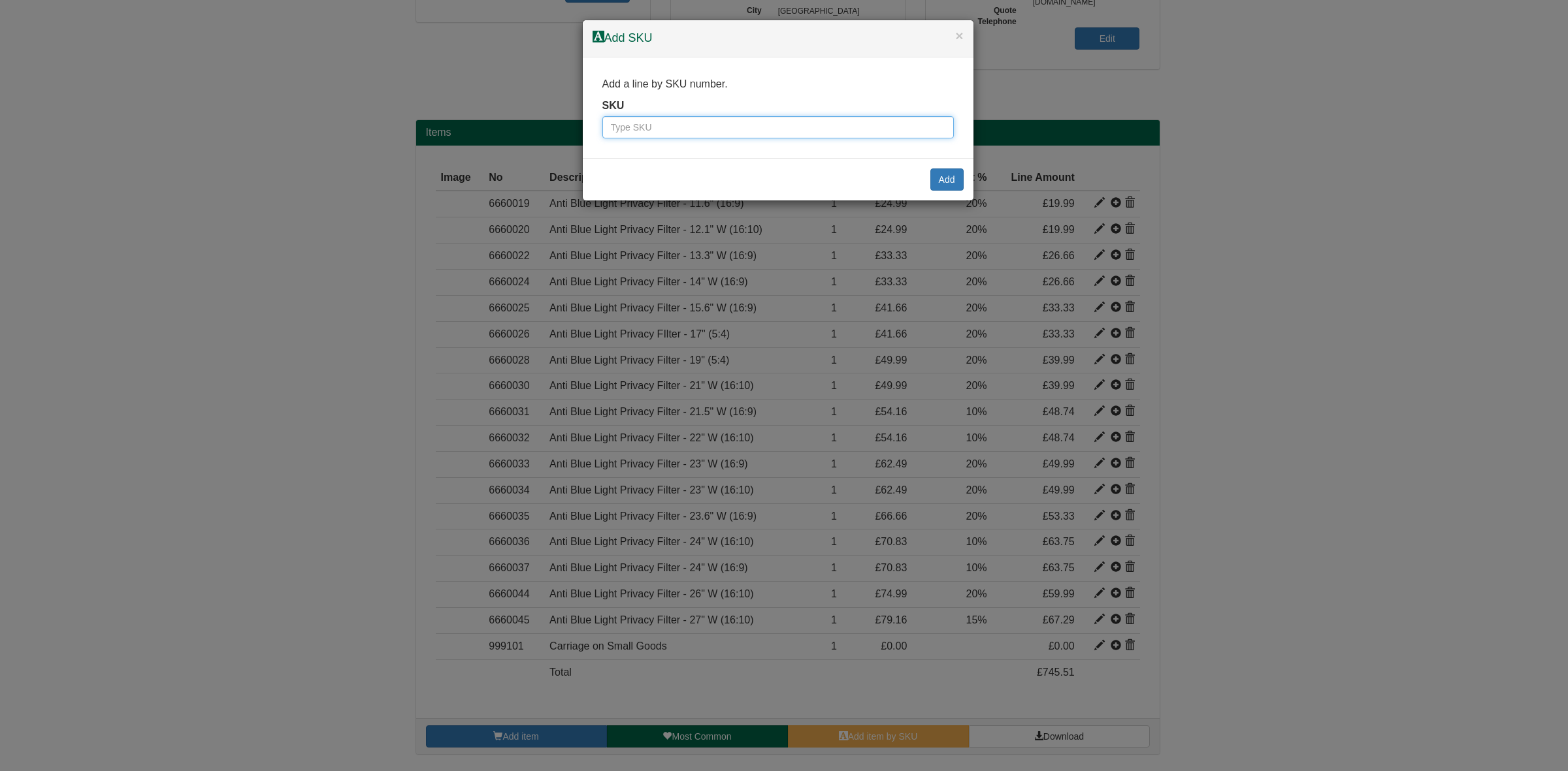
click at [616, 123] on input "text" at bounding box center [778, 127] width 351 height 22
paste input "6660046"
type input "6660046"
click at [945, 184] on button "Add" at bounding box center [947, 179] width 34 height 22
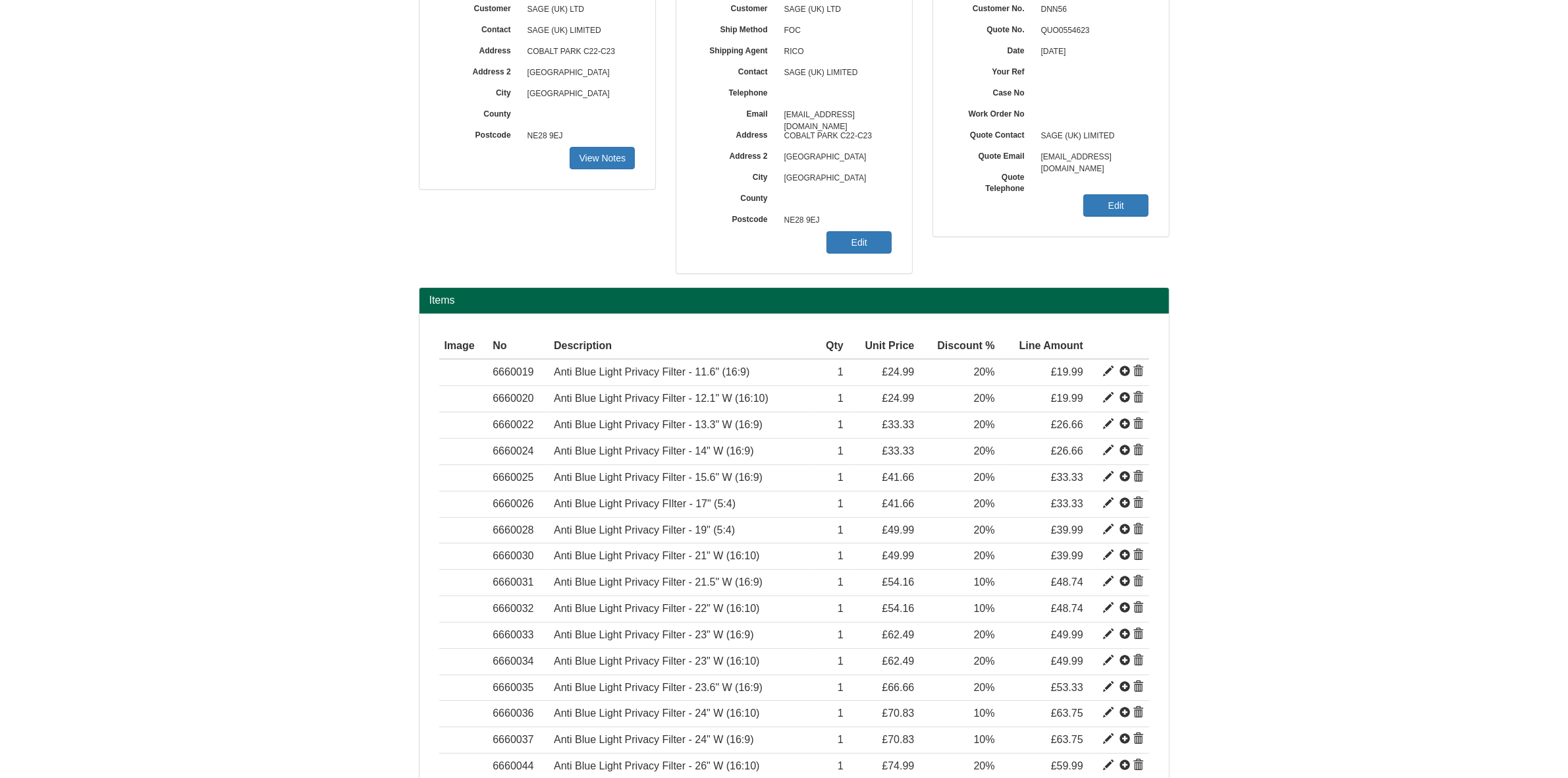
scroll to position [0, 0]
